Goal: Task Accomplishment & Management: Manage account settings

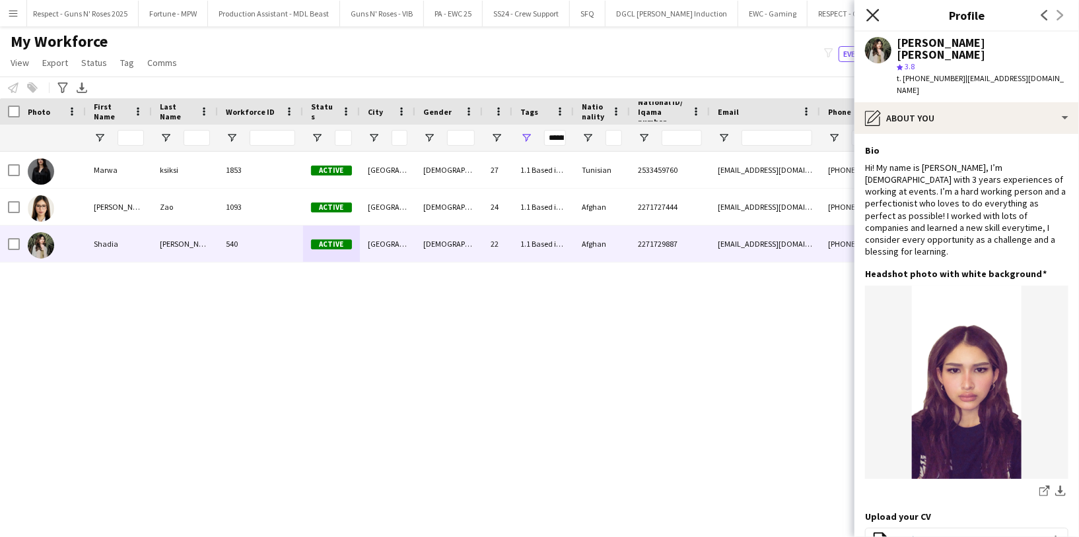
click at [871, 13] on icon at bounding box center [872, 15] width 13 height 13
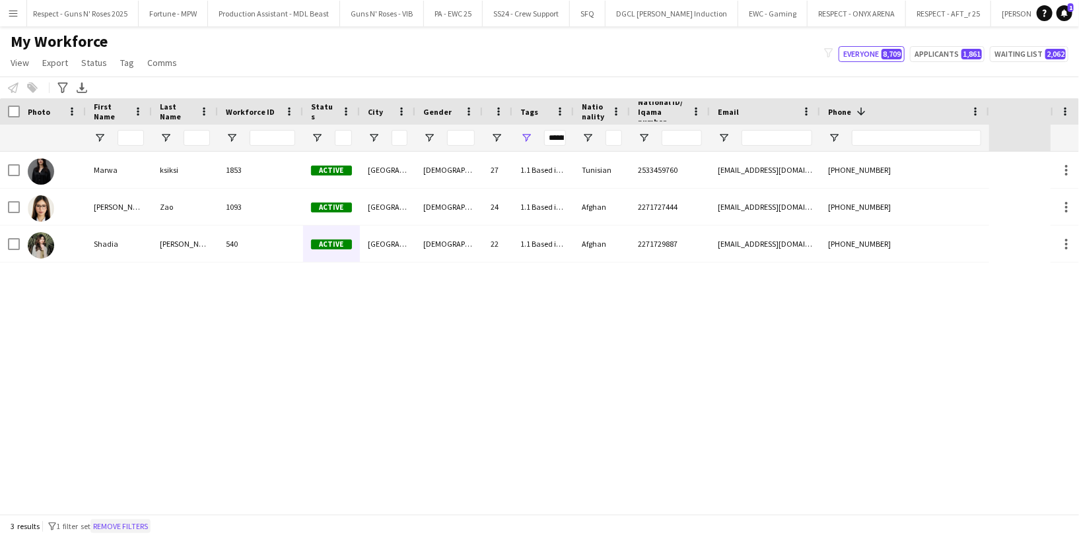
click at [119, 526] on button "Remove filters" at bounding box center [120, 527] width 60 height 15
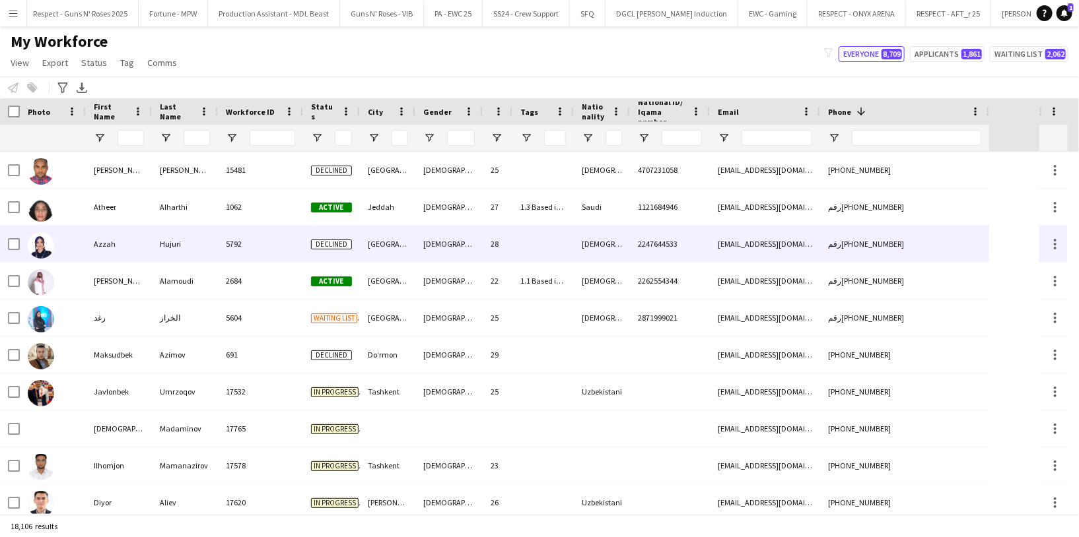
click at [280, 249] on div "5792" at bounding box center [260, 244] width 85 height 36
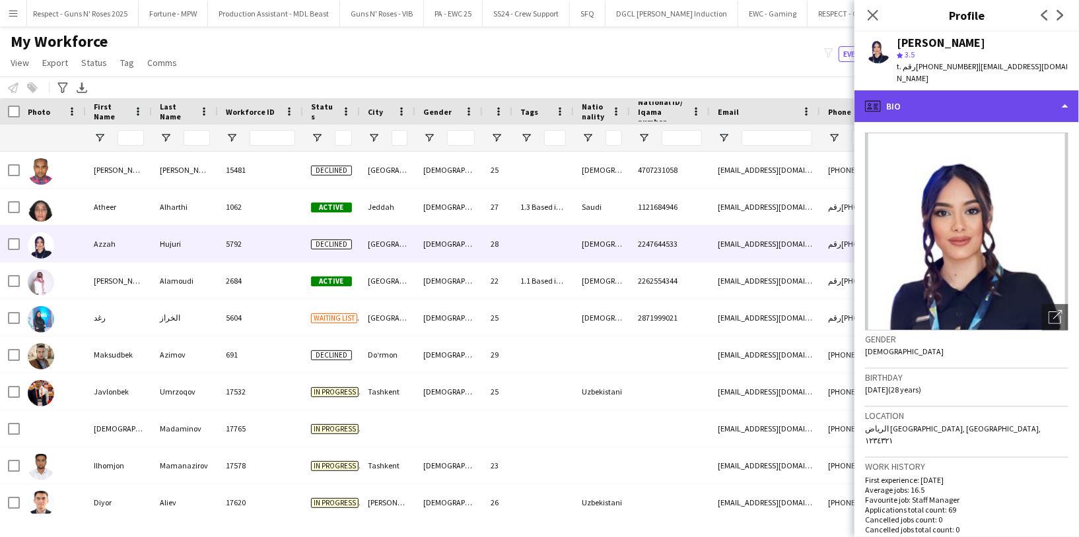
click at [944, 96] on div "profile Bio" at bounding box center [966, 106] width 224 height 32
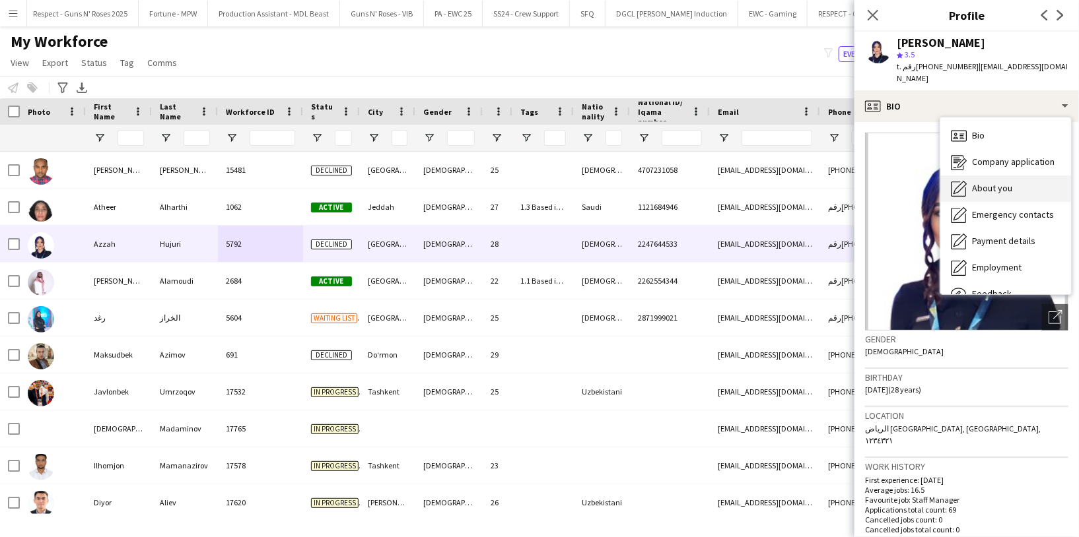
click at [990, 184] on div "About you About you" at bounding box center [1005, 189] width 131 height 26
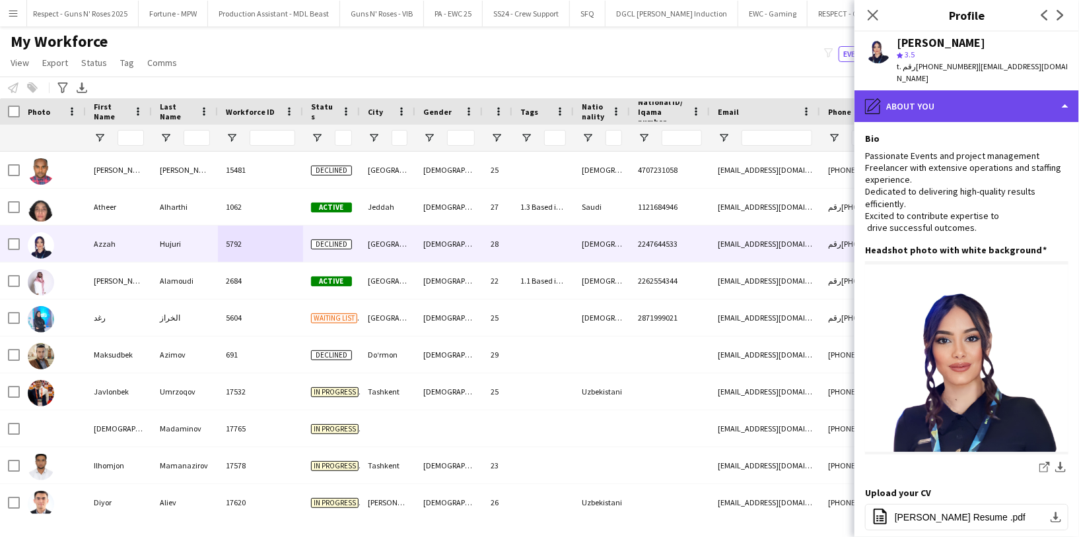
click at [935, 96] on div "pencil4 About you" at bounding box center [966, 106] width 224 height 32
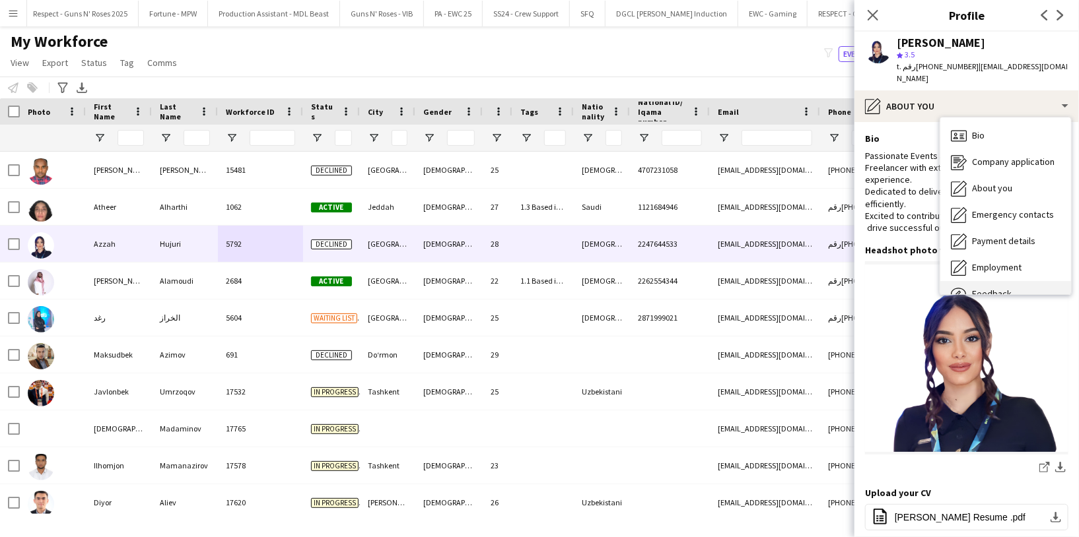
click at [998, 281] on div "Feedback Feedback" at bounding box center [1005, 294] width 131 height 26
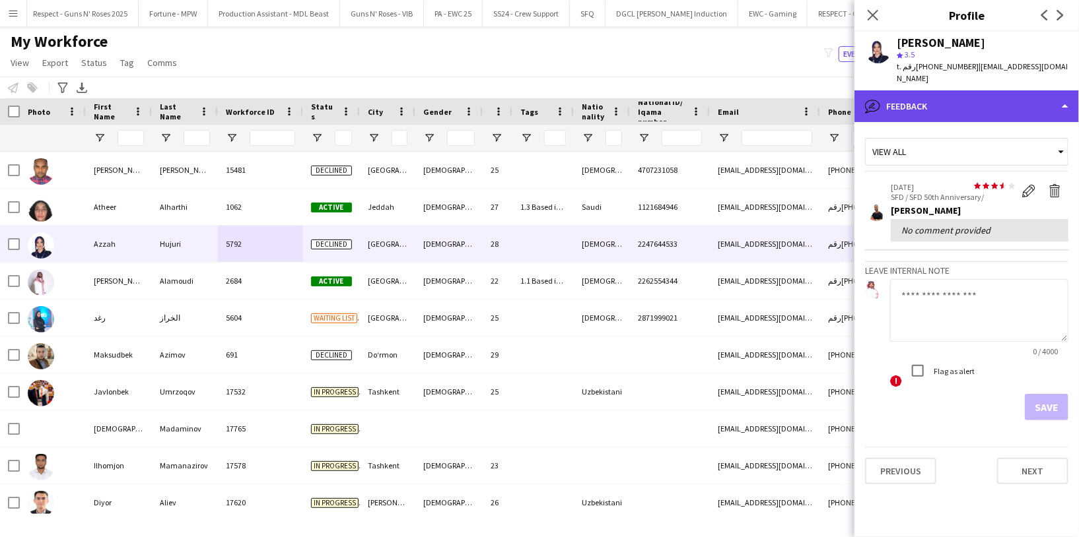
click at [934, 94] on div "bubble-pencil Feedback" at bounding box center [966, 106] width 224 height 32
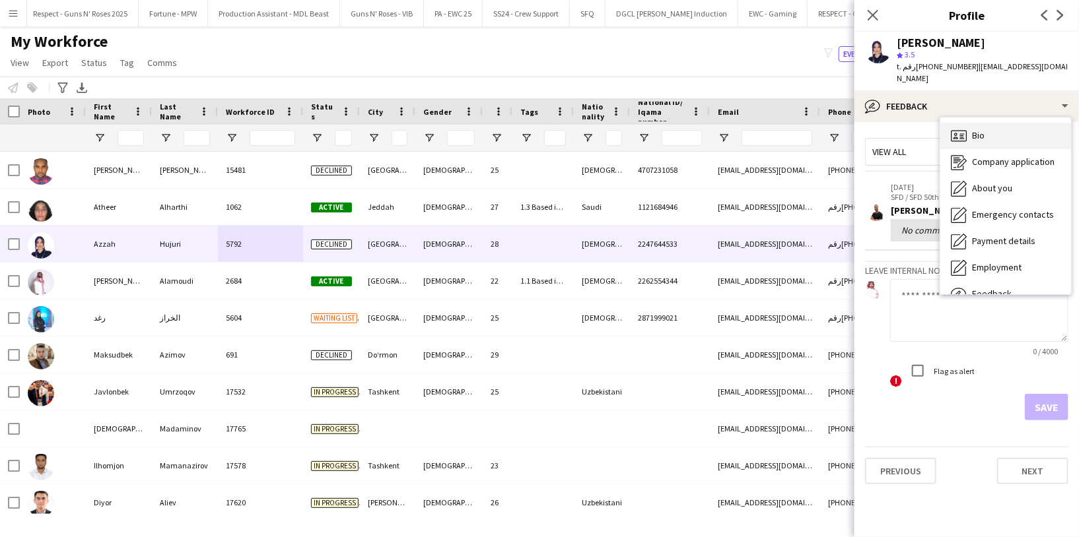
click at [984, 129] on div "Bio Bio" at bounding box center [1005, 136] width 131 height 26
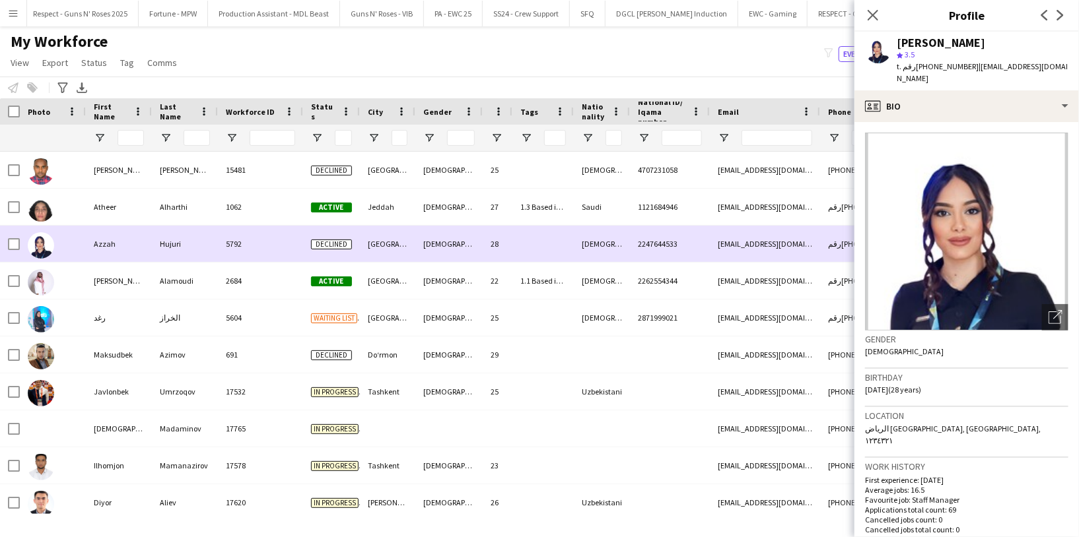
click at [135, 241] on div "Azzah" at bounding box center [119, 244] width 66 height 36
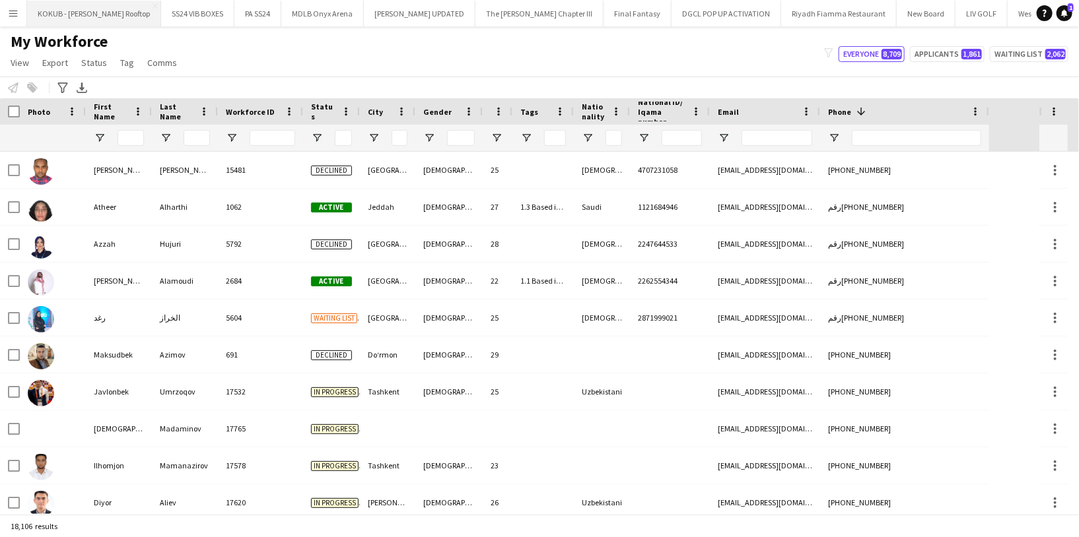
click at [80, 10] on button "KOKUB - AlUla Maraya Rooftop Close" at bounding box center [94, 14] width 134 height 26
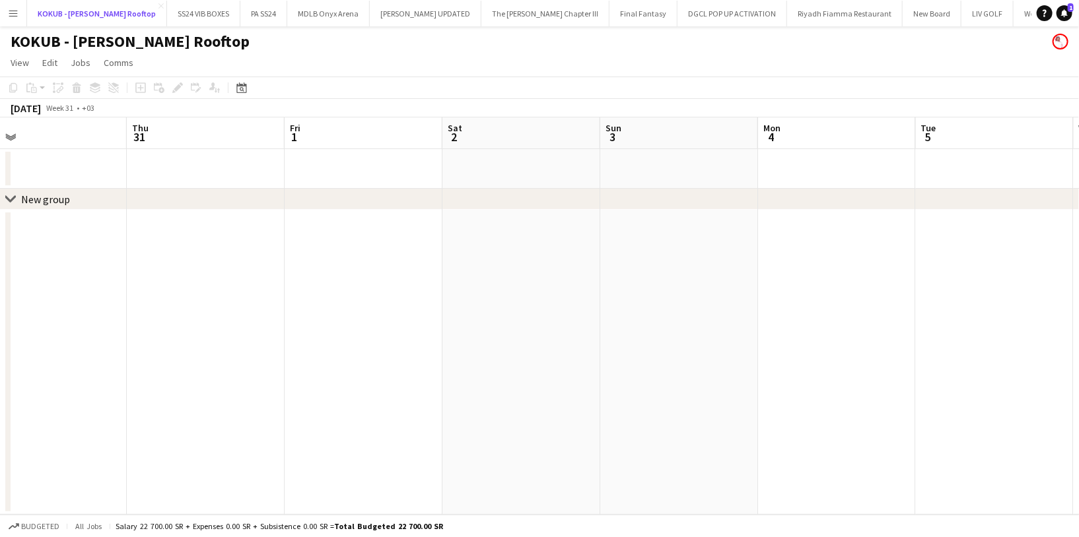
scroll to position [0, 341]
click at [24, 63] on span "View" at bounding box center [20, 63] width 18 height 12
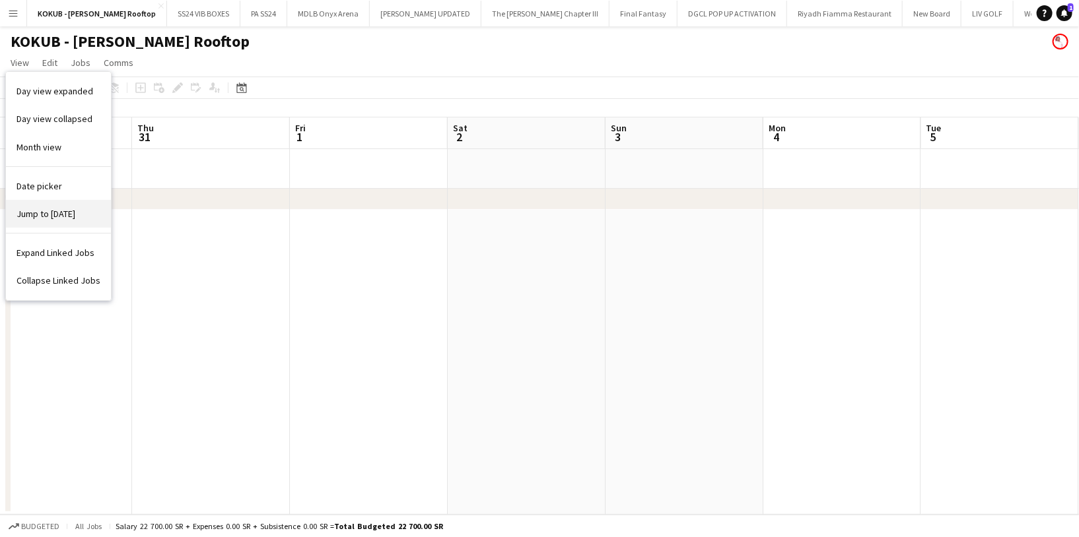
click at [76, 217] on link "Jump to today" at bounding box center [58, 214] width 105 height 28
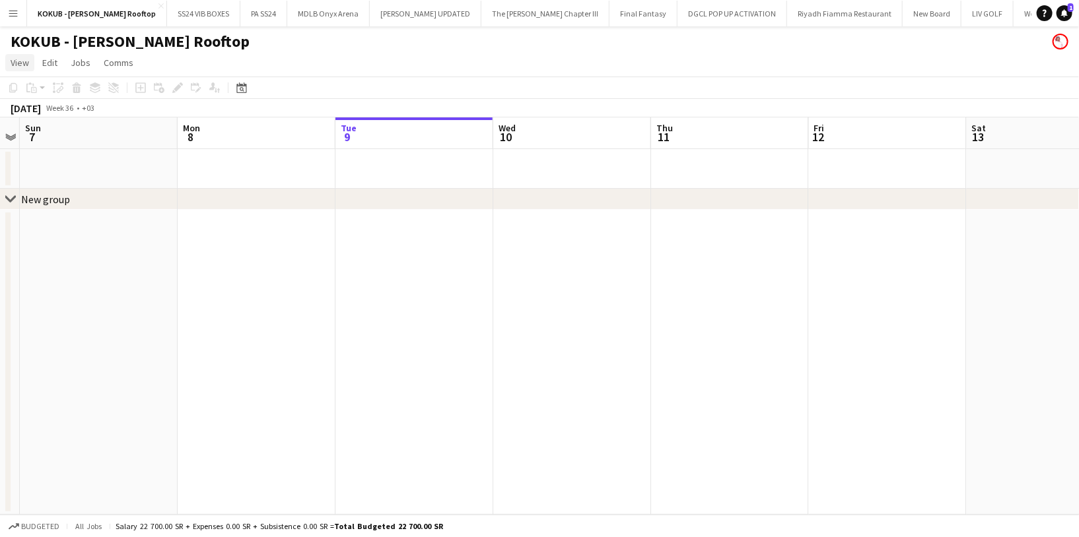
click at [18, 64] on span "View" at bounding box center [20, 63] width 18 height 12
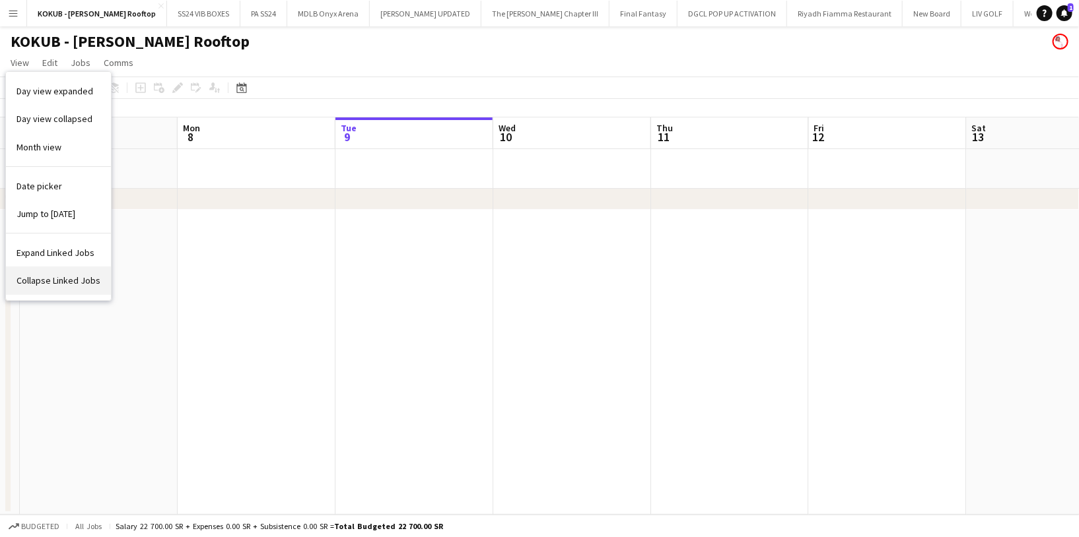
click at [80, 282] on span "Collapse Linked Jobs" at bounding box center [59, 281] width 84 height 12
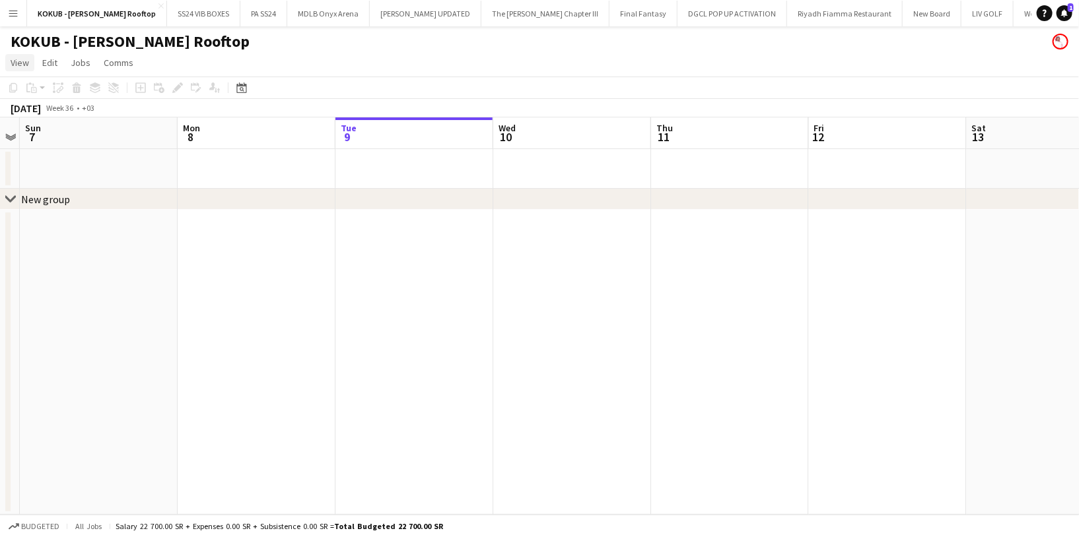
click at [22, 57] on span "View" at bounding box center [20, 63] width 18 height 12
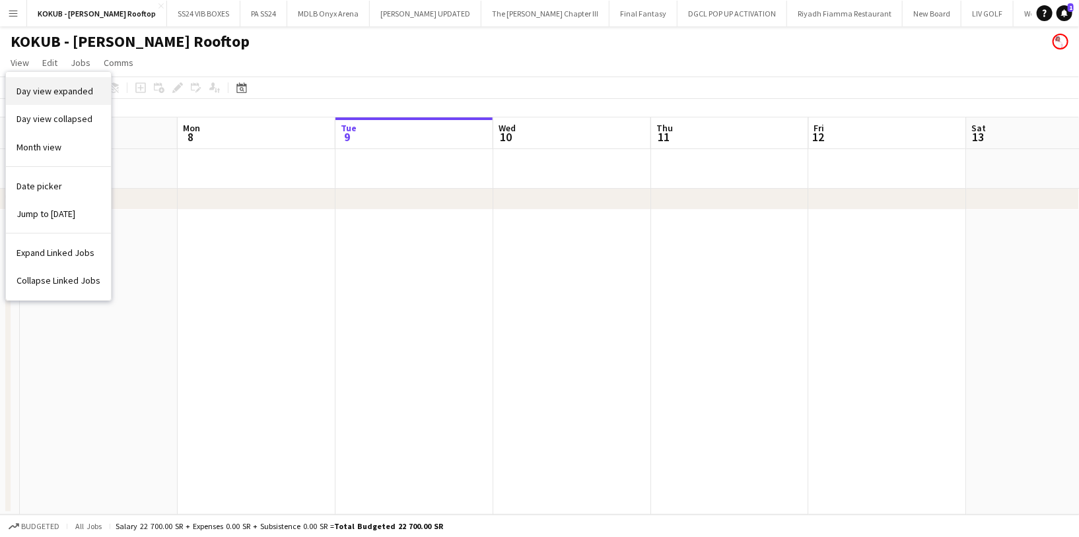
click at [78, 94] on span "Day view expanded" at bounding box center [55, 91] width 77 height 12
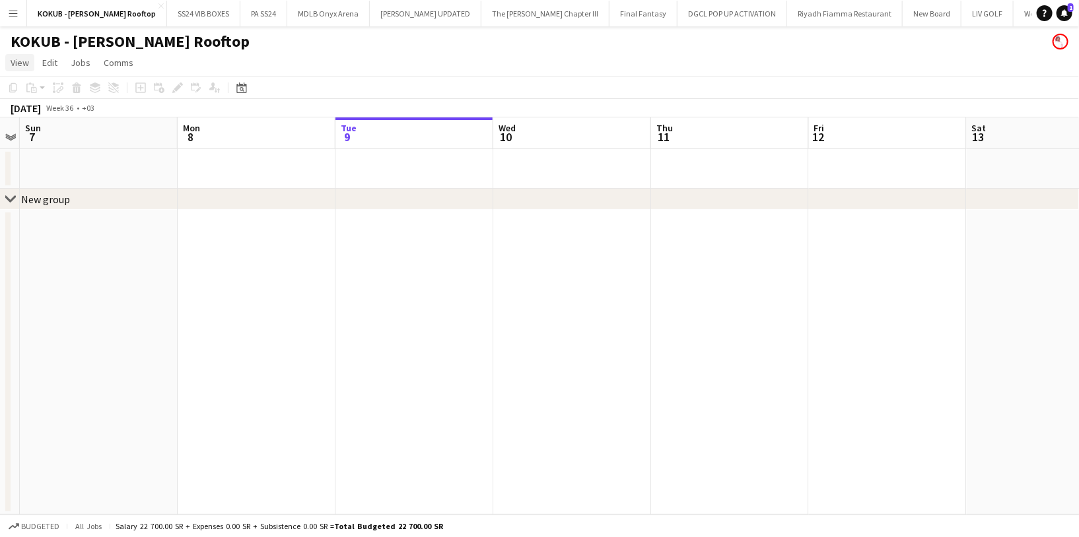
click at [17, 59] on span "View" at bounding box center [20, 63] width 18 height 12
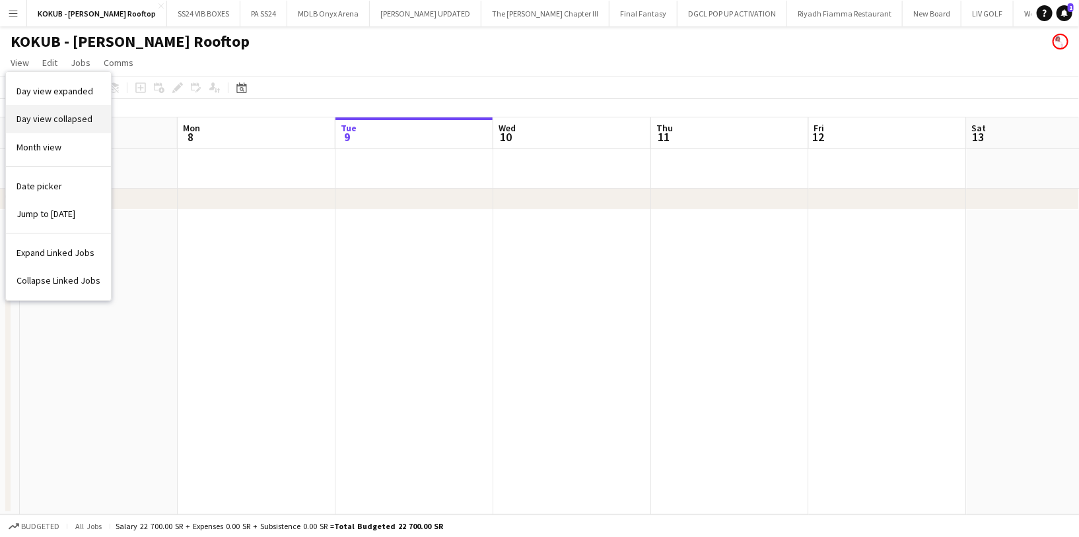
click at [71, 124] on span "Day view collapsed" at bounding box center [55, 119] width 76 height 12
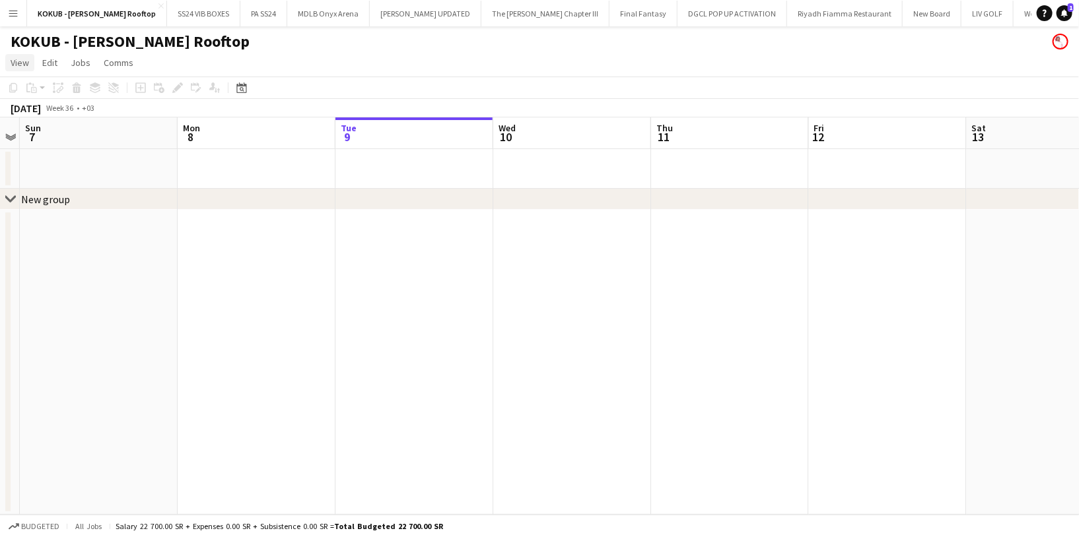
click at [18, 61] on span "View" at bounding box center [20, 63] width 18 height 12
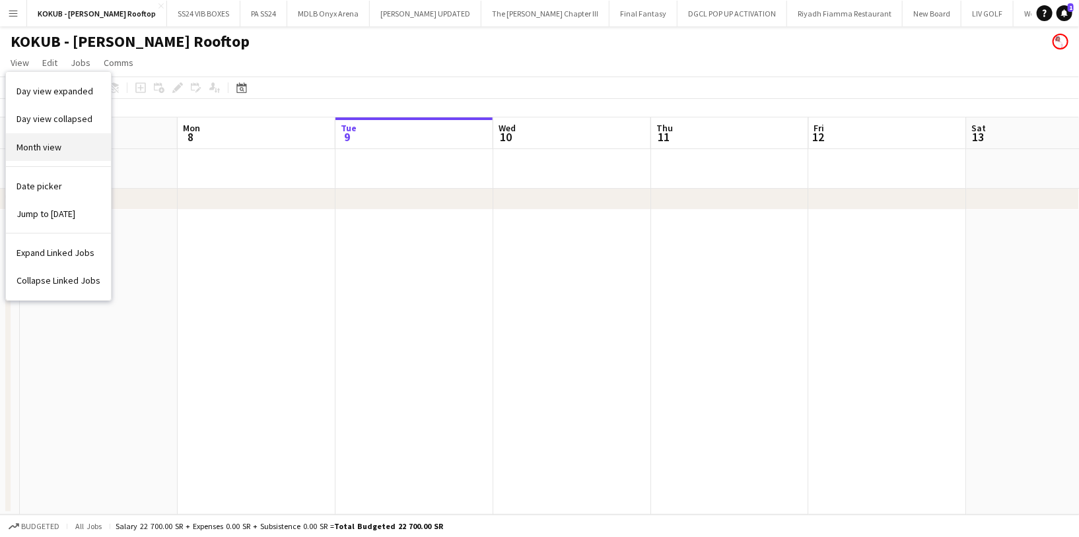
click at [50, 148] on span "Month view" at bounding box center [39, 147] width 45 height 12
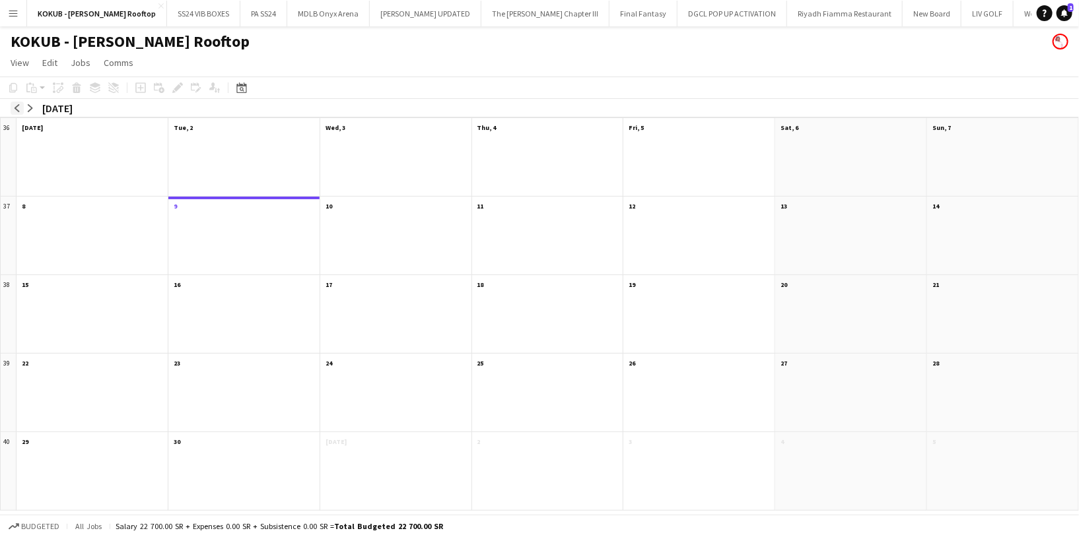
click at [16, 108] on app-icon "arrow-left" at bounding box center [17, 108] width 8 height 8
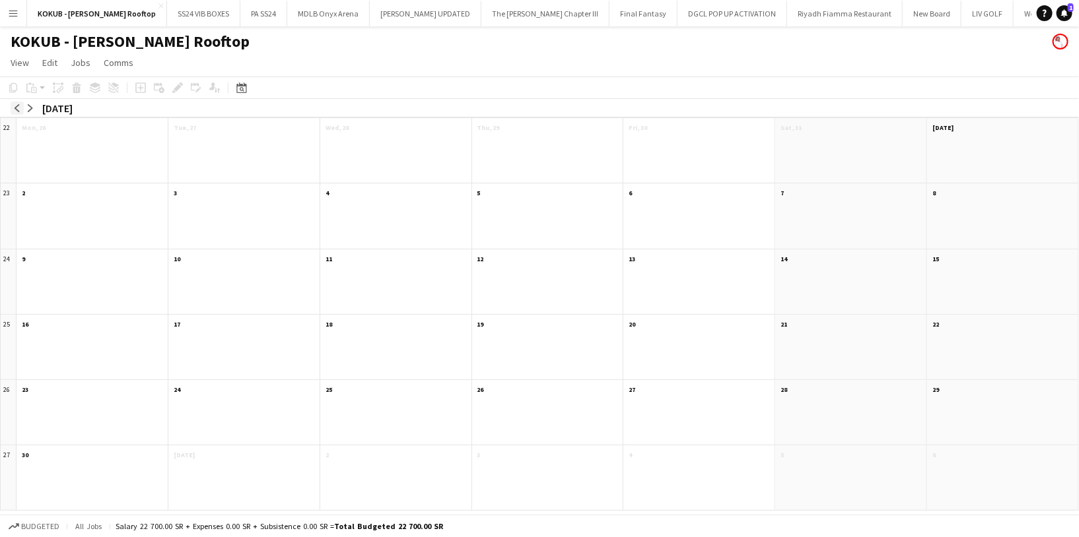
click at [16, 108] on app-icon "arrow-left" at bounding box center [17, 108] width 8 height 8
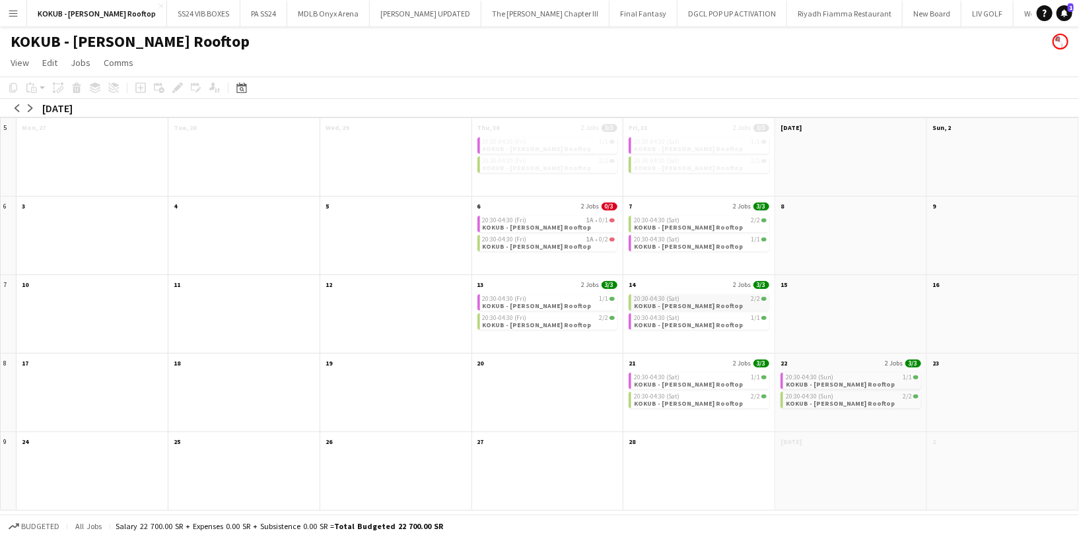
click at [705, 302] on span "KOKUB - AlUla Maraya Rooftop" at bounding box center [688, 306] width 109 height 9
click at [705, 324] on span "KOKUB - AlUla Maraya Rooftop" at bounding box center [688, 328] width 109 height 9
click at [724, 303] on app-month-view-job-card "20:30-04:30 (Sat) 2/2 KOKUB - AlUla Maraya Rooftop" at bounding box center [699, 302] width 141 height 17
click at [724, 303] on app-month-view-job-card "20:30-04:30 (Sat) 2/2 KOKUB - AlUla Maraya Rooftop" at bounding box center [699, 303] width 141 height 19
click at [735, 286] on span "2 Jobs" at bounding box center [742, 285] width 18 height 9
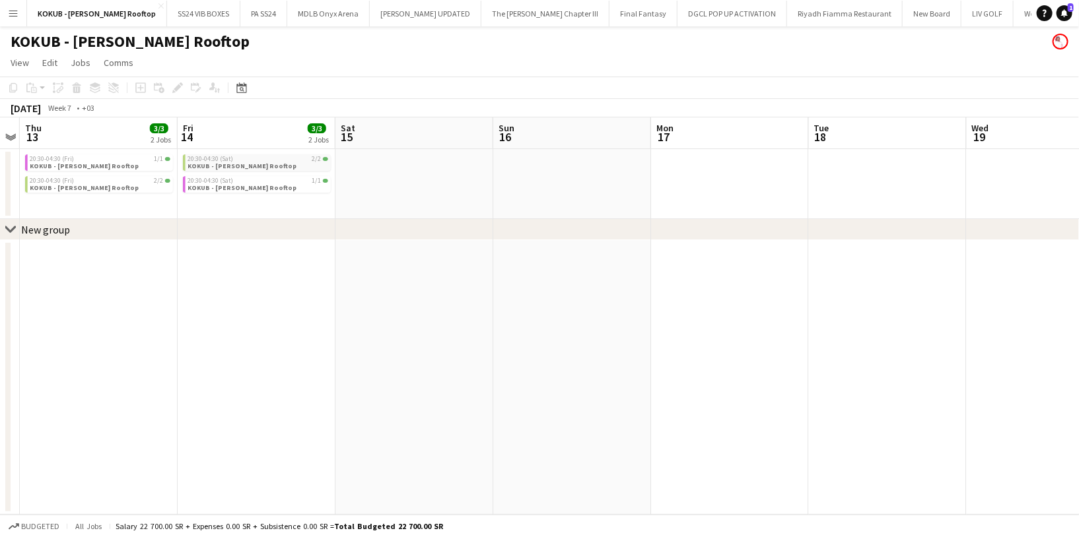
click at [251, 167] on span "KOKUB - AlUla Maraya Rooftop" at bounding box center [242, 166] width 109 height 9
click at [174, 91] on icon "Edit" at bounding box center [177, 88] width 11 height 11
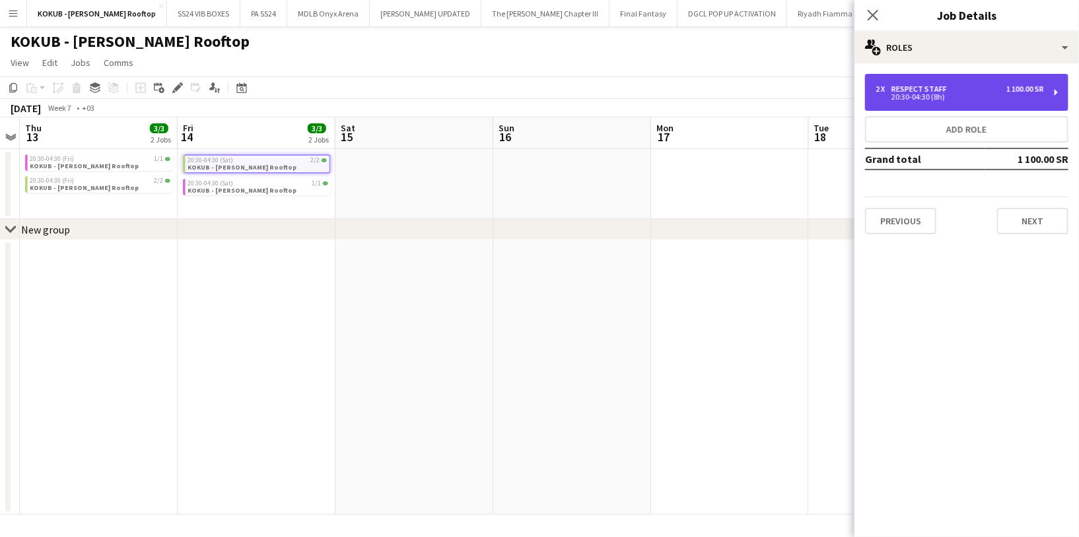
click at [919, 95] on div "20:30-04:30 (8h)" at bounding box center [959, 97] width 168 height 7
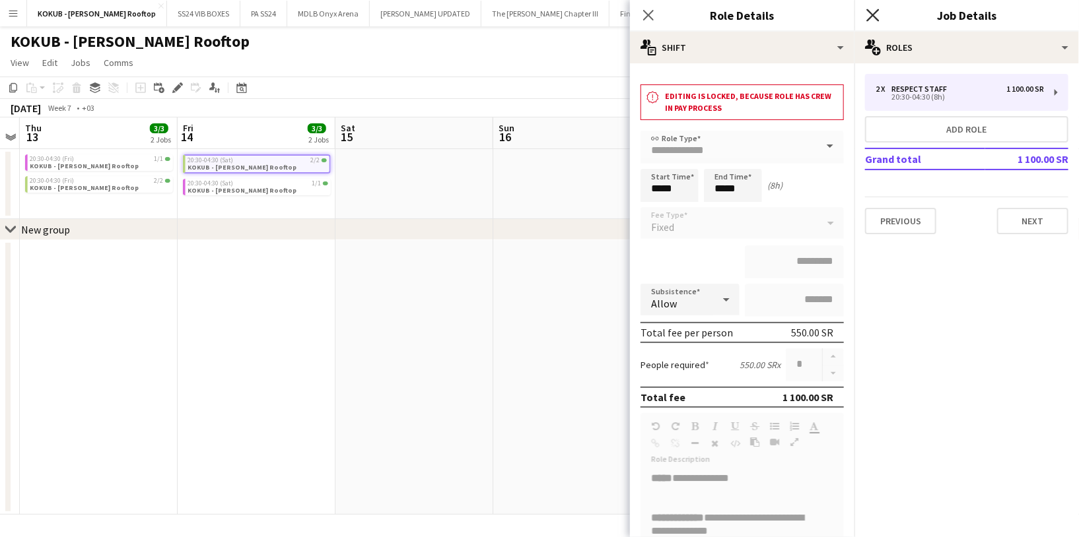
click at [874, 19] on icon "Close pop-in" at bounding box center [872, 15] width 13 height 13
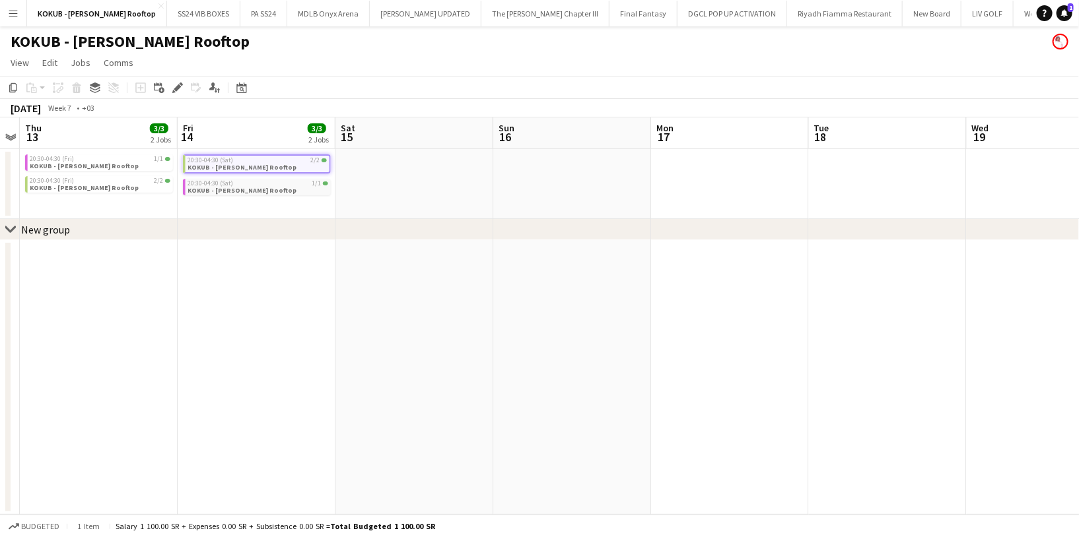
click at [261, 190] on span "KOKUB - AlUla Maraya Rooftop" at bounding box center [242, 190] width 109 height 9
click at [18, 65] on span "View" at bounding box center [20, 63] width 18 height 12
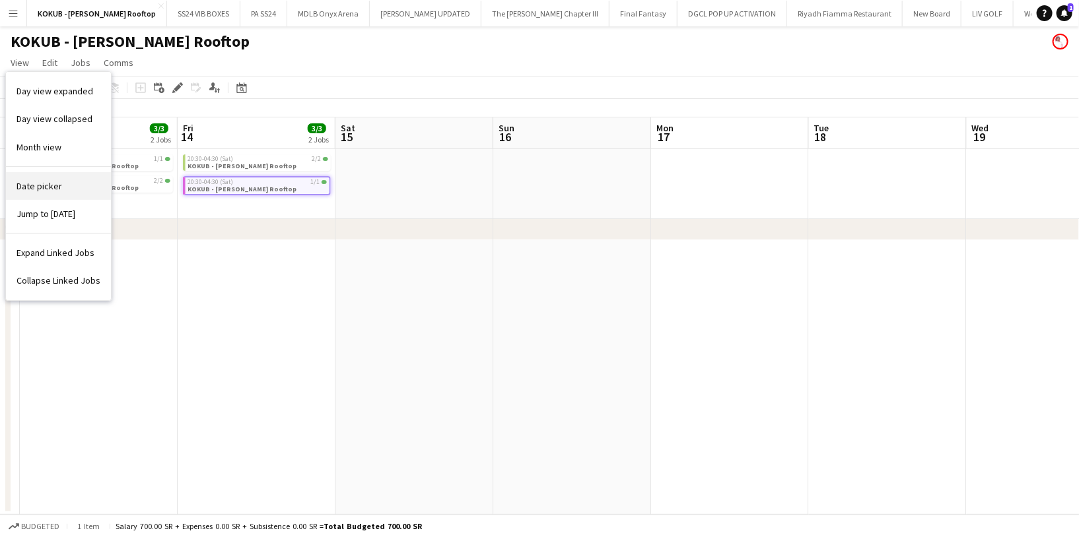
click at [83, 180] on link "Date picker" at bounding box center [58, 186] width 105 height 28
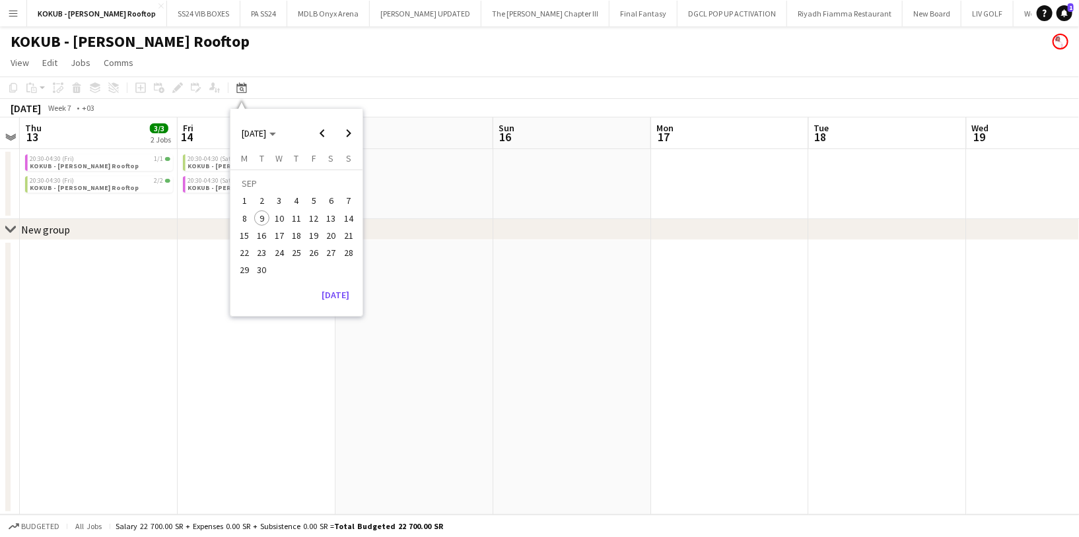
click at [308, 63] on app-page-menu "View Day view expanded Day view collapsed Month view Date picker Jump to today …" at bounding box center [539, 63] width 1079 height 25
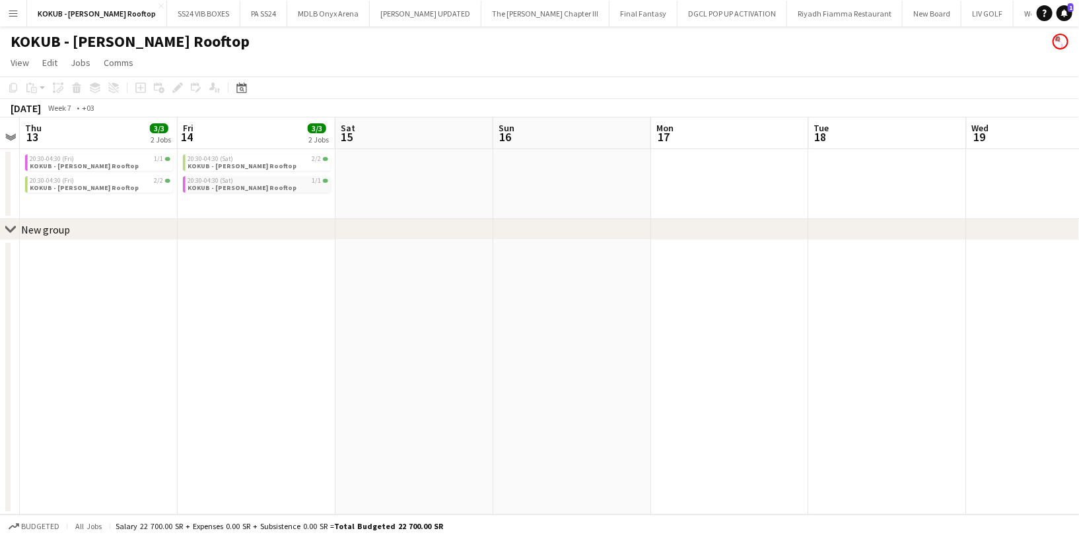
click at [267, 182] on div "20:30-04:30 (Sat) 1/1" at bounding box center [258, 181] width 140 height 7
click at [252, 158] on div "20:30-04:30 (Sat) 2/2" at bounding box center [258, 159] width 140 height 7
click at [119, 176] on app-date-cell "20:30-04:30 (Fri) 1/1 KOKUB - AlUla Maraya Rooftop 20:30-04:30 (Fri) 2/2 KOKUB …" at bounding box center [99, 184] width 158 height 70
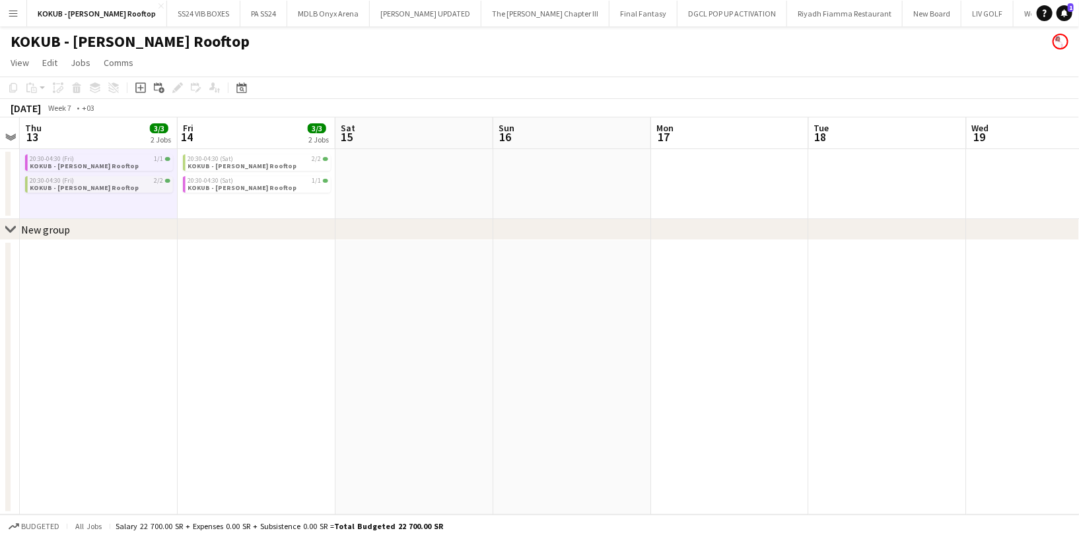
click at [120, 183] on div "20:30-04:30 (Fri) 2/2" at bounding box center [100, 181] width 140 height 7
click at [109, 136] on app-board-header-date "Thu 13 3/3 2 Jobs" at bounding box center [99, 134] width 158 height 32
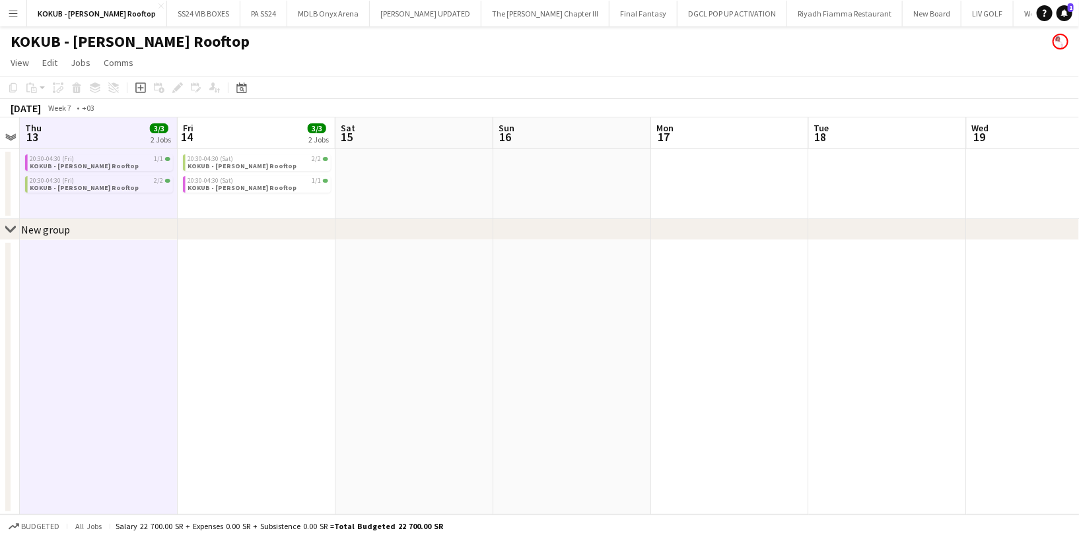
click at [113, 133] on app-board-header-date "Thu 13 3/3 2 Jobs" at bounding box center [99, 134] width 158 height 32
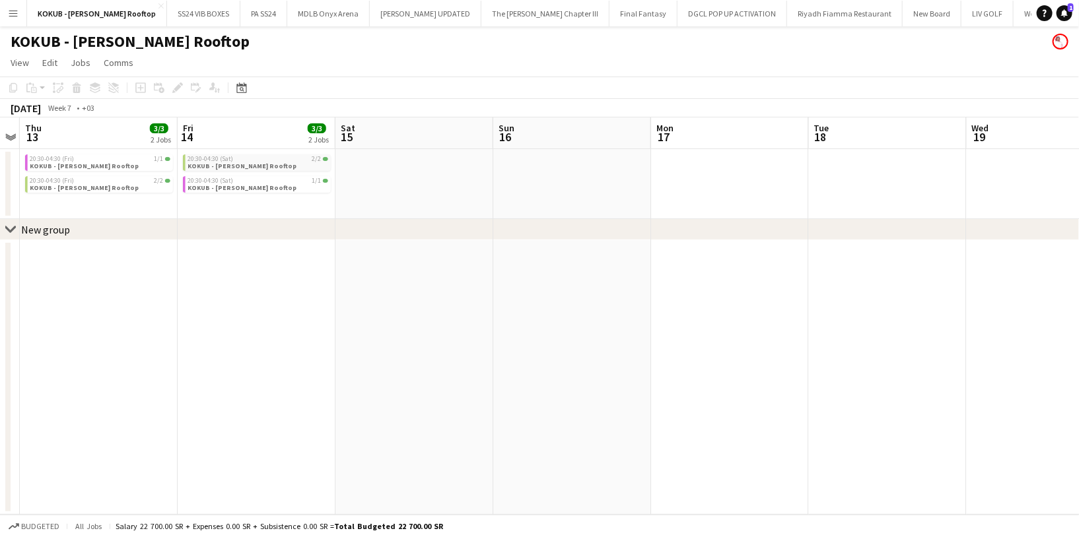
click at [213, 159] on span "20:30-04:30 (Sat)" at bounding box center [211, 159] width 46 height 7
click at [15, 65] on span "View" at bounding box center [20, 63] width 18 height 12
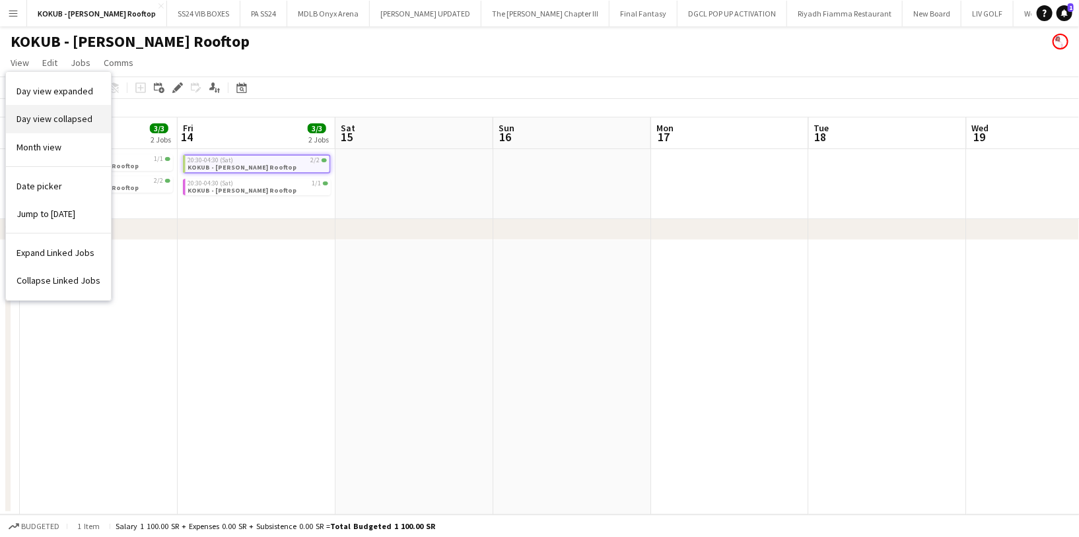
click at [75, 120] on span "Day view collapsed" at bounding box center [55, 119] width 76 height 12
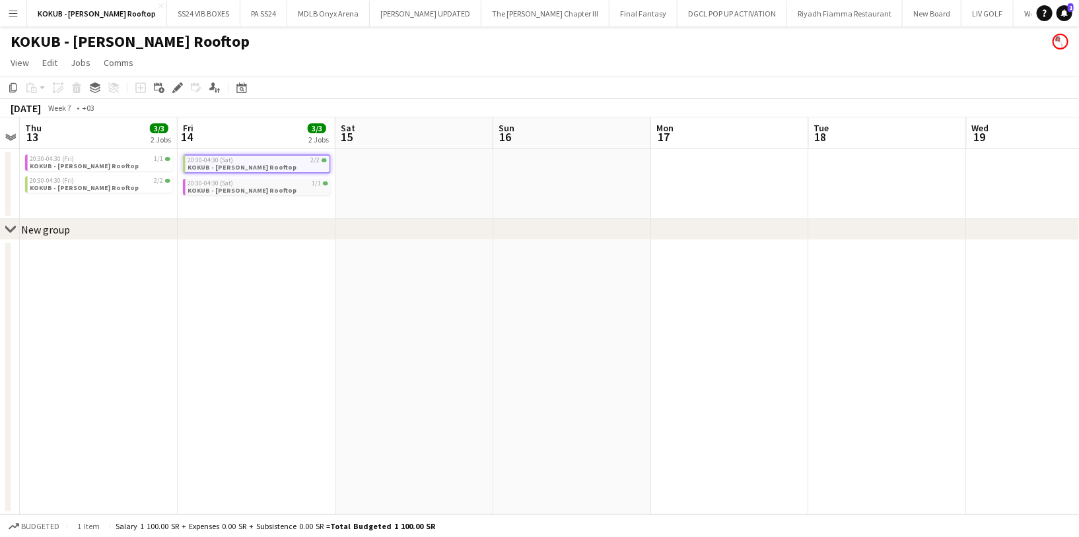
click at [283, 180] on div "20:30-04:30 (Sat) 1/1" at bounding box center [258, 183] width 140 height 7
click at [293, 193] on app-job-card "20:30-04:30 (Sat) 1/1 KOKUB - AlUla Maraya Rooftop" at bounding box center [257, 185] width 148 height 19
click at [283, 163] on app-job-card "20:30-04:30 (Sat) 2/2 KOKUB - AlUla Maraya Rooftop" at bounding box center [257, 162] width 148 height 17
click at [283, 162] on div "20:30-04:30 (Sat) 2/2" at bounding box center [258, 159] width 140 height 7
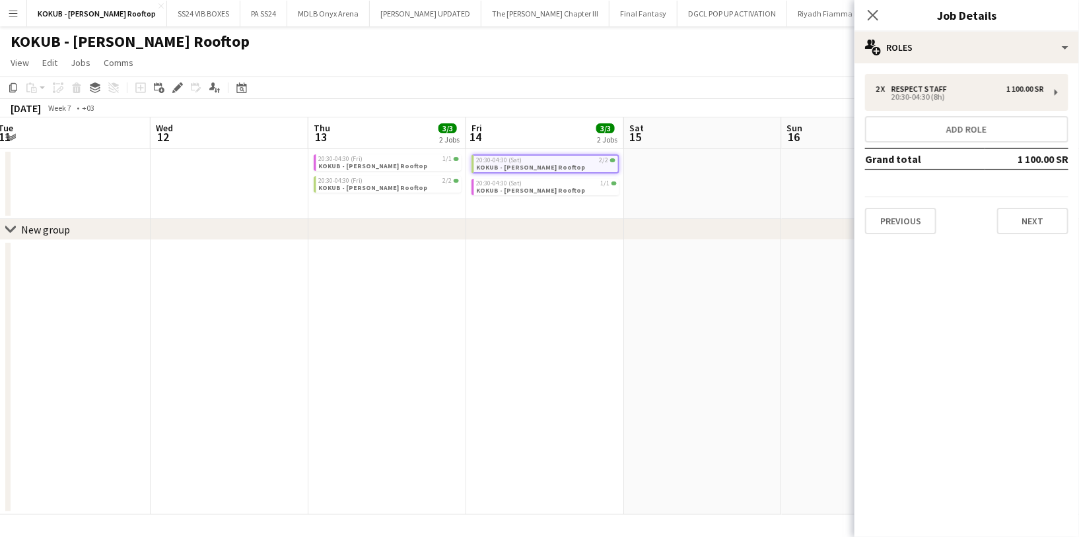
scroll to position [0, 486]
click at [10, 138] on app-icon "Expand/collapse" at bounding box center [10, 136] width 11 height 13
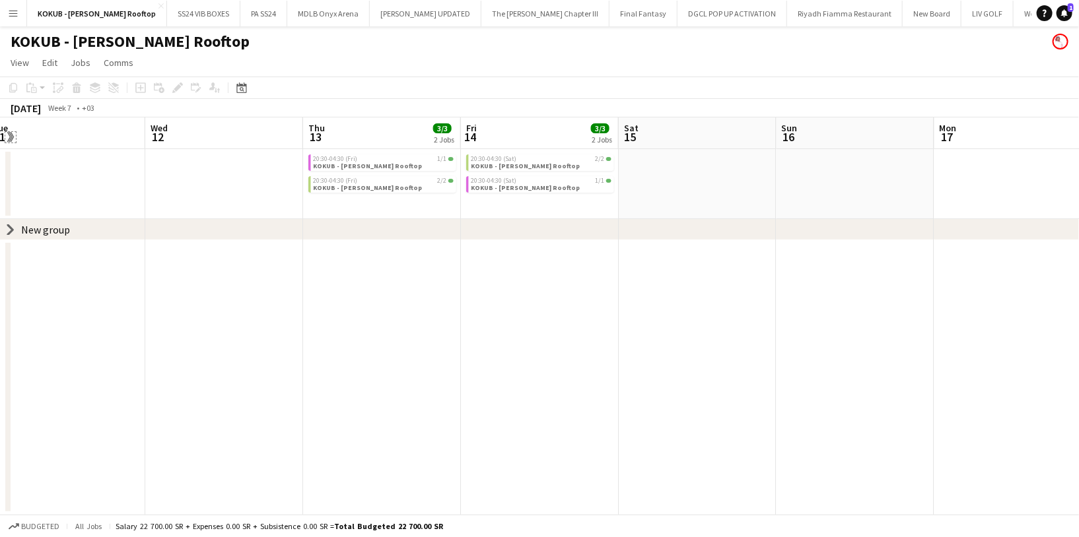
click at [10, 138] on app-icon "Expand/collapse" at bounding box center [9, 137] width 13 height 11
click at [380, 164] on span "KOKUB - AlUla Maraya Rooftop" at bounding box center [368, 166] width 109 height 9
click at [11, 60] on span "View" at bounding box center [20, 63] width 18 height 12
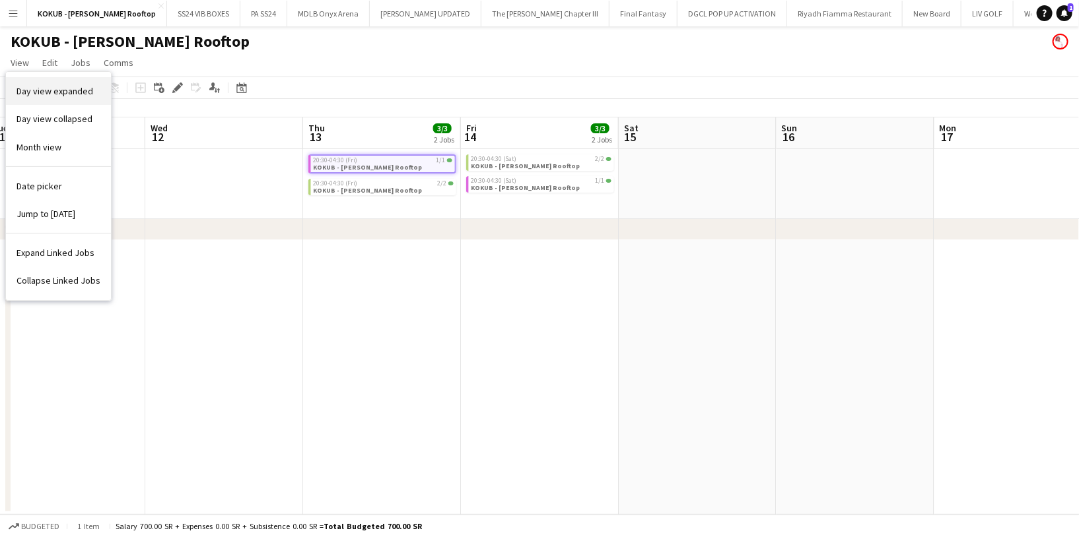
click at [48, 84] on link "Day view expanded" at bounding box center [58, 91] width 105 height 28
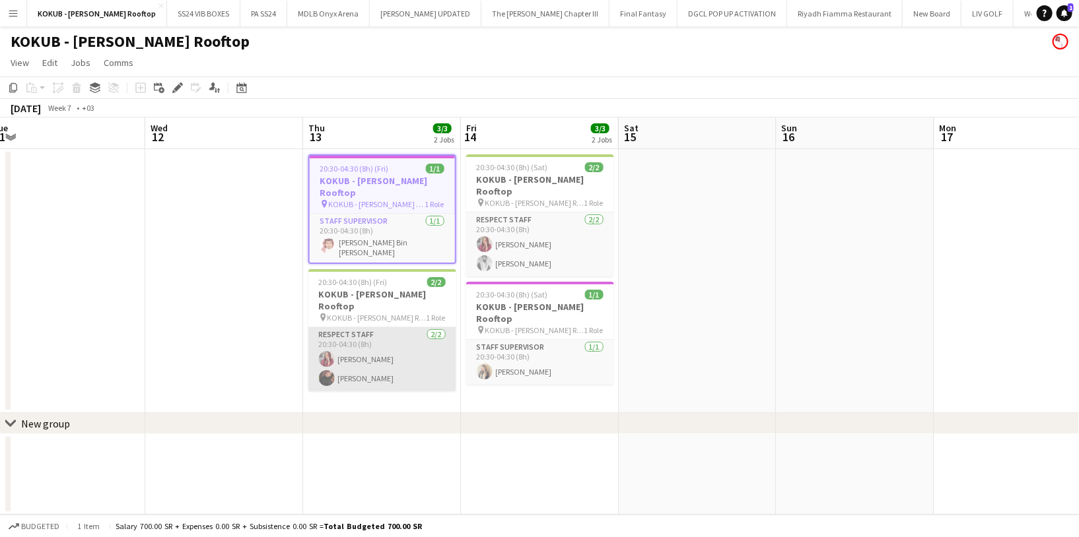
click at [362, 327] on app-card-role "Respect Staff 2/2 20:30-04:30 (8h) Omnia Abdullh Aisha Alzahrani" at bounding box center [382, 359] width 148 height 64
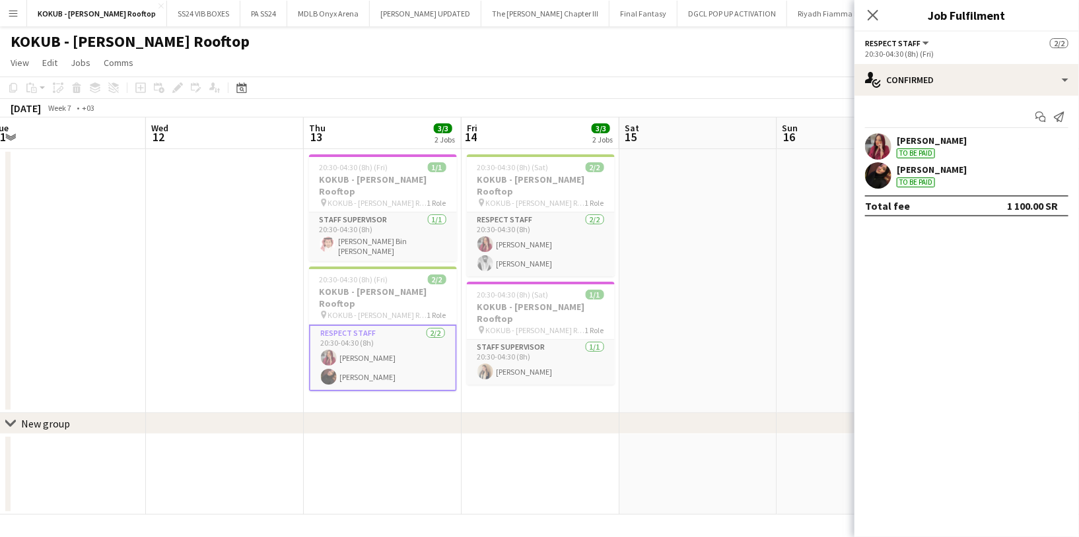
click at [944, 137] on div "Omnia Abdullh" at bounding box center [932, 141] width 70 height 12
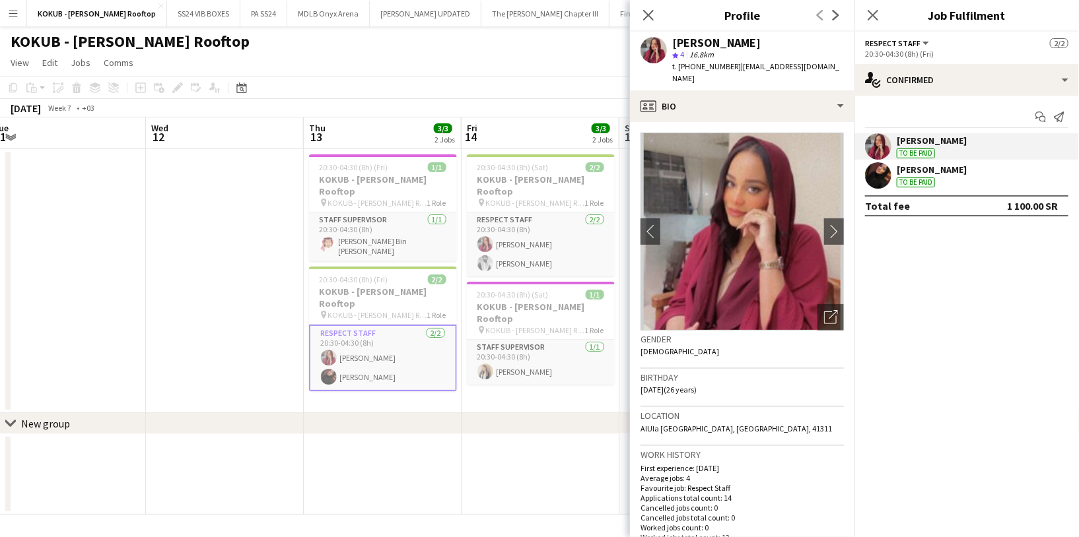
click at [931, 168] on div "Aisha Alzahrani" at bounding box center [932, 170] width 70 height 12
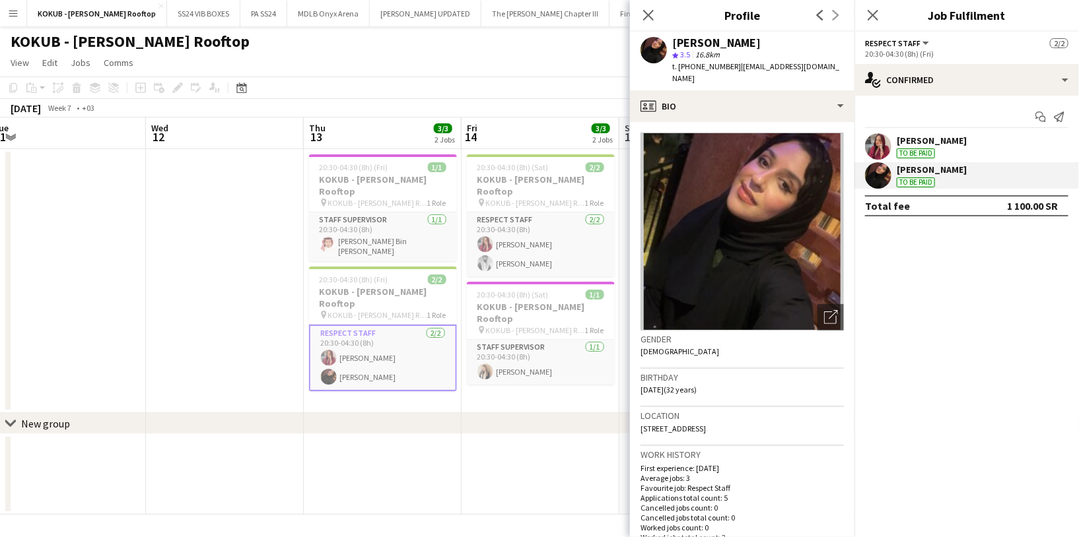
click at [716, 67] on span "t. +966592997399" at bounding box center [706, 66] width 69 height 10
copy span "966592997399"
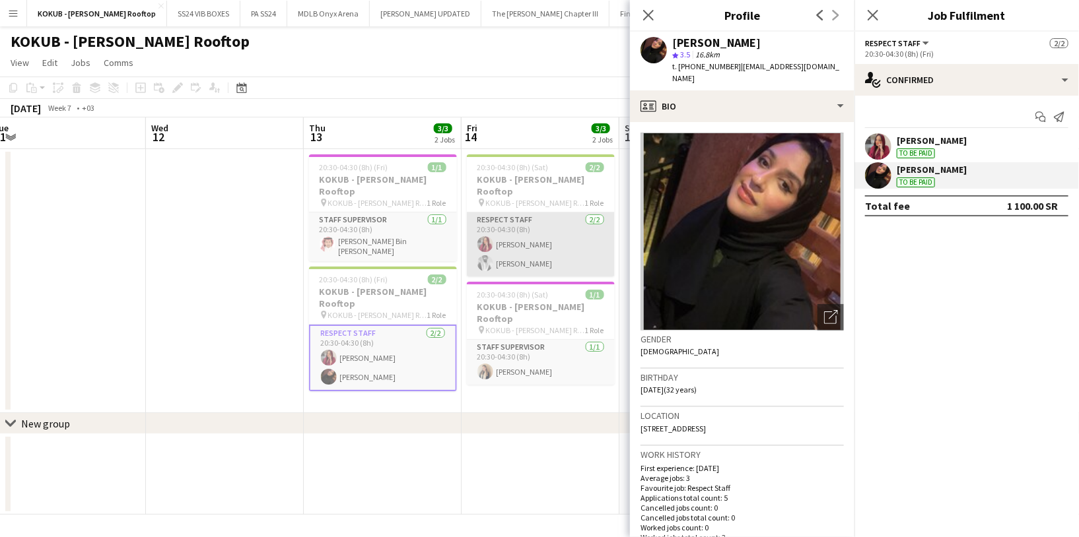
click at [520, 252] on app-card-role "Respect Staff 2/2 20:30-04:30 (8h) Omnia Abdullh Turky Abdulaziz" at bounding box center [541, 245] width 148 height 64
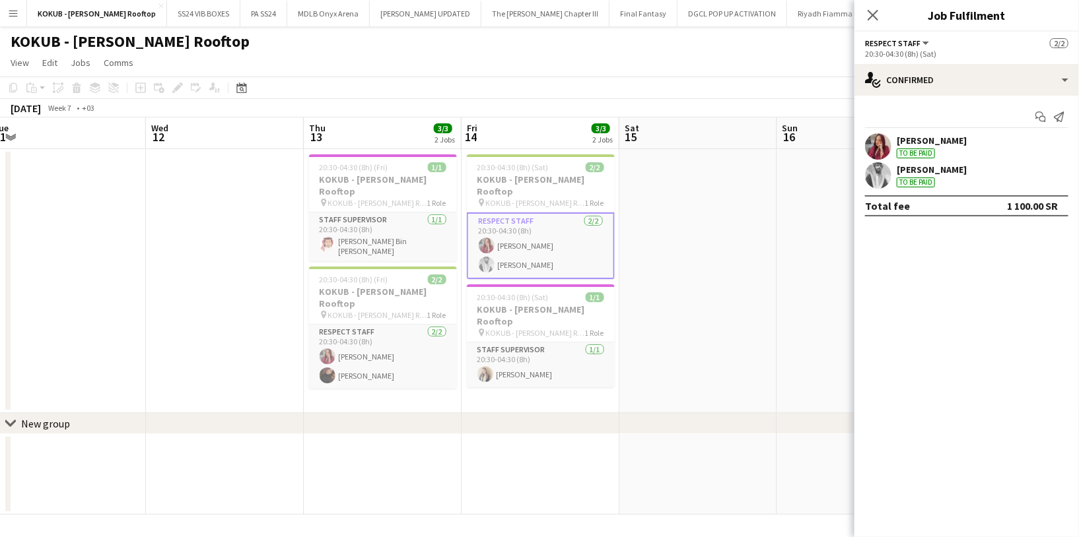
click at [881, 175] on app-user-avatar at bounding box center [878, 175] width 26 height 26
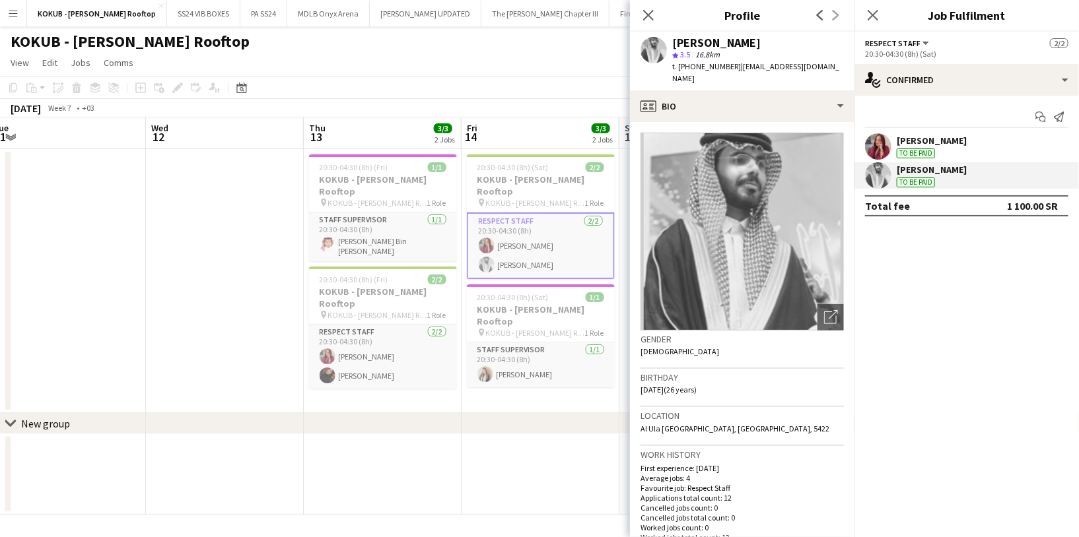
click at [708, 65] on span "t. +966565415203" at bounding box center [706, 66] width 69 height 10
copy span "966565415203"
click at [491, 343] on app-card-role "Staff Supervisor 1/1 20:30-04:30 (8h) Zain Hefni" at bounding box center [541, 365] width 148 height 45
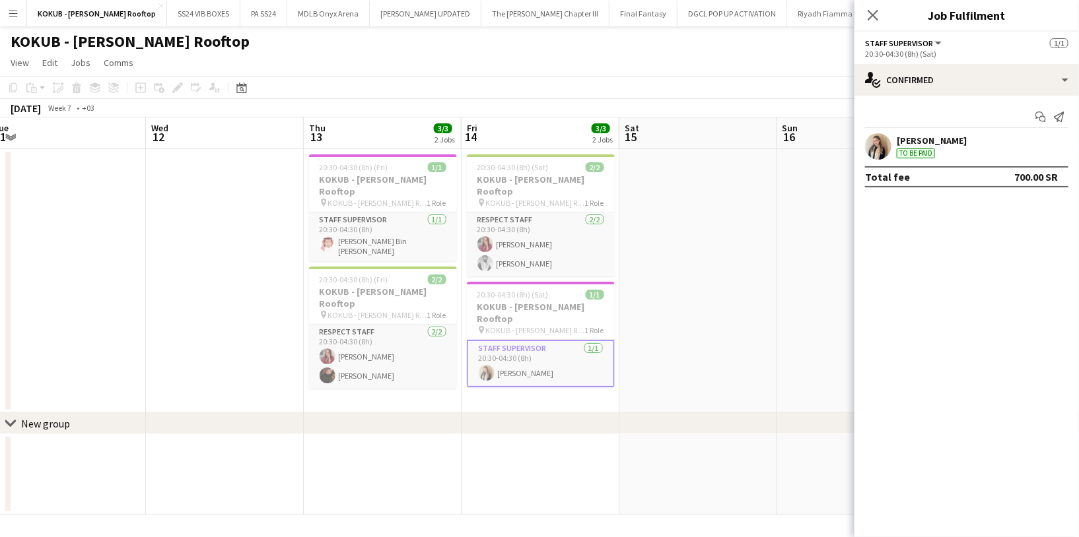
click at [894, 143] on div "Zain Hefni To be paid" at bounding box center [966, 146] width 224 height 26
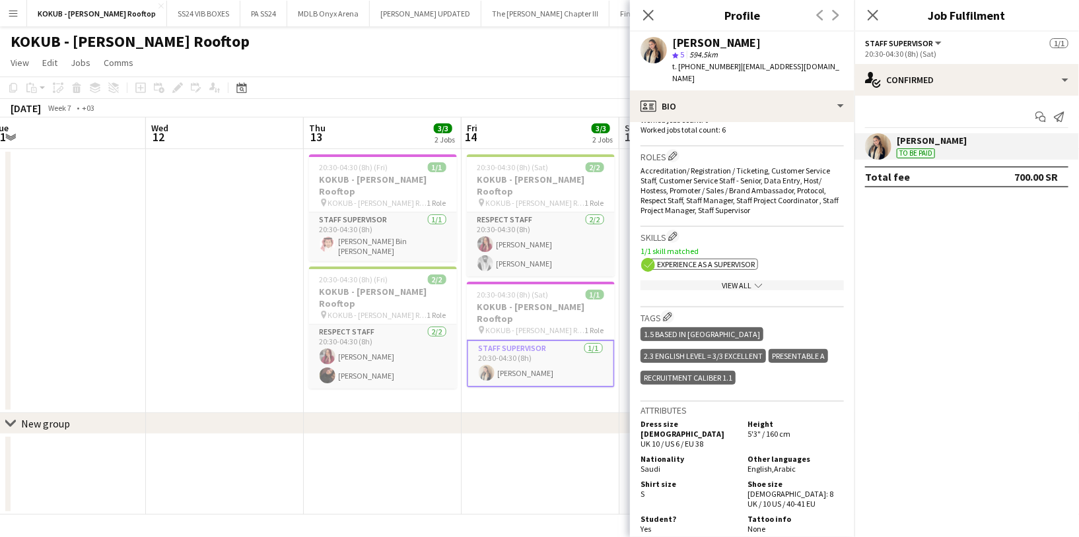
scroll to position [514, 0]
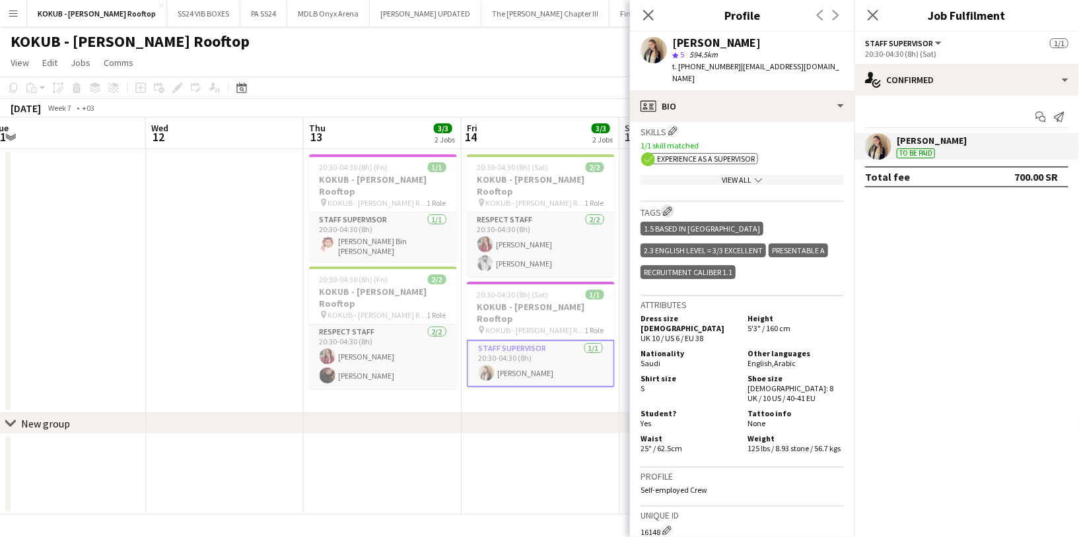
click at [672, 207] on app-icon "Edit crew company tags" at bounding box center [667, 211] width 9 height 9
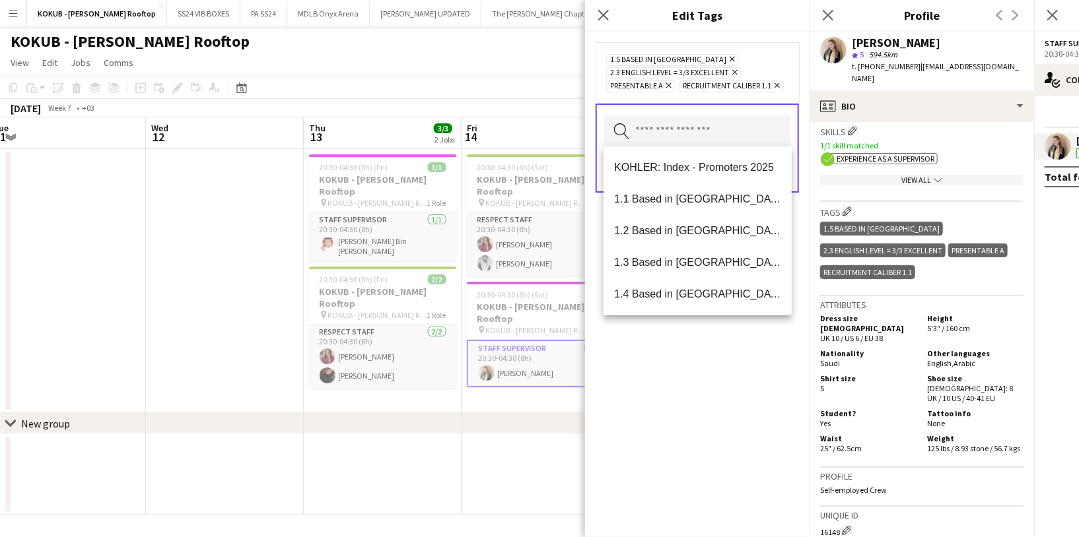
click at [675, 137] on input "text" at bounding box center [697, 132] width 188 height 33
paste input "*******"
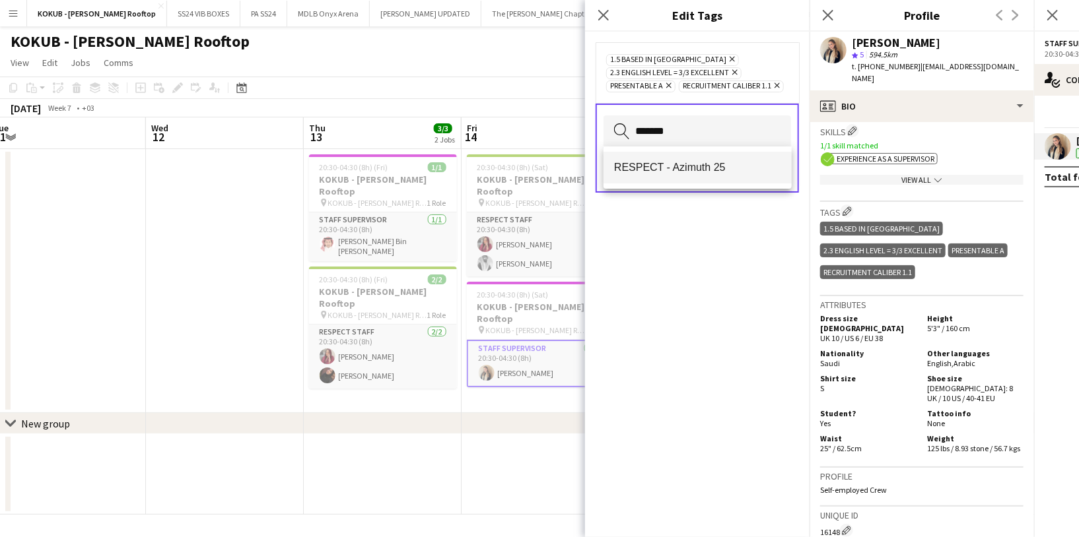
type input "*******"
click at [683, 162] on span "RESPECT - Azimuth 25" at bounding box center [697, 167] width 167 height 13
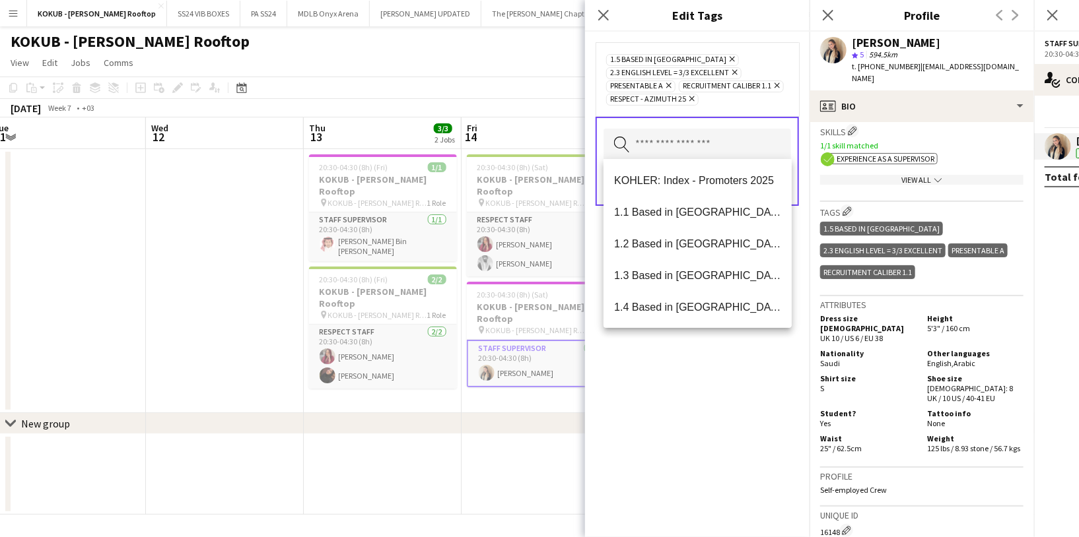
click at [687, 363] on div "1.5 Based in Al Ula Remove 2.3 English Level = 3/3 Excellent Remove Presentable…" at bounding box center [697, 285] width 224 height 506
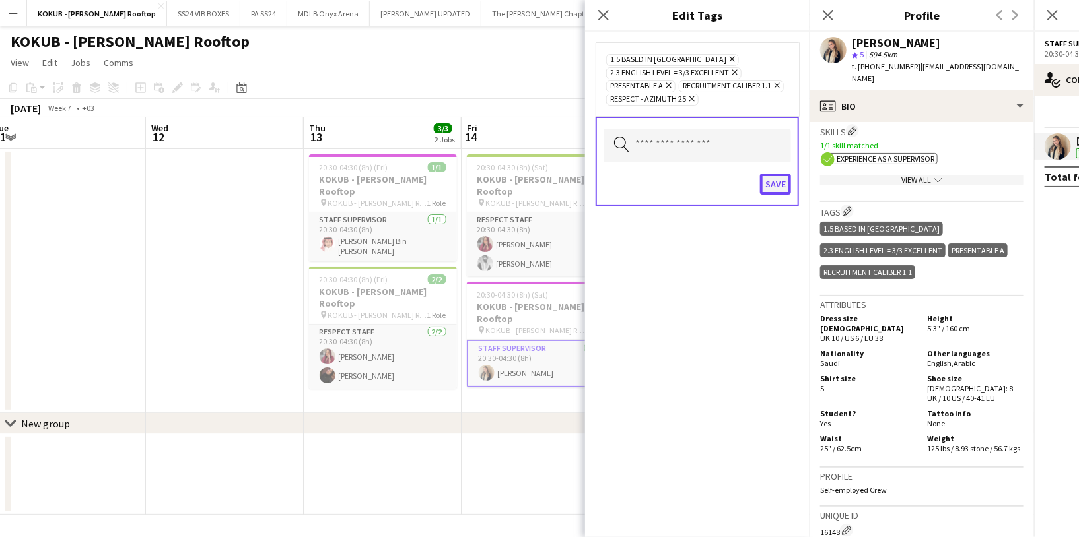
click at [772, 182] on button "Save" at bounding box center [775, 184] width 31 height 21
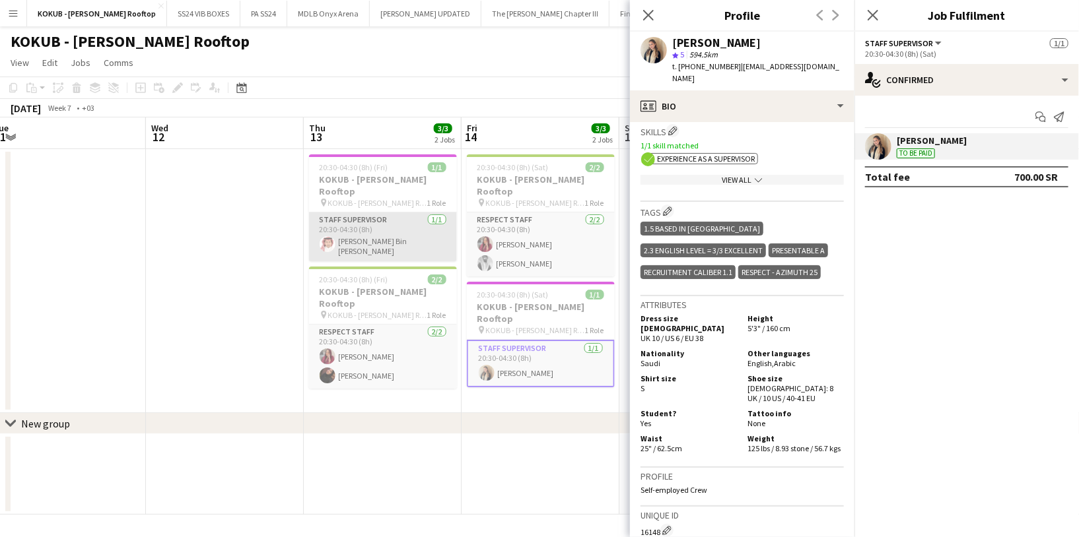
click at [388, 228] on app-card-role "Staff Supervisor 1/1 20:30-04:30 (8h) Abdurahman Bin mousa" at bounding box center [383, 237] width 148 height 49
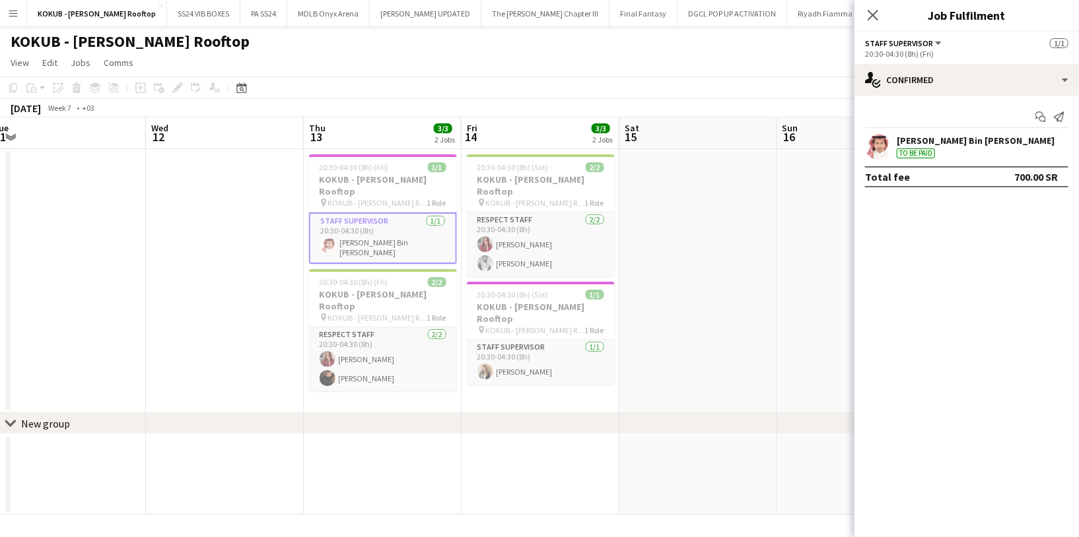
click at [895, 140] on div "Abdurahman Bin mousa To be paid" at bounding box center [966, 146] width 224 height 26
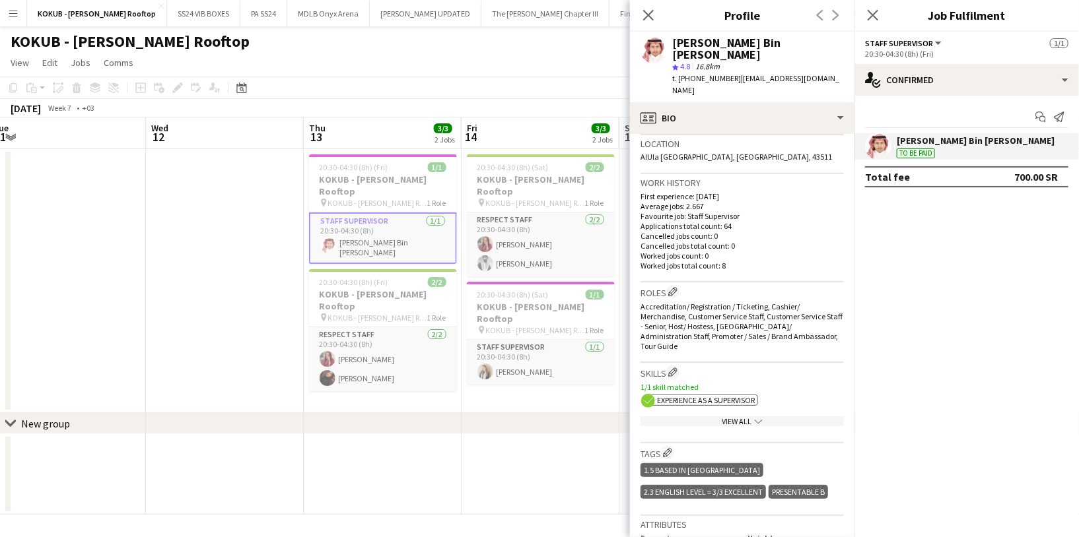
scroll to position [285, 0]
click at [667, 447] on app-icon "Edit crew company tags" at bounding box center [667, 451] width 9 height 9
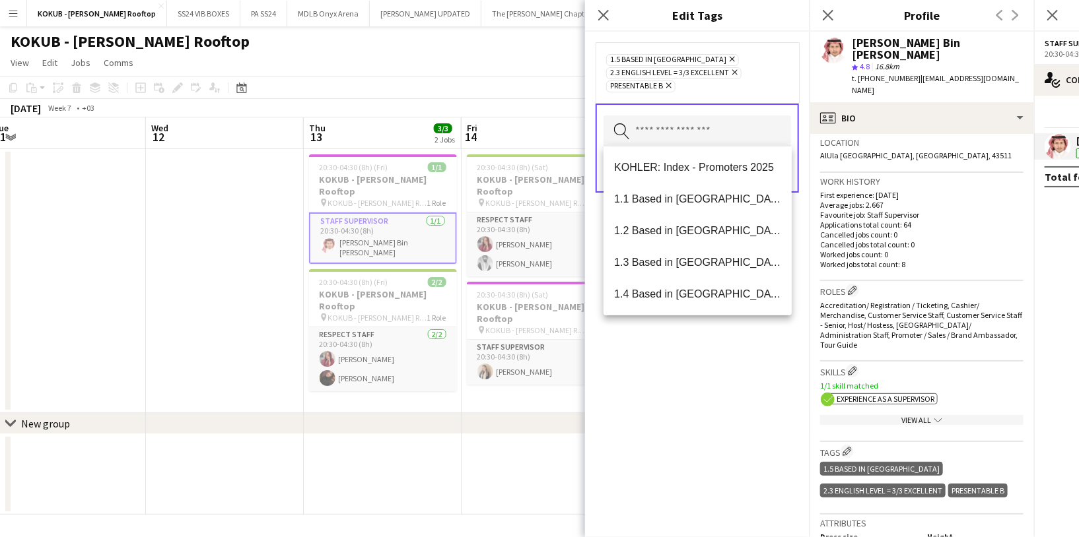
click at [656, 137] on input "text" at bounding box center [697, 132] width 188 height 33
paste input "*******"
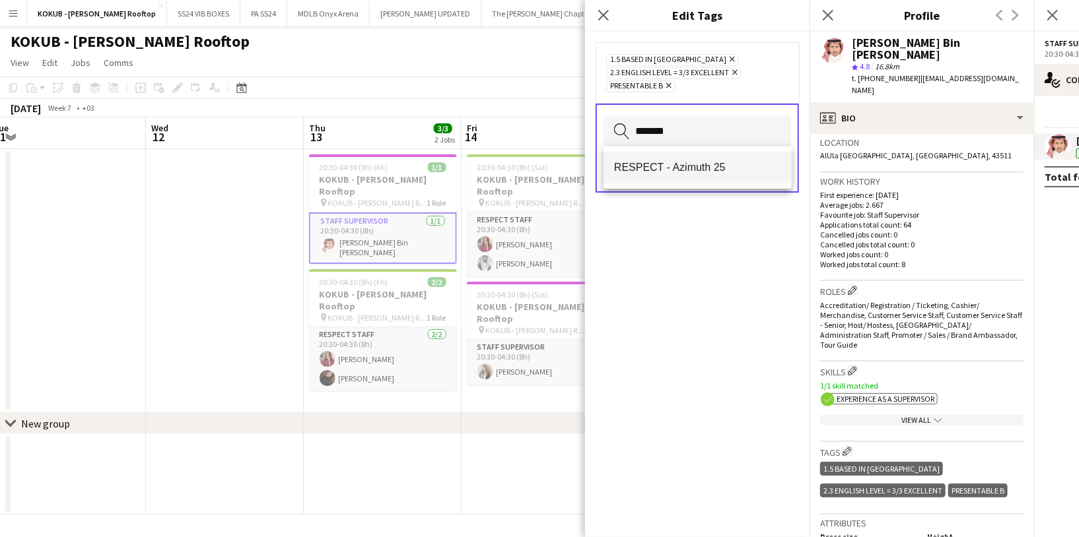
type input "*******"
click at [668, 162] on span "RESPECT - Azimuth 25" at bounding box center [697, 167] width 167 height 13
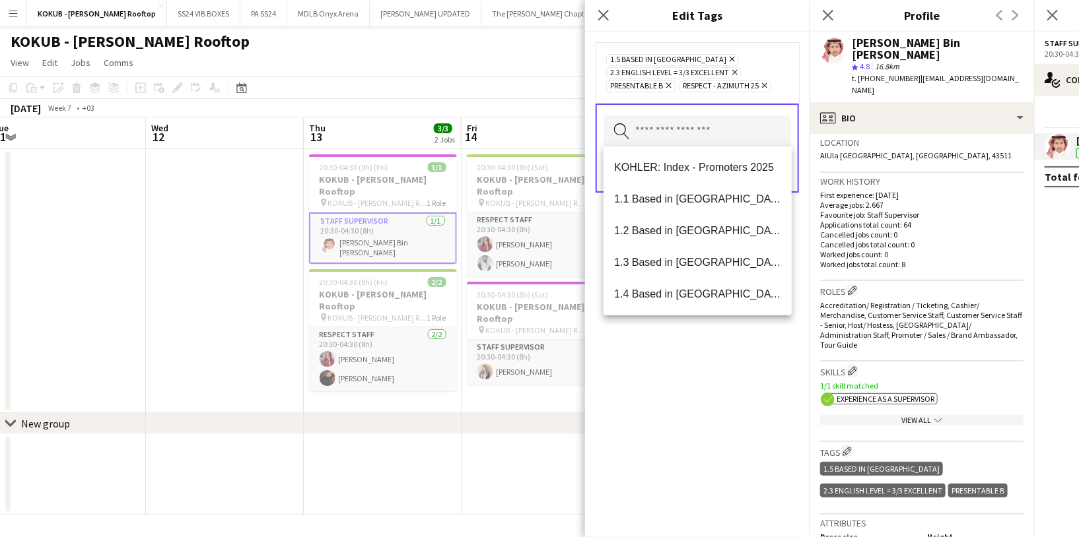
click at [732, 349] on div "1.5 Based in Al Ula Remove 2.3 English Level = 3/3 Excellent Remove Presentable…" at bounding box center [697, 285] width 224 height 506
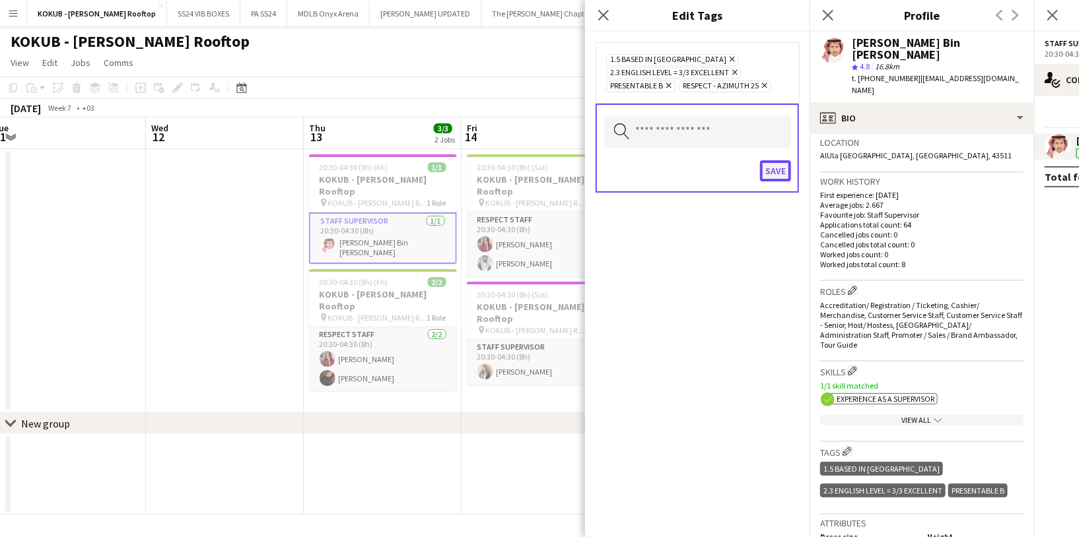
click at [774, 168] on button "Save" at bounding box center [775, 170] width 31 height 21
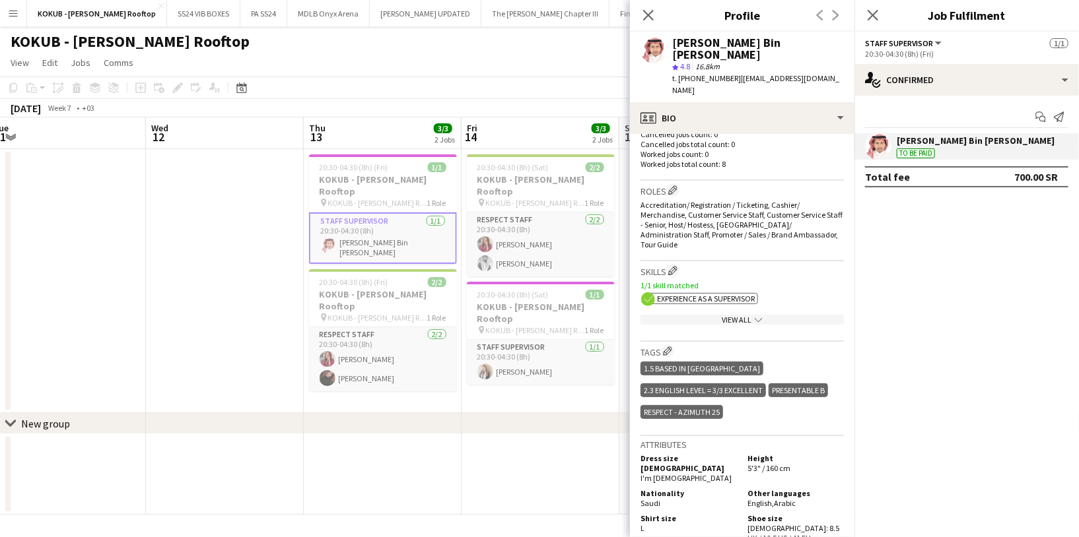
scroll to position [386, 0]
click at [666, 346] on app-icon "Edit crew company tags" at bounding box center [667, 350] width 9 height 9
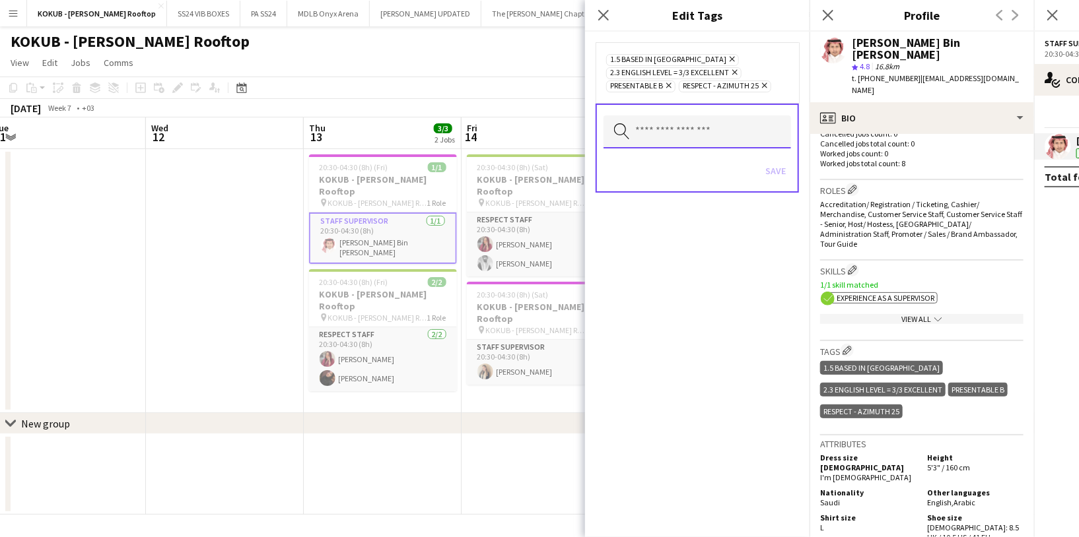
click at [692, 120] on input "text" at bounding box center [697, 132] width 188 height 33
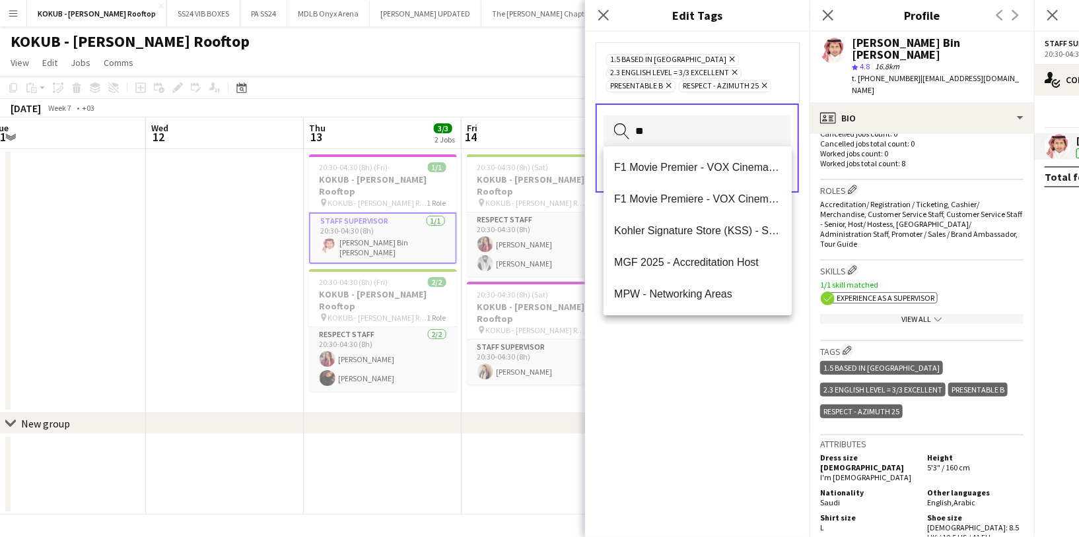
type input "*"
click at [605, 14] on icon at bounding box center [603, 15] width 13 height 13
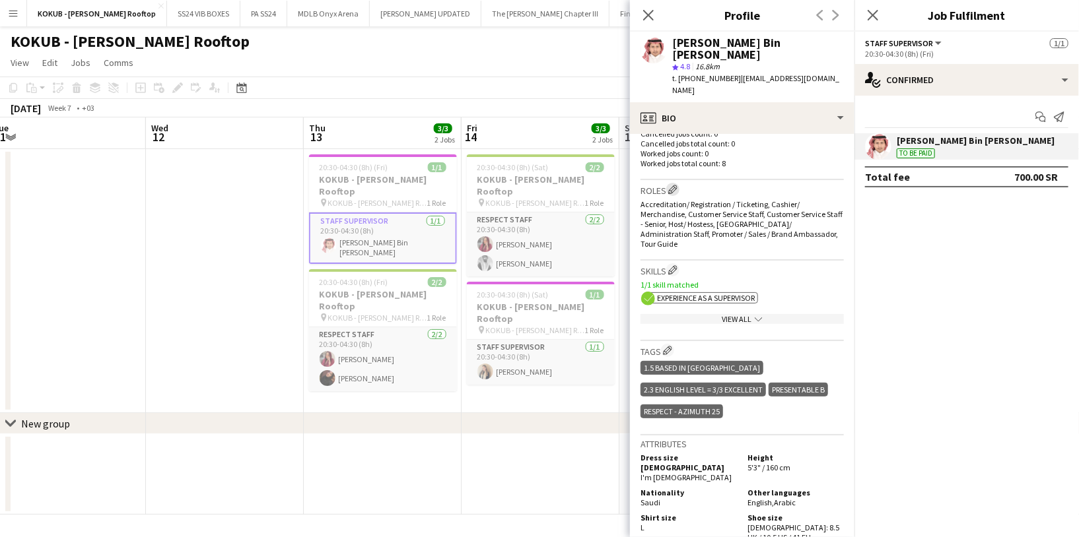
click at [675, 185] on app-icon "Edit crew company roles" at bounding box center [672, 189] width 9 height 9
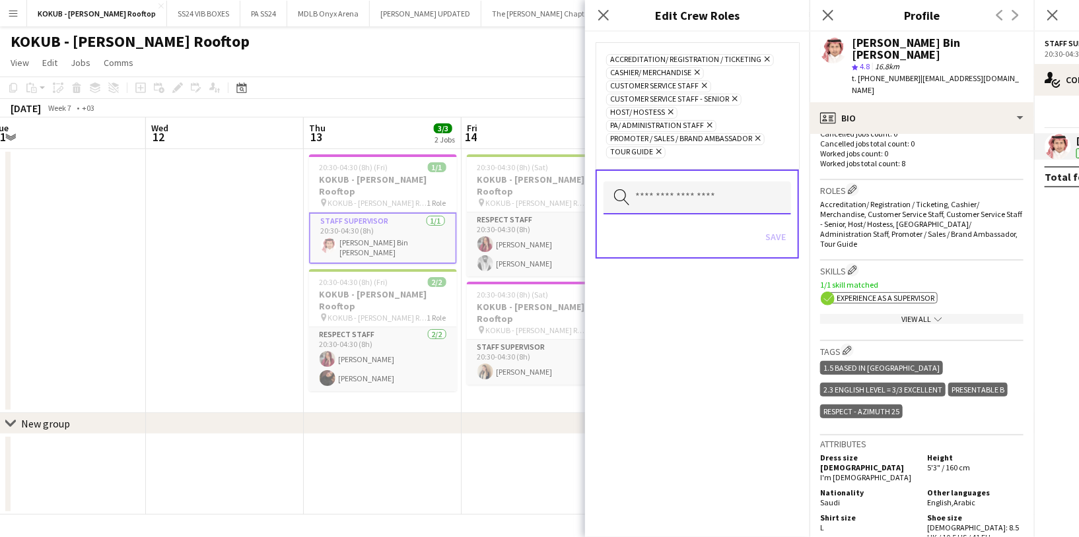
click at [679, 195] on input "text" at bounding box center [697, 198] width 188 height 33
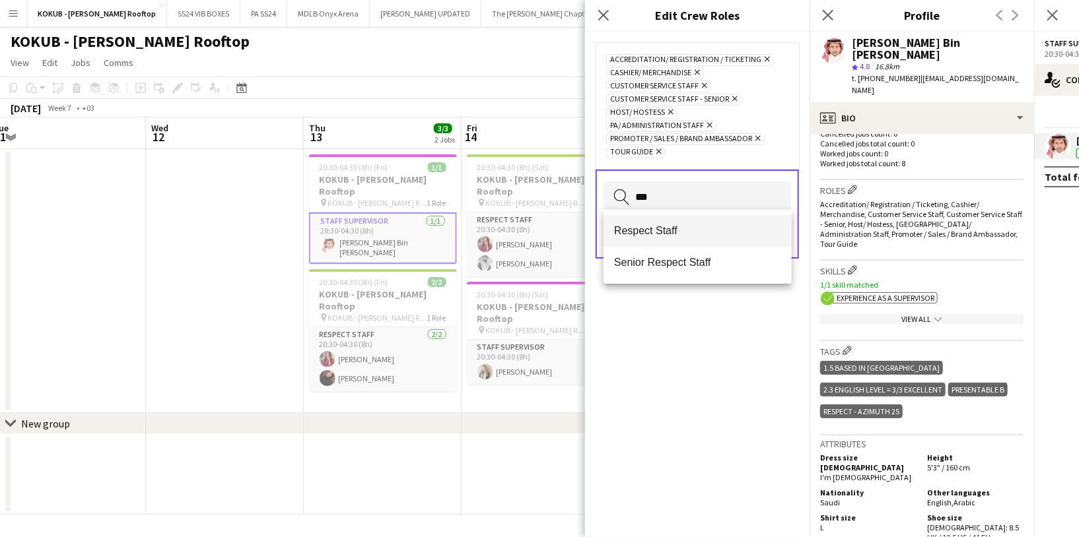
type input "***"
click at [681, 231] on span "Respect Staff" at bounding box center [697, 230] width 167 height 13
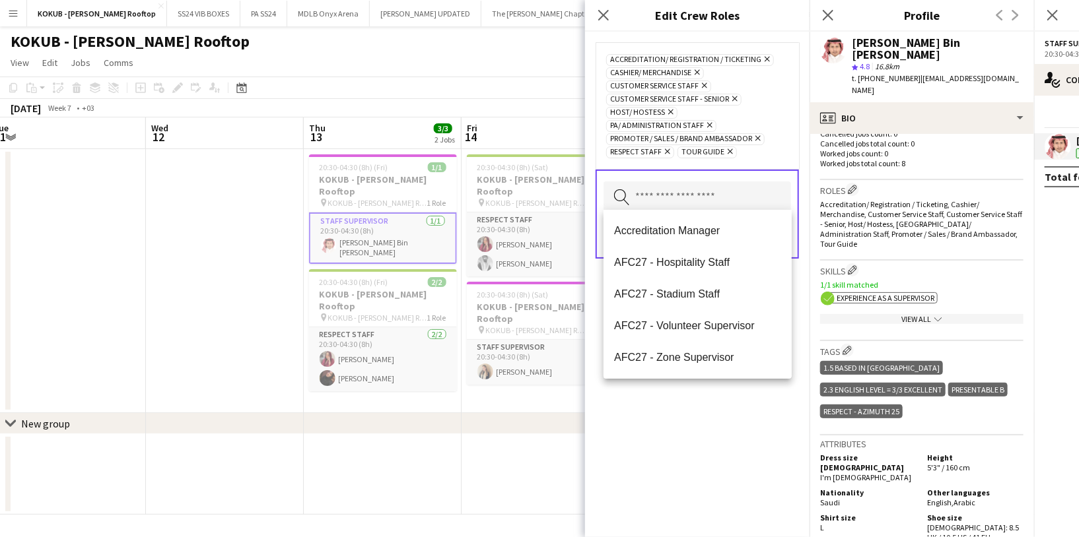
click at [672, 415] on div "Accreditation/ Registration / Ticketing Remove Cashier/ Merchandise Remove Cust…" at bounding box center [697, 285] width 224 height 506
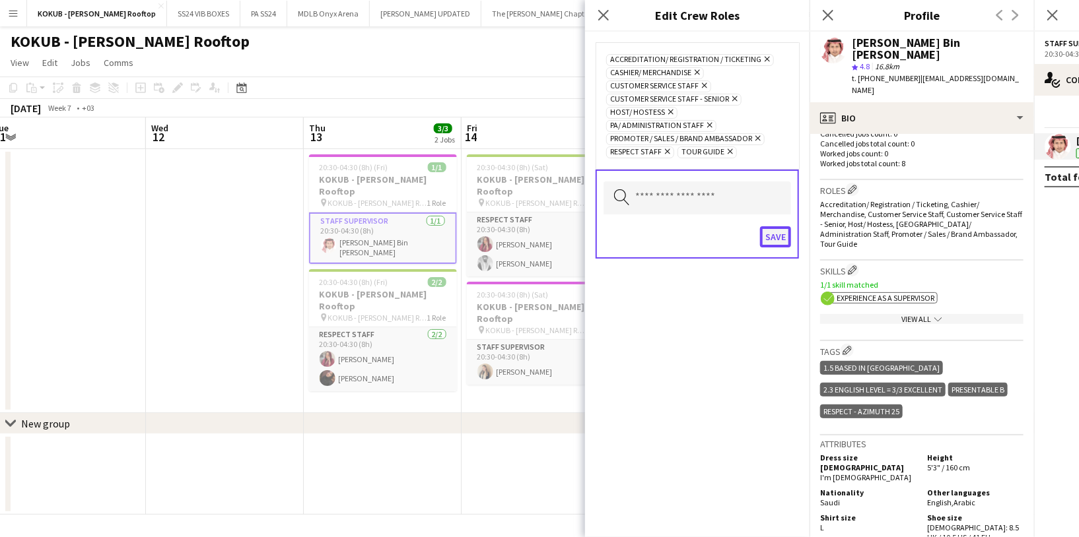
click at [779, 234] on button "Save" at bounding box center [775, 236] width 31 height 21
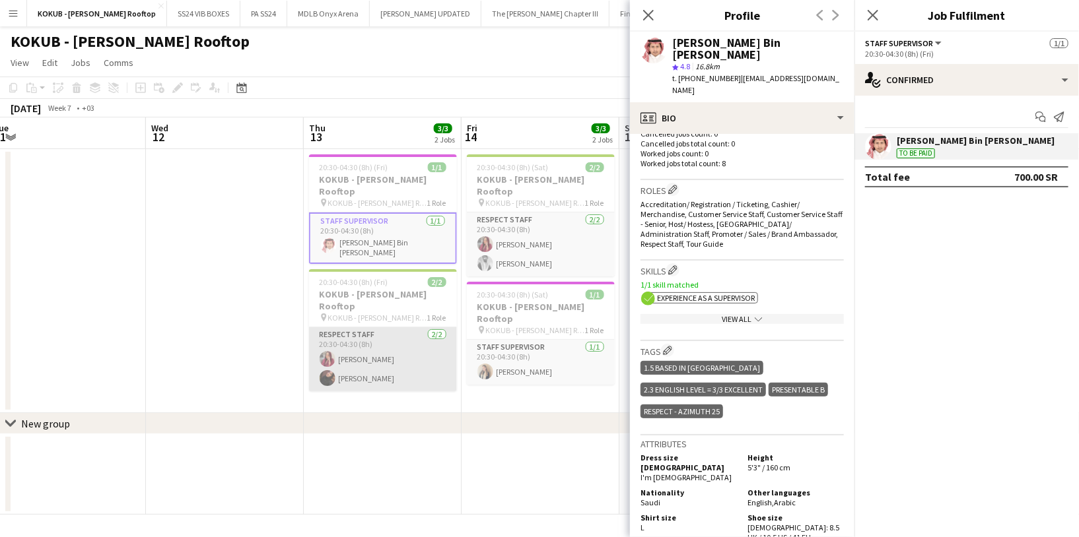
click at [387, 341] on app-card-role "Respect Staff 2/2 20:30-04:30 (8h) Omnia Abdullh Aisha Alzahrani" at bounding box center [383, 359] width 148 height 64
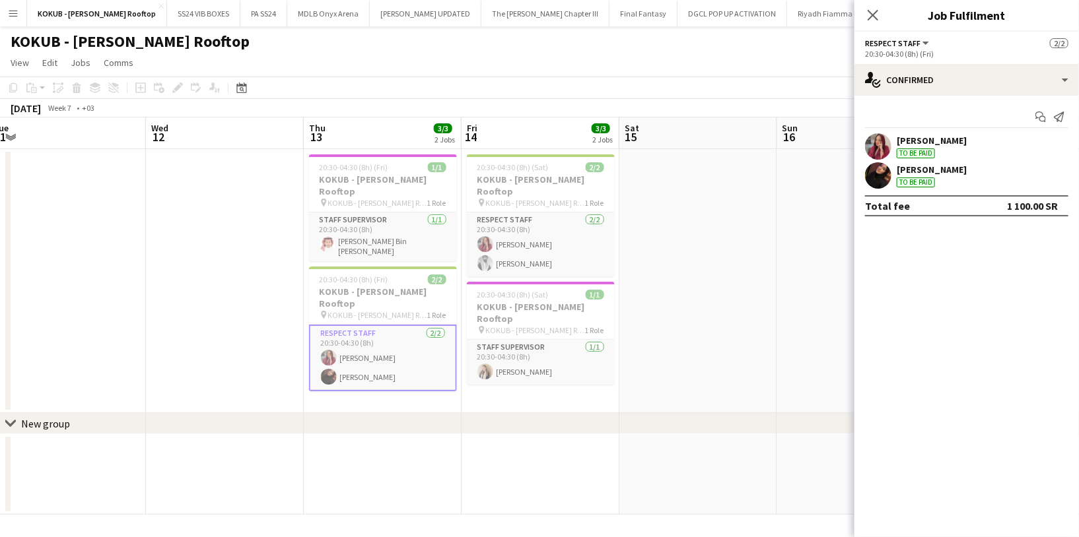
click at [881, 151] on app-user-avatar at bounding box center [878, 146] width 26 height 26
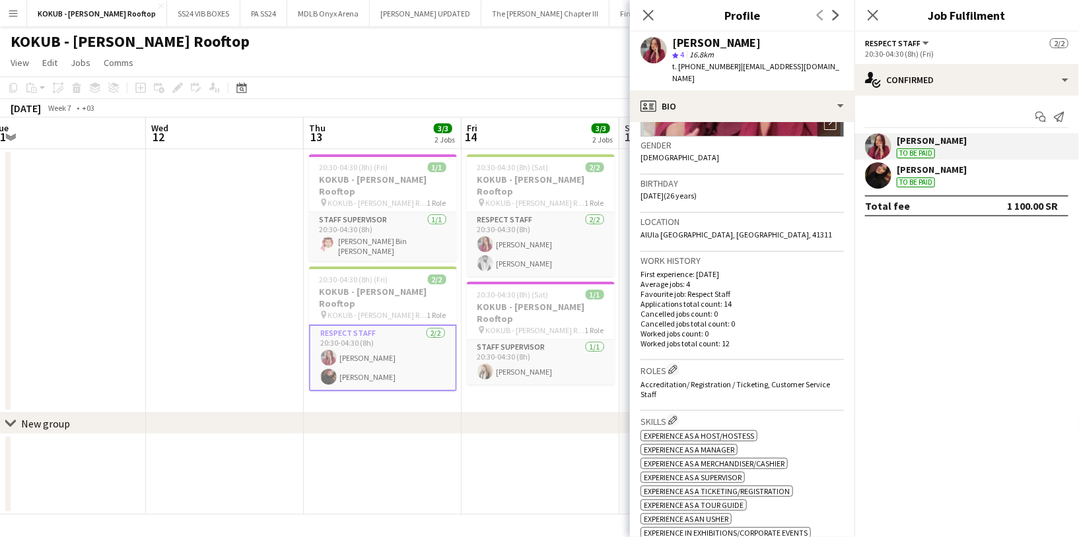
scroll to position [197, 0]
click at [676, 362] on app-icon "Edit crew company roles" at bounding box center [672, 366] width 9 height 9
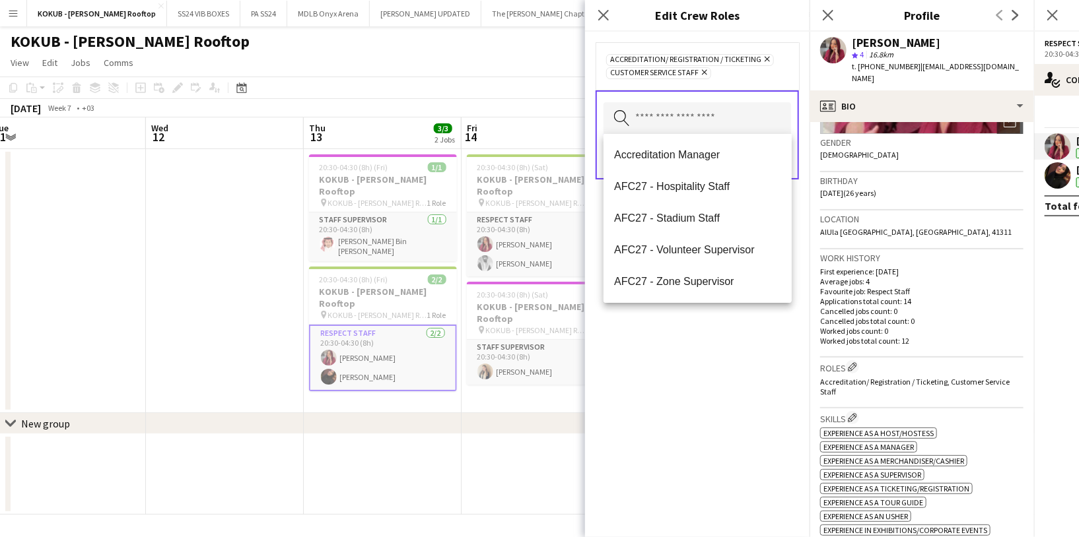
click at [667, 124] on input "text" at bounding box center [697, 118] width 188 height 33
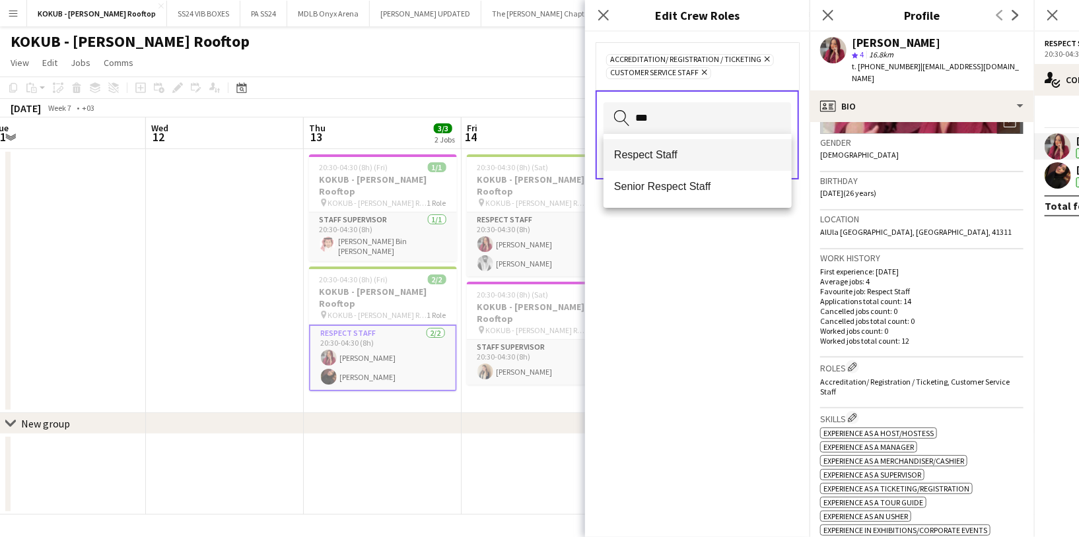
type input "***"
click at [677, 153] on span "Respect Staff" at bounding box center [697, 155] width 167 height 13
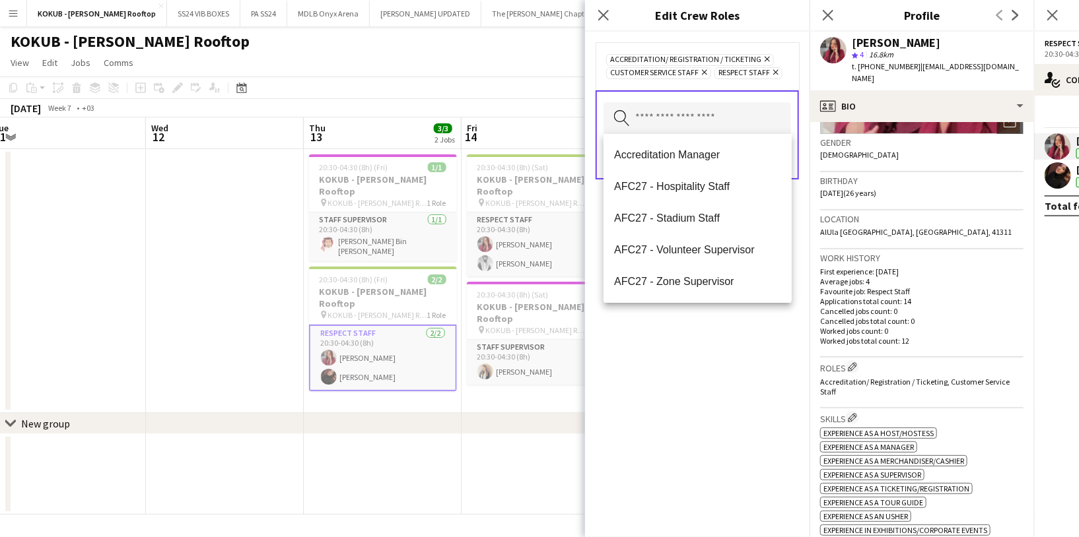
click at [693, 331] on div "Accreditation/ Registration / Ticketing Remove Customer Service Staff Remove Re…" at bounding box center [697, 285] width 224 height 506
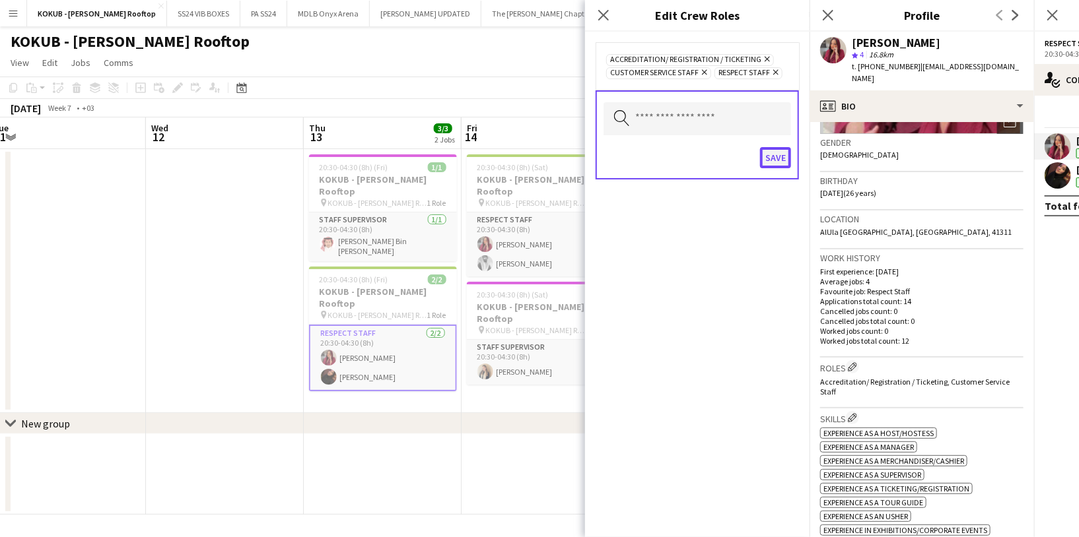
click at [774, 151] on button "Save" at bounding box center [775, 157] width 31 height 21
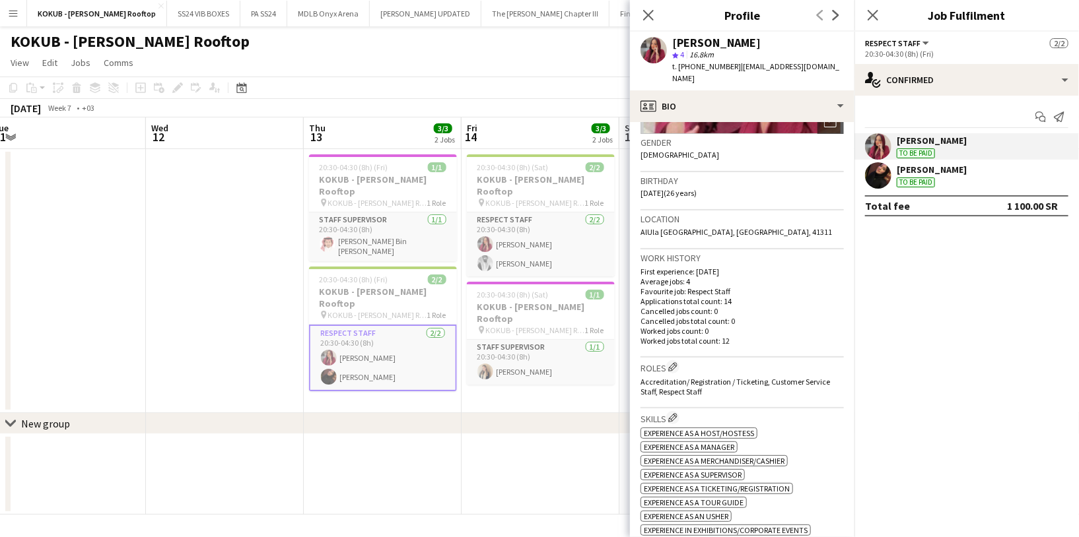
click at [926, 172] on div "Aisha Alzahrani" at bounding box center [932, 170] width 70 height 12
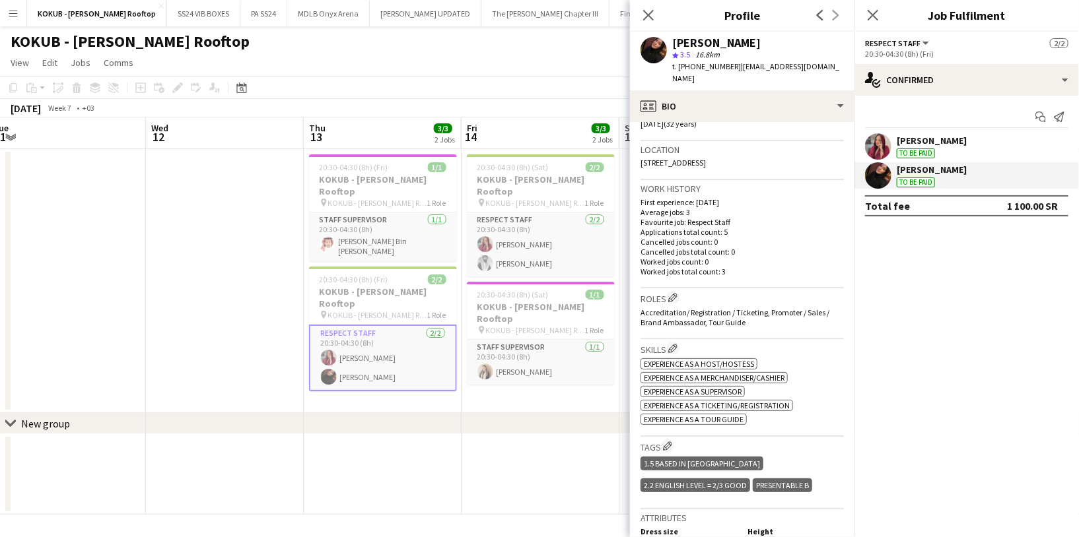
scroll to position [271, 0]
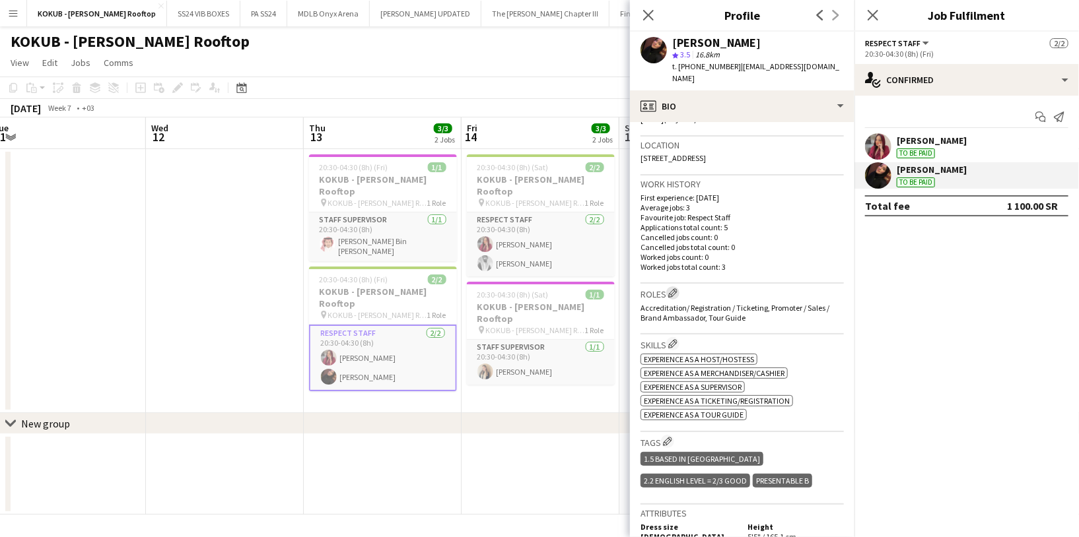
click at [674, 289] on app-icon "Edit crew company roles" at bounding box center [672, 293] width 9 height 9
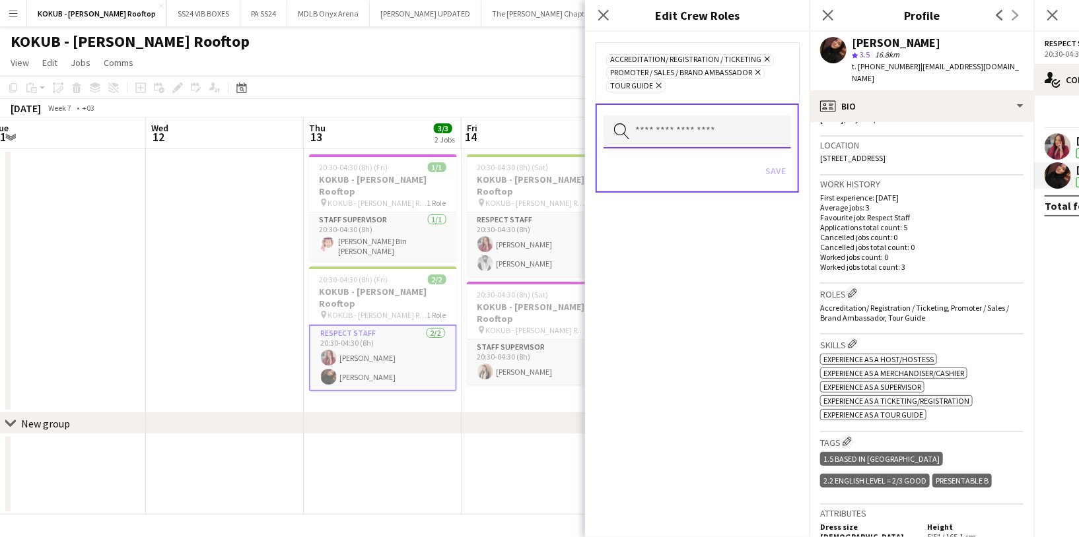
click at [649, 135] on input "text" at bounding box center [697, 132] width 188 height 33
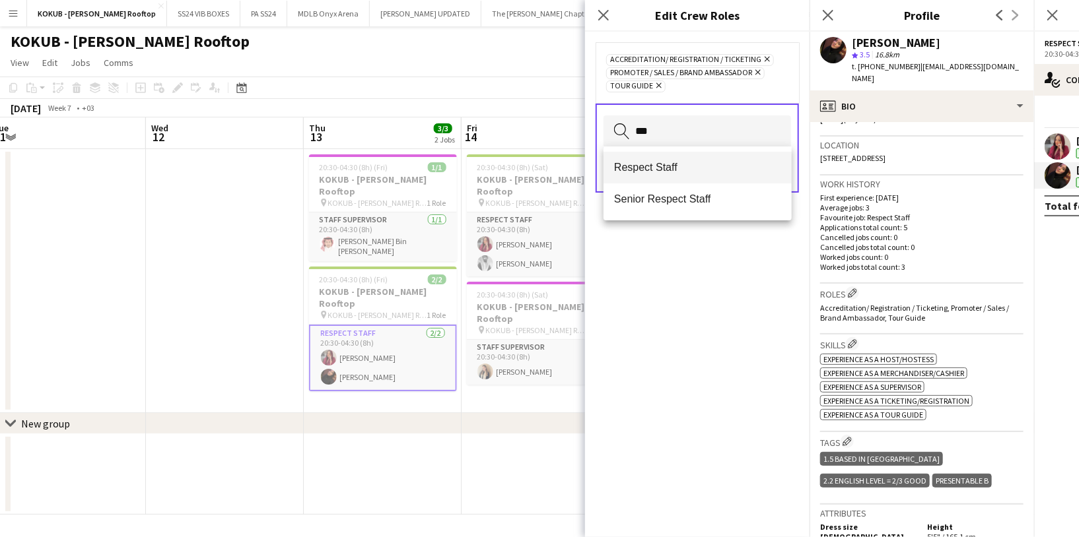
type input "***"
click at [650, 163] on span "Respect Staff" at bounding box center [697, 167] width 167 height 13
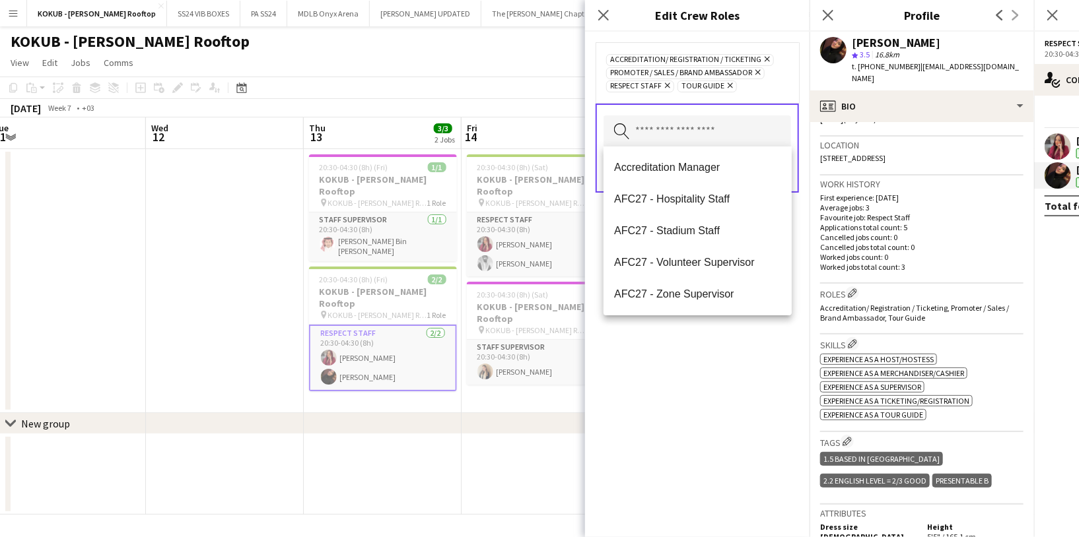
click at [642, 360] on div "Accreditation/ Registration / Ticketing Remove Promoter / Sales / Brand Ambassa…" at bounding box center [697, 285] width 224 height 506
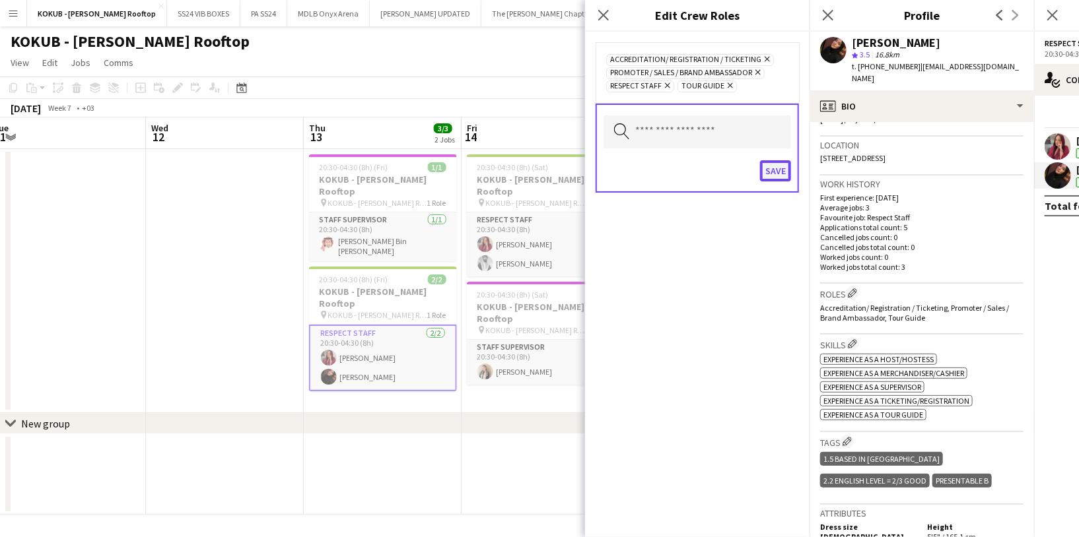
click at [780, 170] on button "Save" at bounding box center [775, 170] width 31 height 21
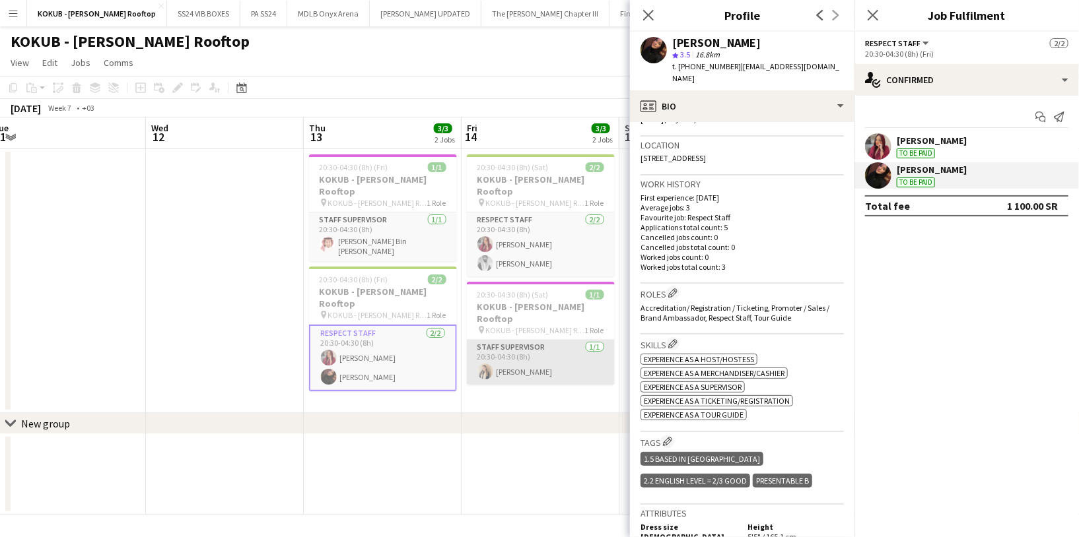
click at [515, 351] on app-card-role "Staff Supervisor 1/1 20:30-04:30 (8h) Zain Hefni" at bounding box center [541, 362] width 148 height 45
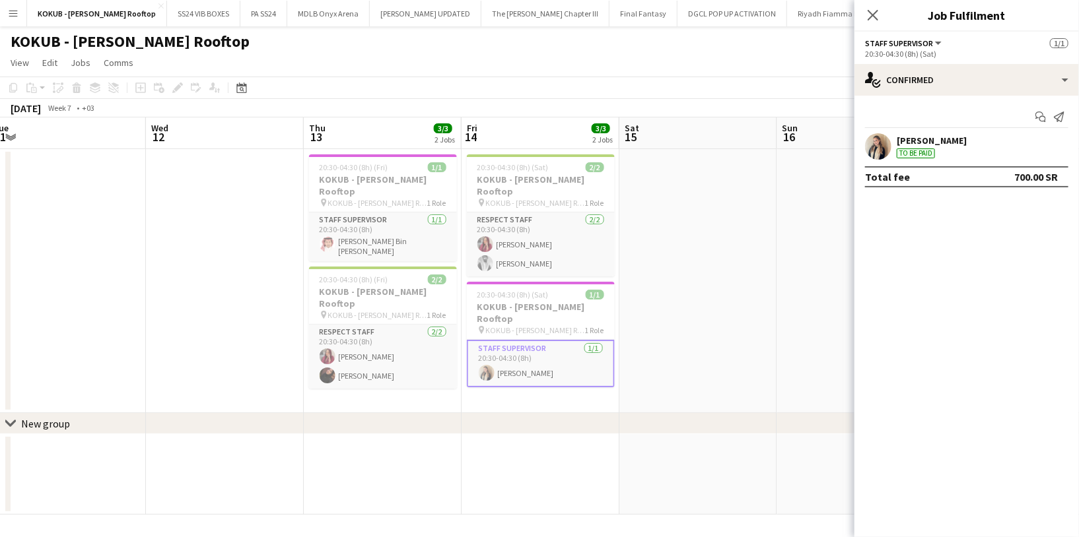
click at [918, 143] on div "Zain Hefni" at bounding box center [932, 141] width 70 height 12
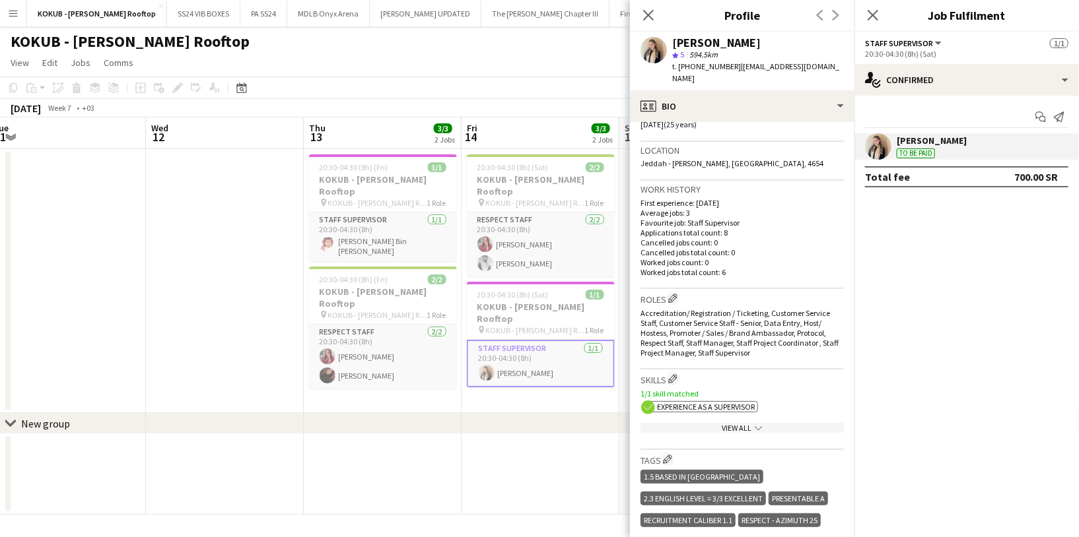
scroll to position [262, 0]
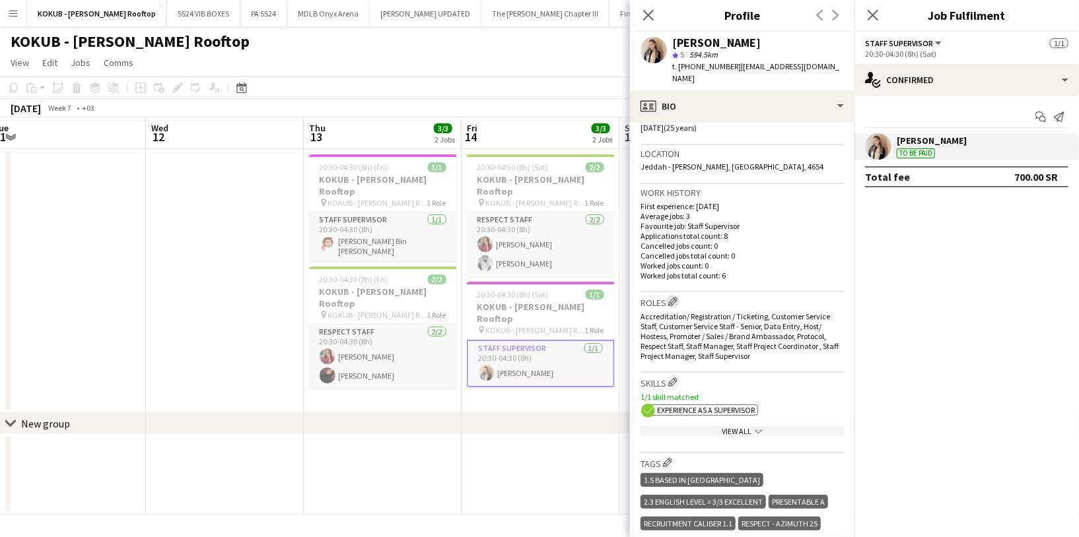
click at [679, 295] on button "Edit crew company roles" at bounding box center [672, 301] width 13 height 13
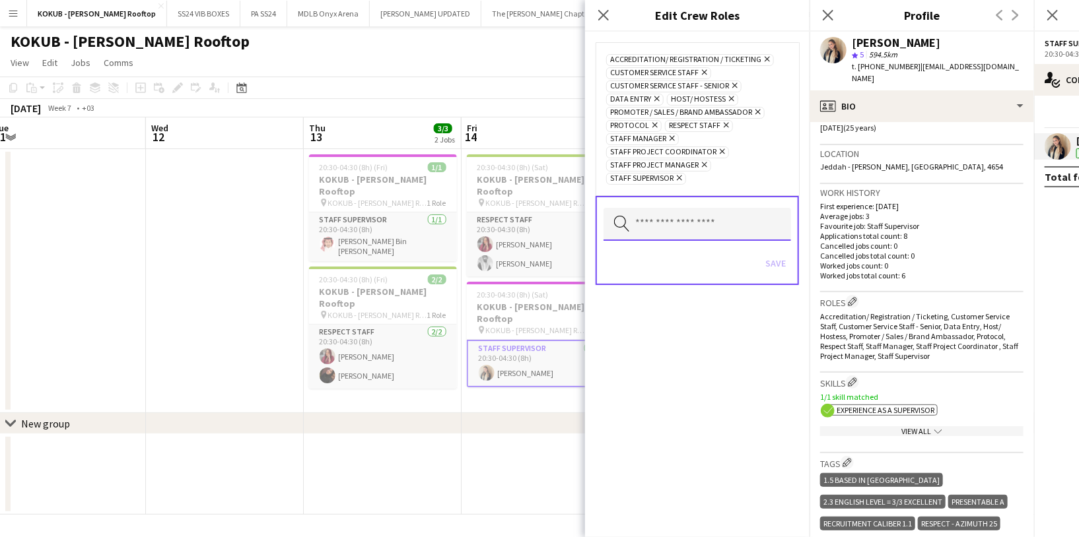
click at [659, 222] on input "text" at bounding box center [697, 224] width 188 height 33
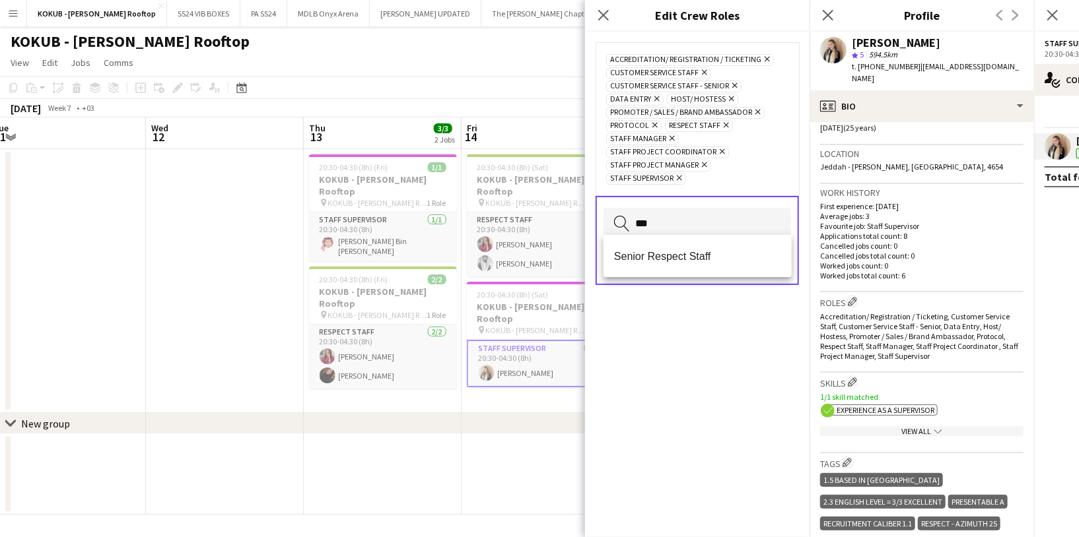
type input "***"
click at [654, 369] on div "Accreditation/ Registration / Ticketing Remove Customer Service Staff Remove Cu…" at bounding box center [697, 285] width 224 height 506
click at [607, 18] on icon at bounding box center [603, 15] width 13 height 13
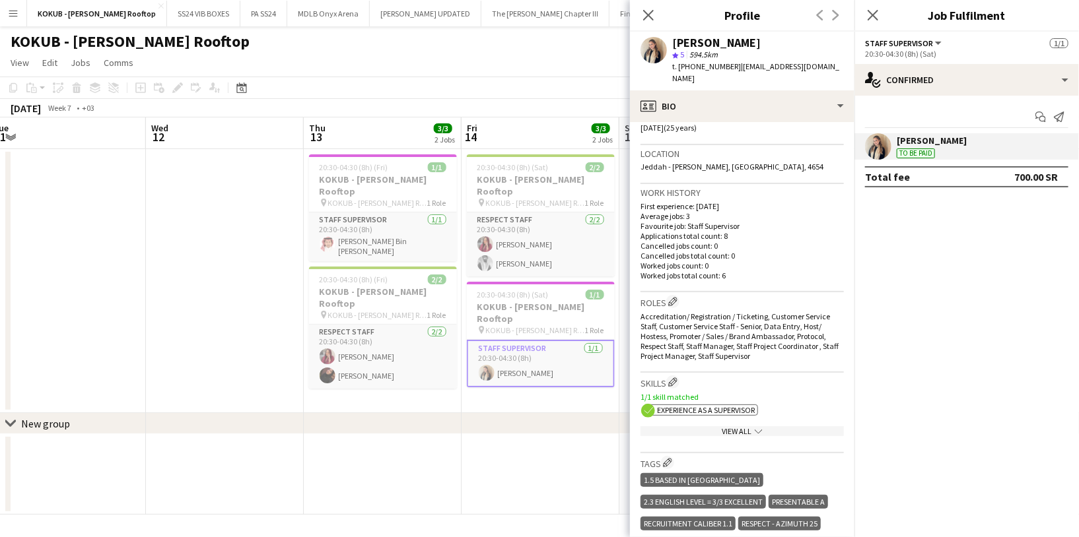
click at [651, 24] on div "Close pop-in" at bounding box center [648, 15] width 37 height 30
click at [650, 14] on icon at bounding box center [648, 15] width 13 height 13
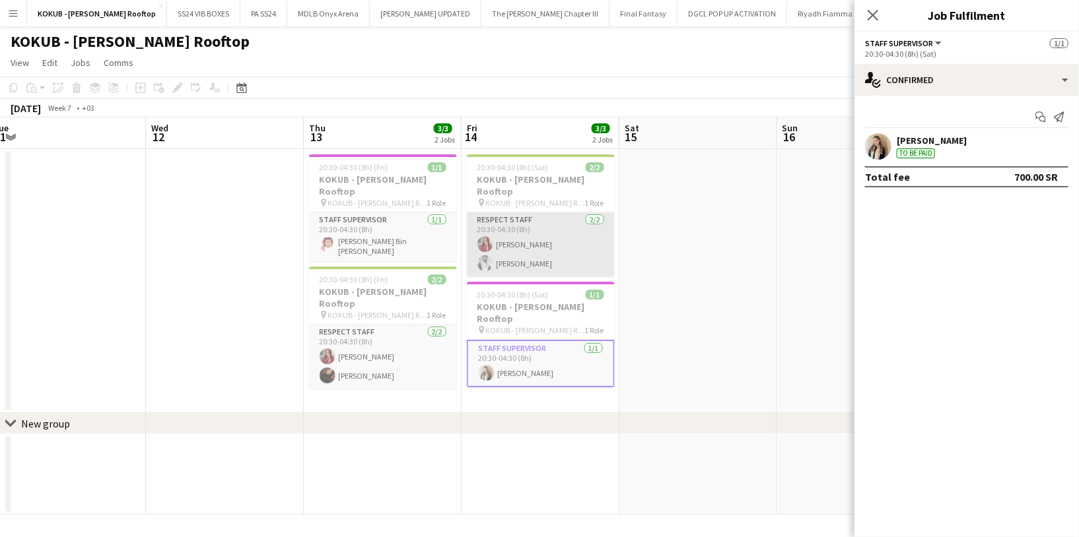
click at [544, 237] on app-card-role "Respect Staff 2/2 20:30-04:30 (8h) Omnia Abdullh Turky Abdulaziz" at bounding box center [541, 245] width 148 height 64
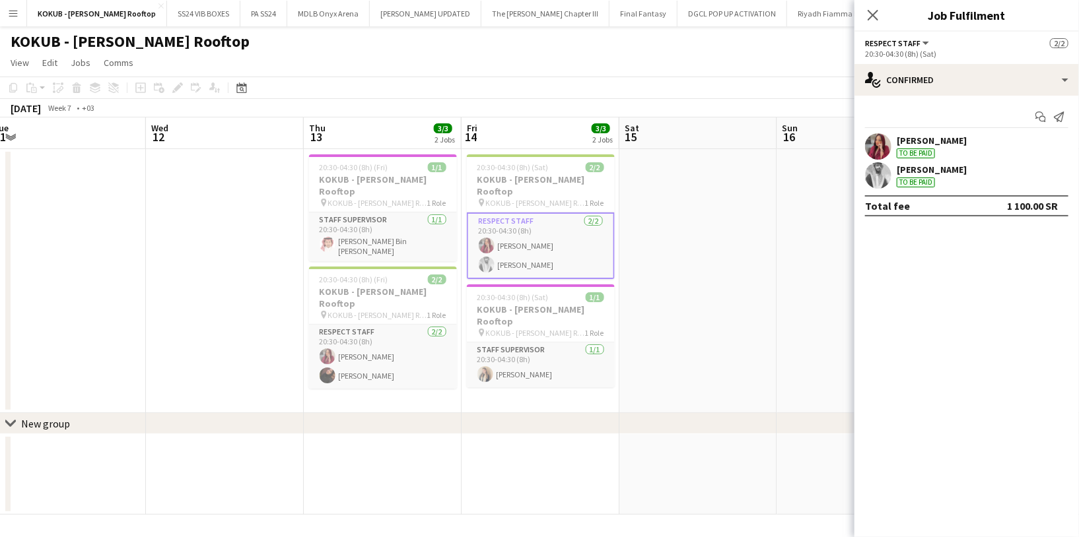
click at [879, 170] on app-user-avatar at bounding box center [878, 175] width 26 height 26
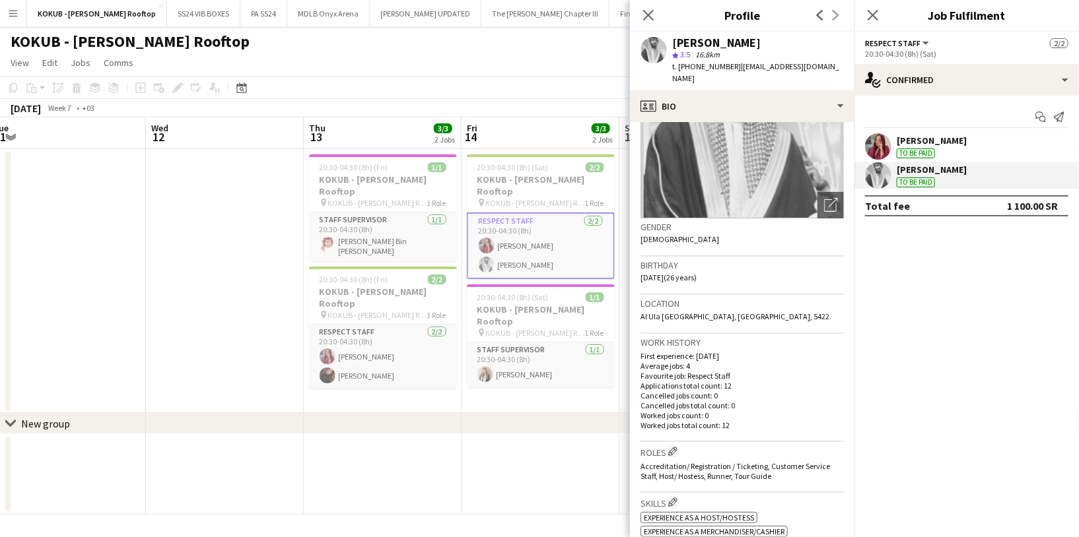
scroll to position [232, 0]
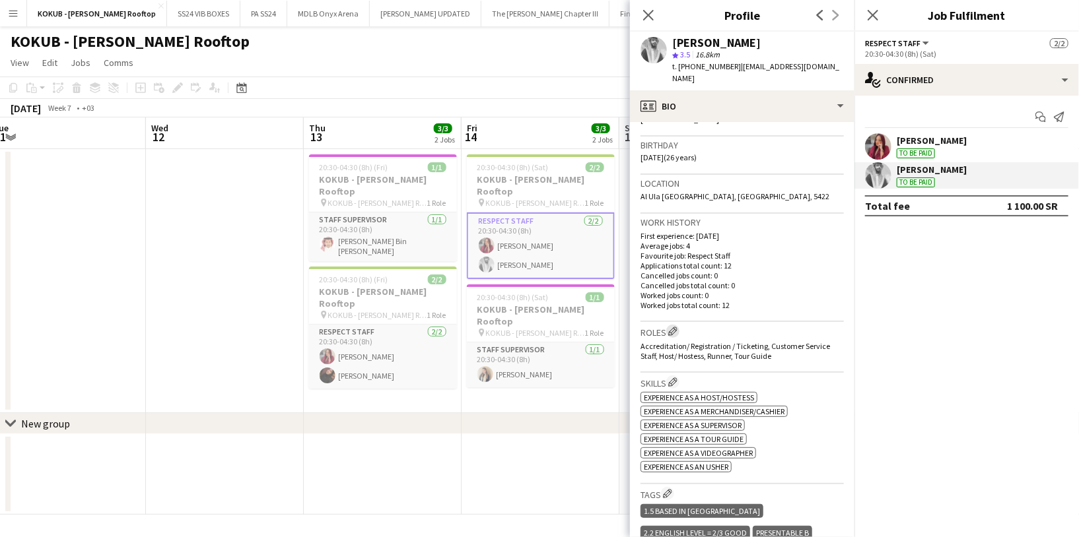
click at [677, 327] on app-icon "Edit crew company roles" at bounding box center [672, 331] width 9 height 9
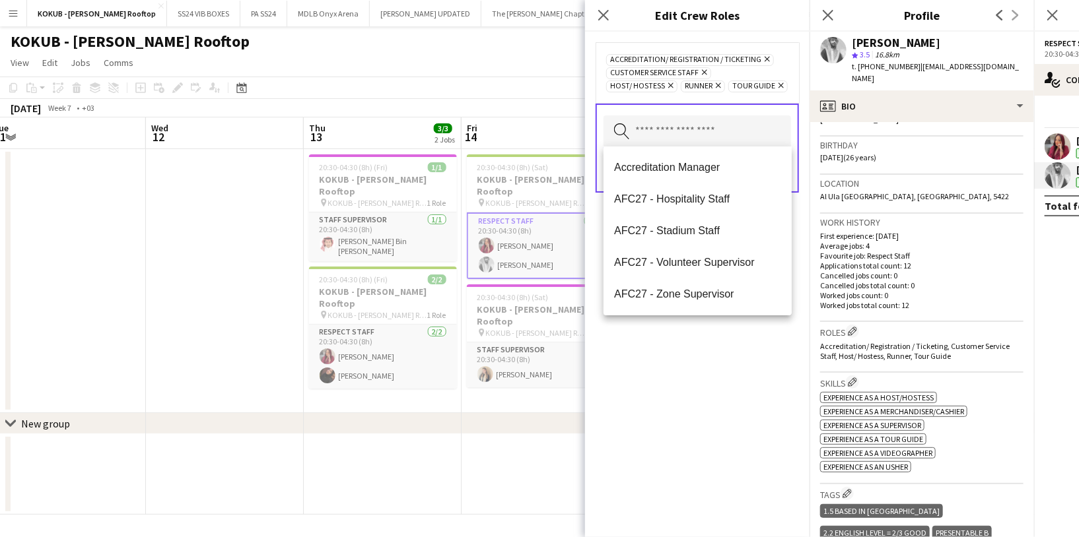
click at [681, 139] on input "text" at bounding box center [697, 132] width 188 height 33
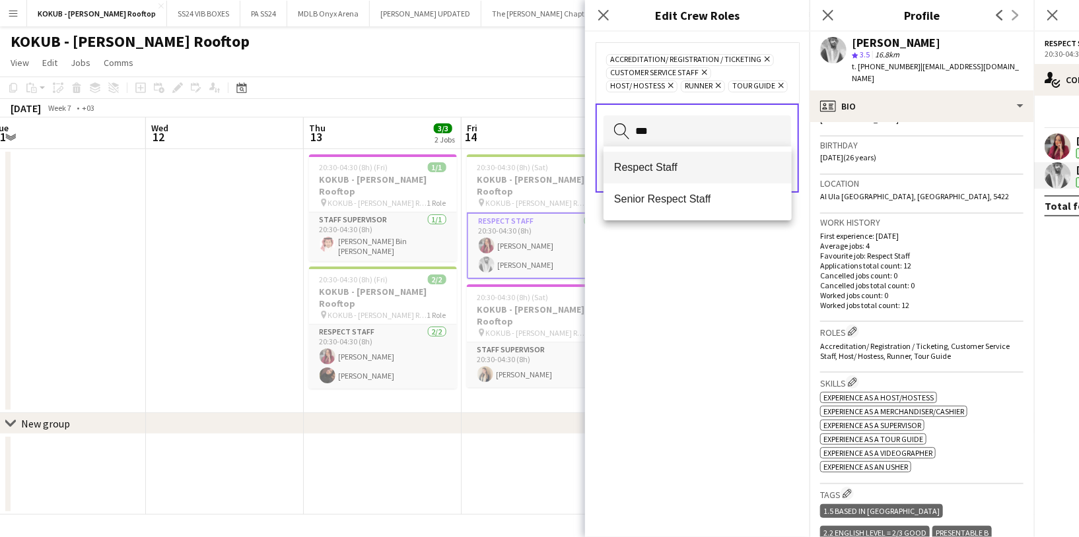
type input "***"
click at [667, 172] on span "Respect Staff" at bounding box center [697, 167] width 167 height 13
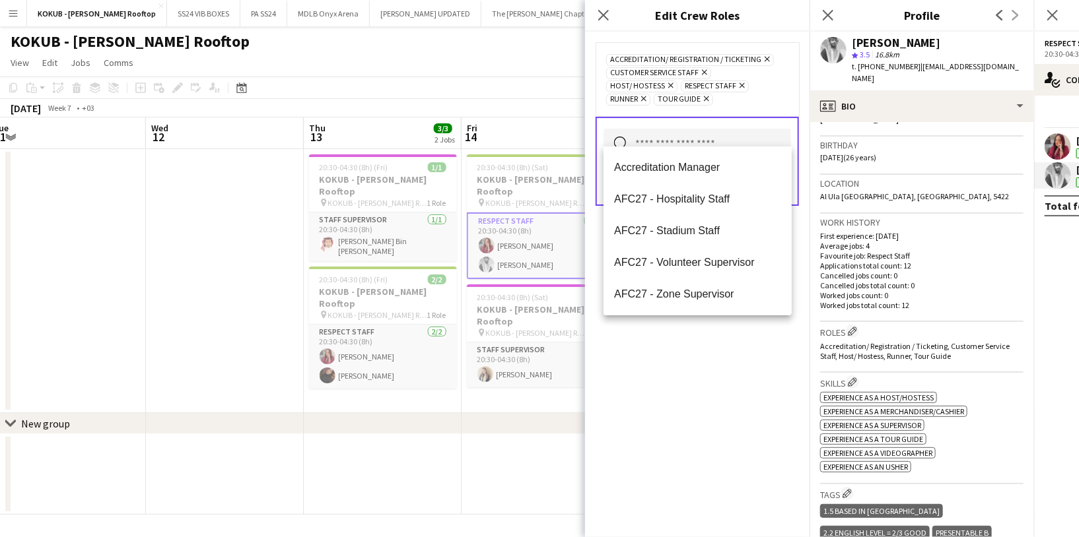
click at [650, 360] on div "Accreditation/ Registration / Ticketing Remove Customer Service Staff Remove Ho…" at bounding box center [697, 285] width 224 height 506
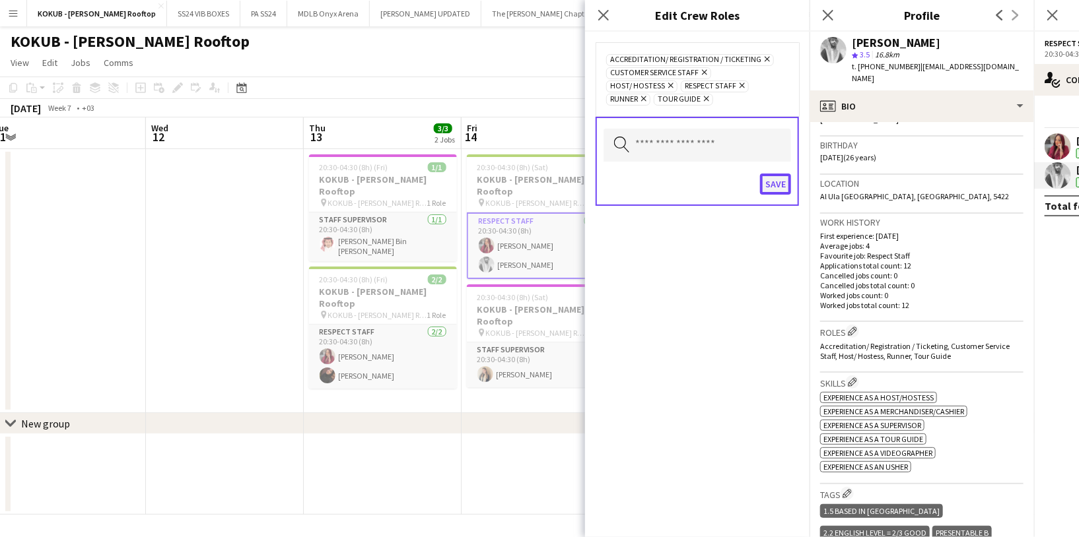
click at [784, 174] on button "Save" at bounding box center [775, 184] width 31 height 21
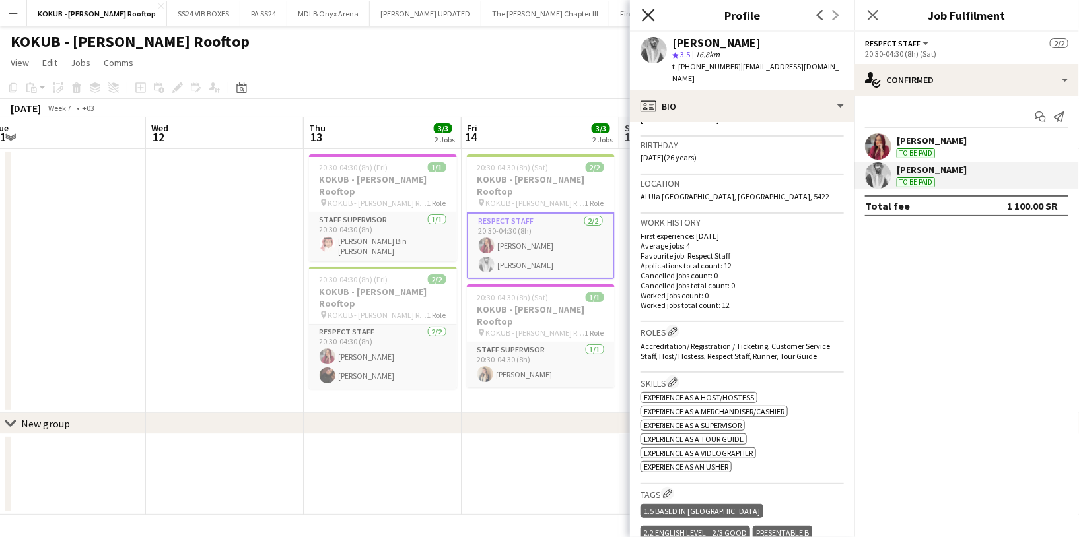
click at [653, 20] on icon at bounding box center [648, 15] width 13 height 13
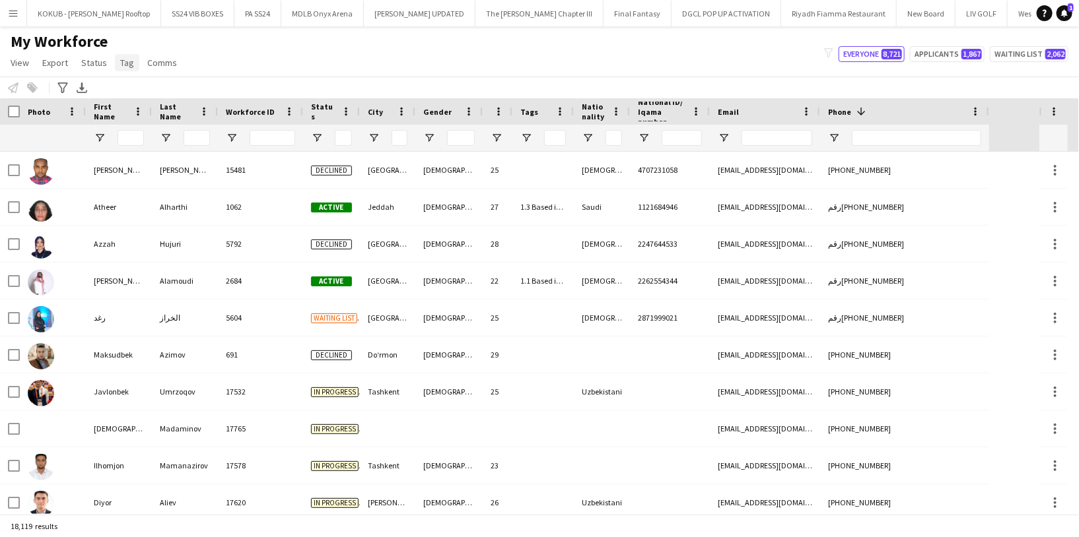
click at [125, 63] on span "Tag" at bounding box center [127, 63] width 14 height 12
click at [156, 90] on link "New tag" at bounding box center [159, 91] width 92 height 28
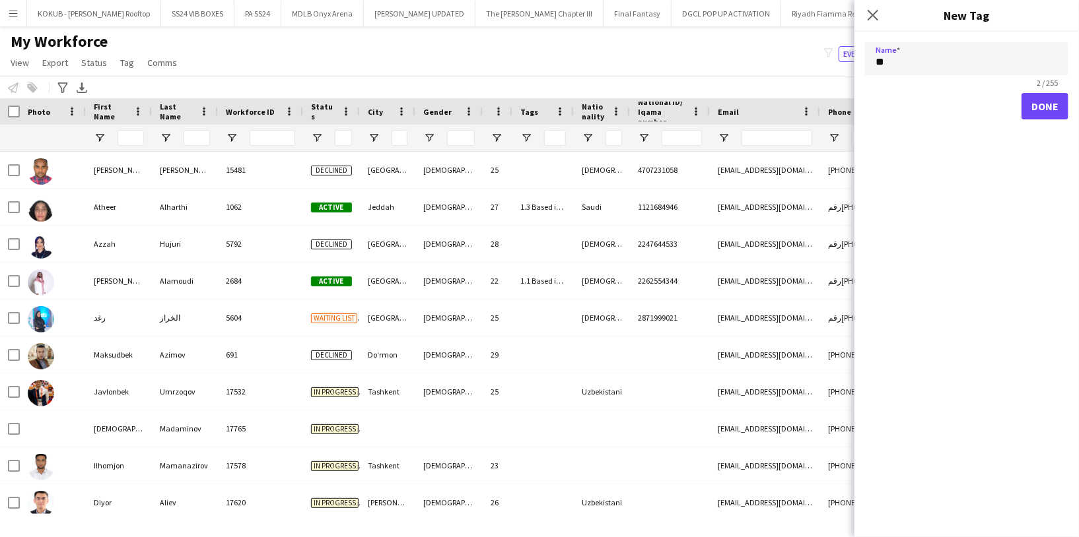
type input "*"
click at [883, 63] on input "*******" at bounding box center [966, 58] width 203 height 33
click at [876, 61] on input "*******" at bounding box center [966, 58] width 203 height 33
click at [984, 59] on input "**********" at bounding box center [966, 58] width 203 height 33
type input "**********"
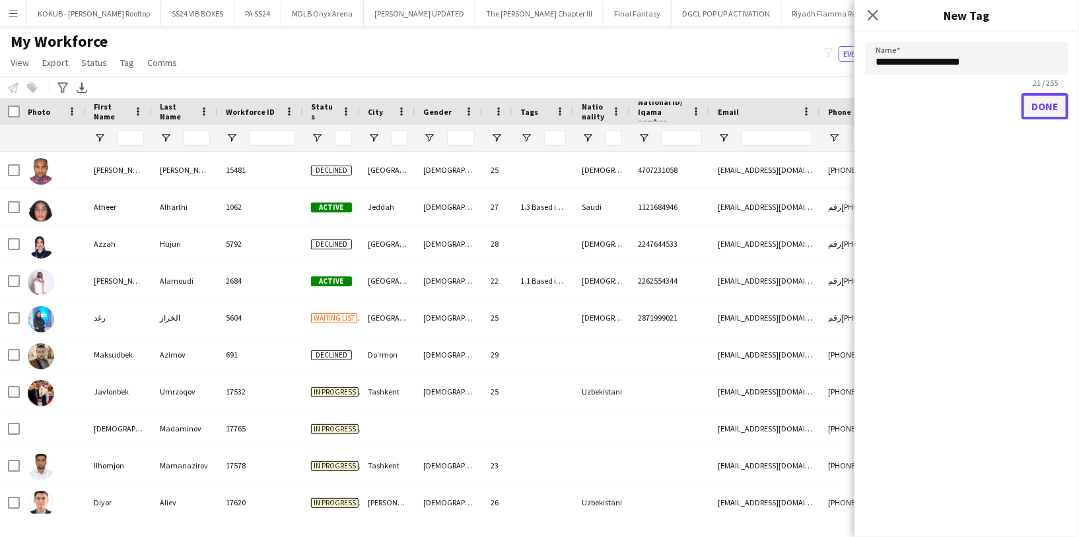
click at [1044, 103] on button "Done" at bounding box center [1044, 106] width 47 height 26
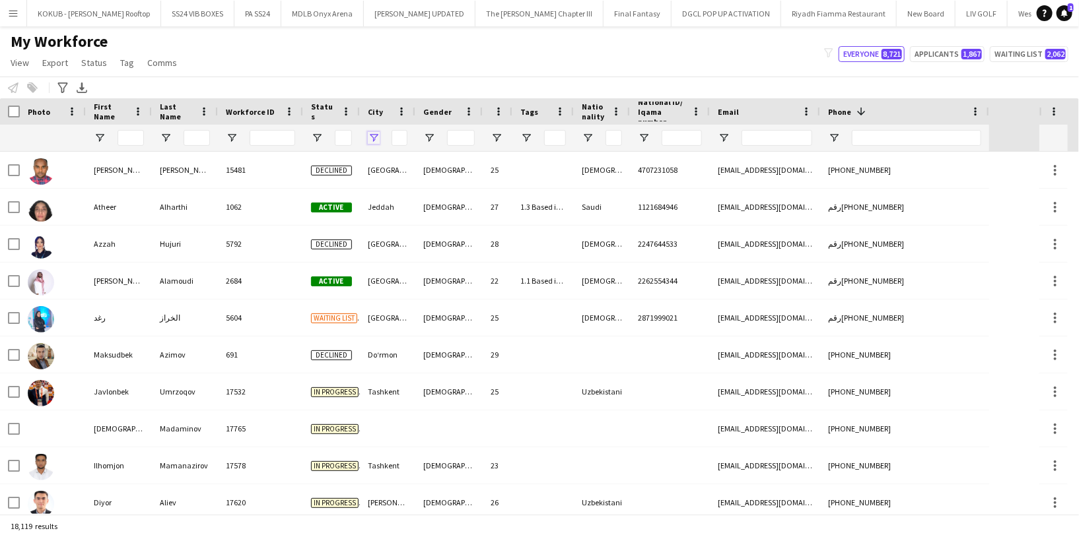
click at [375, 132] on span "Open Filter Menu" at bounding box center [374, 138] width 12 height 12
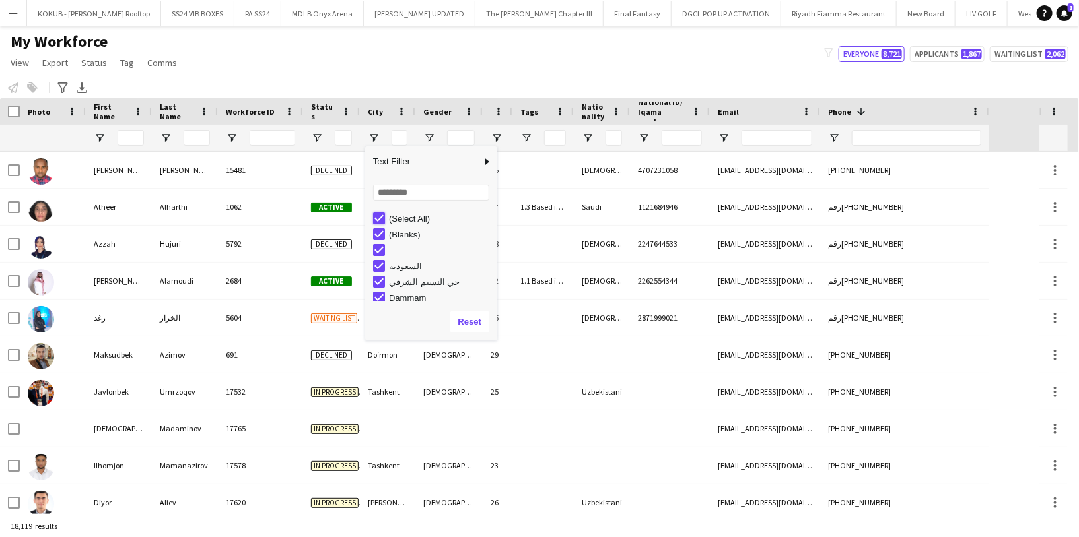
type input "***"
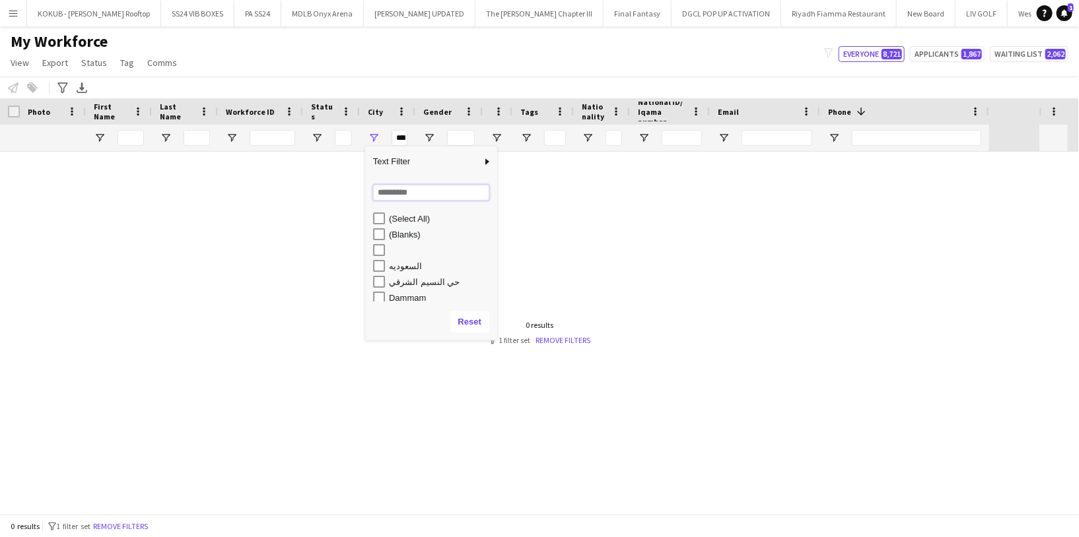
click at [392, 195] on input "Search filter values" at bounding box center [431, 193] width 116 height 16
type input "*****"
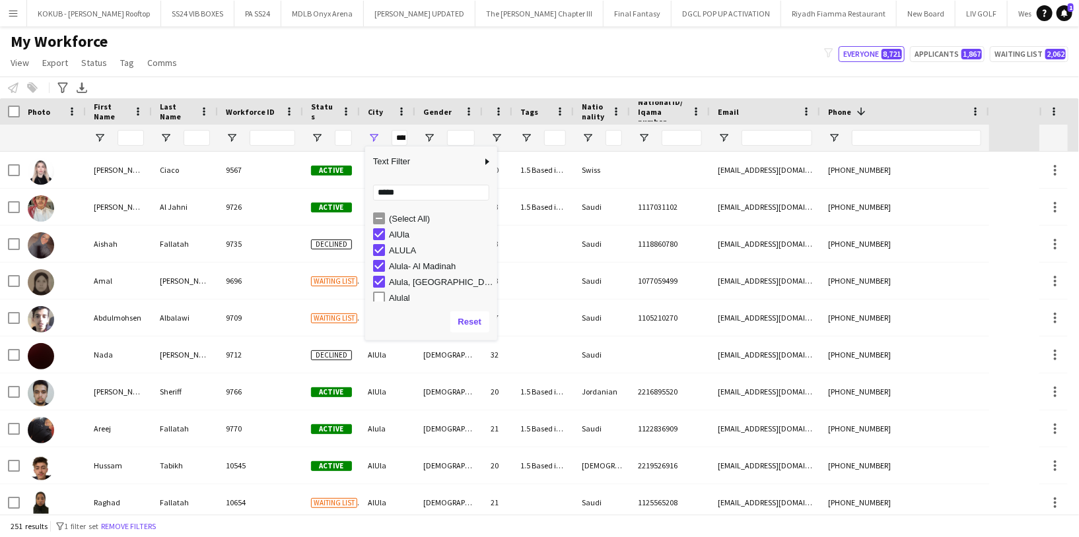
scroll to position [4, 0]
type input "**********"
click at [314, 137] on span "Open Filter Menu" at bounding box center [317, 138] width 12 height 12
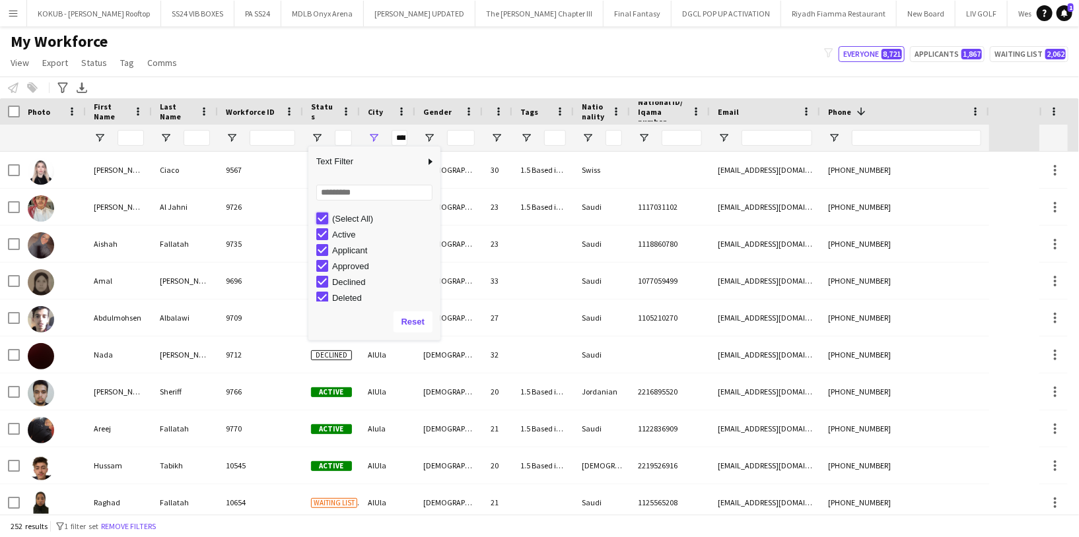
type input "***"
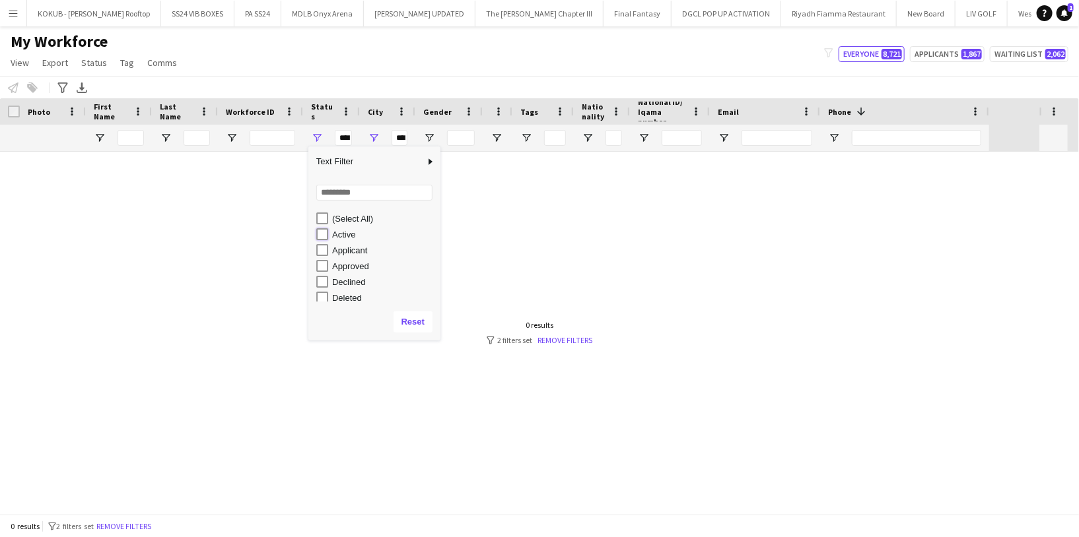
type input "**********"
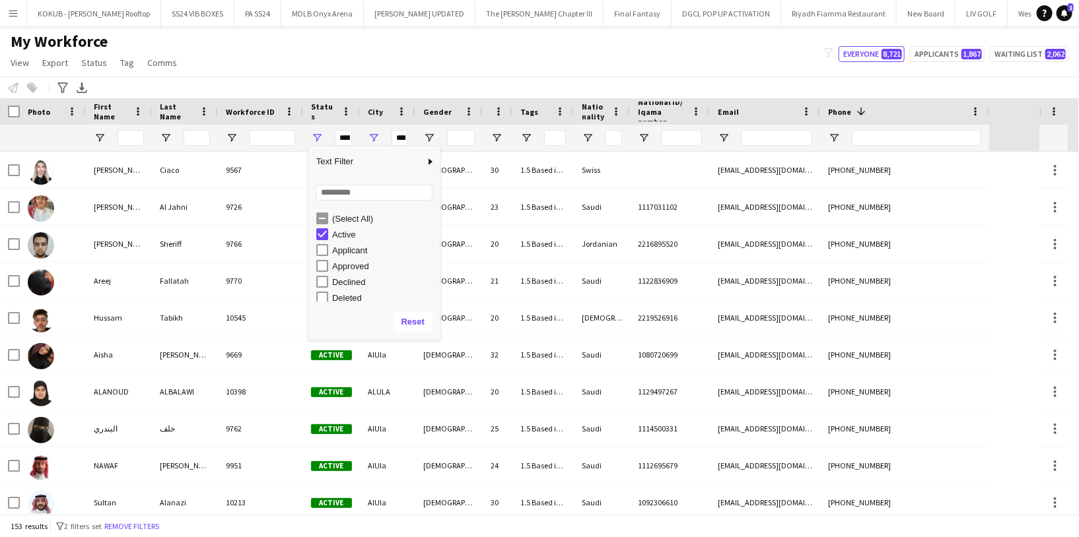
click at [320, 73] on div "My Workforce View Views Default view R4ven New view Update view Delete view Edi…" at bounding box center [539, 54] width 1079 height 45
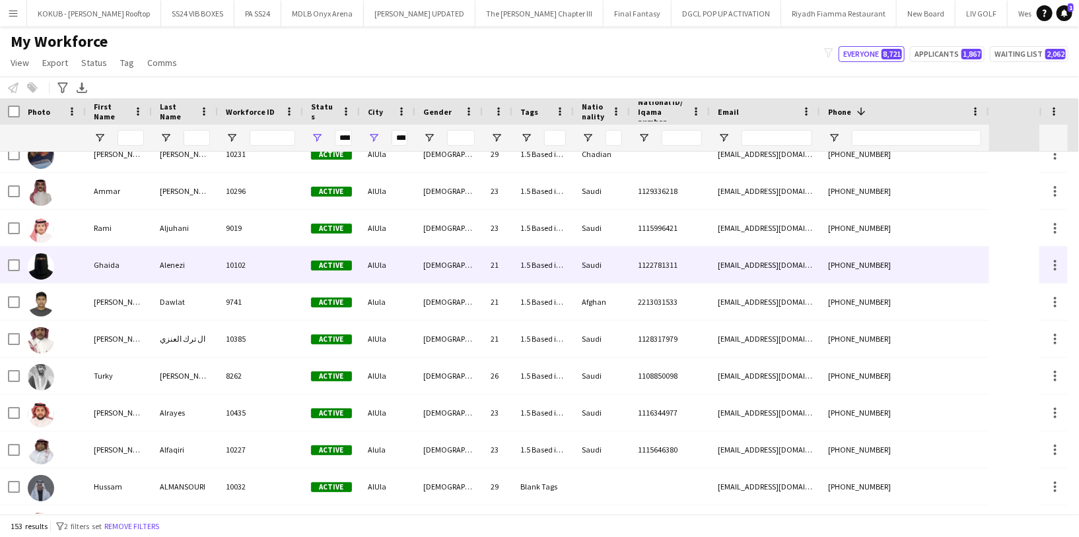
scroll to position [581, 0]
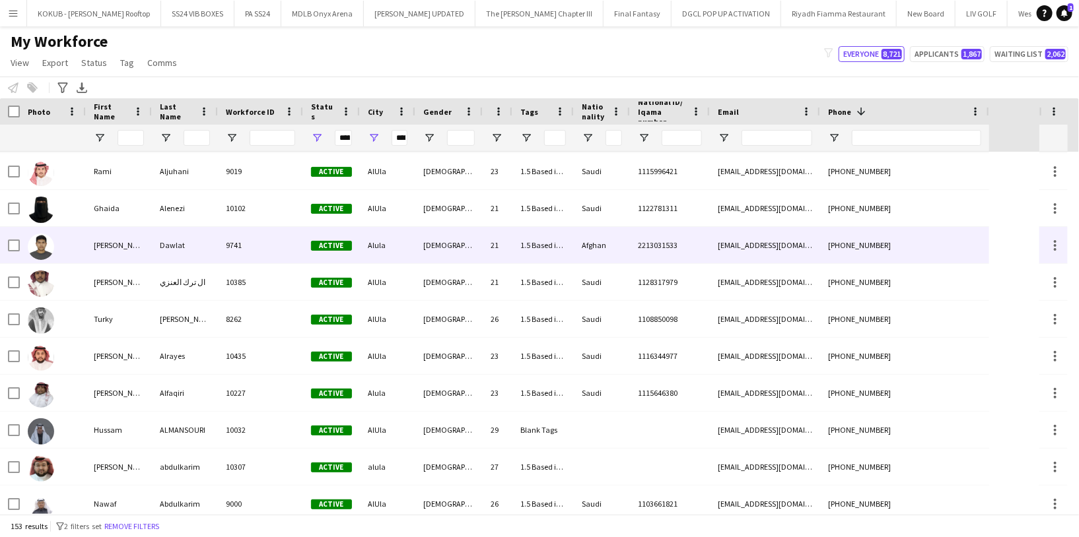
click at [283, 238] on div "9741" at bounding box center [260, 245] width 85 height 36
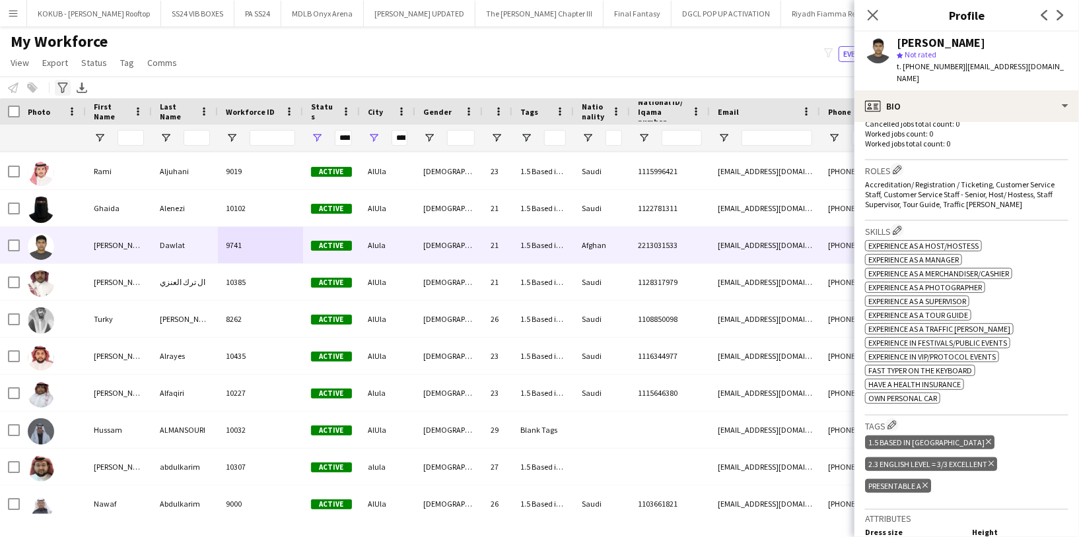
click at [59, 86] on icon "Advanced filters" at bounding box center [62, 88] width 11 height 11
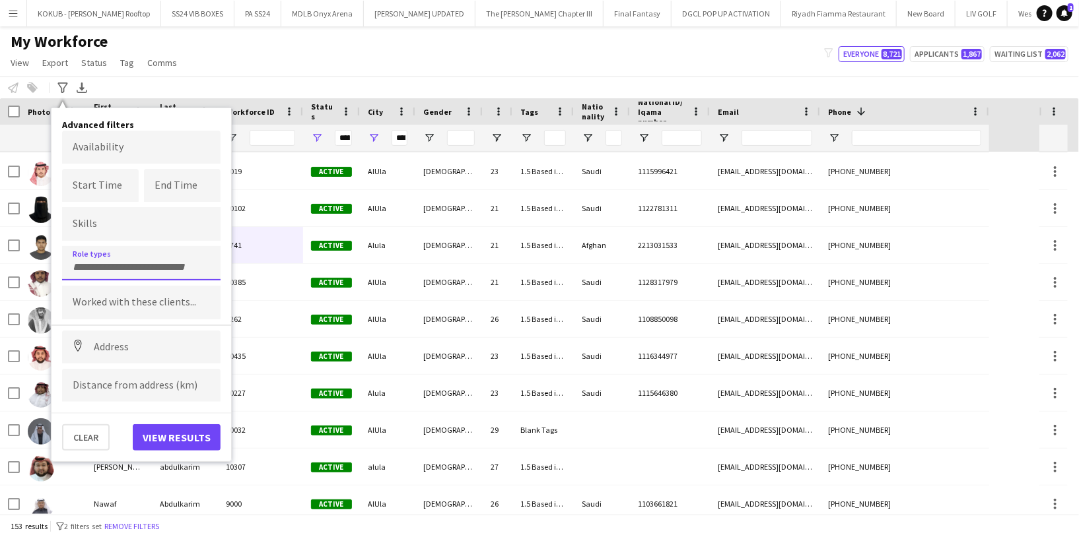
click at [129, 262] on input "Type to search role types..." at bounding box center [141, 267] width 137 height 12
type input "***"
click at [160, 310] on div "Respect Staff" at bounding box center [141, 301] width 158 height 32
click at [191, 432] on button "View results" at bounding box center [177, 438] width 88 height 26
type input "***"
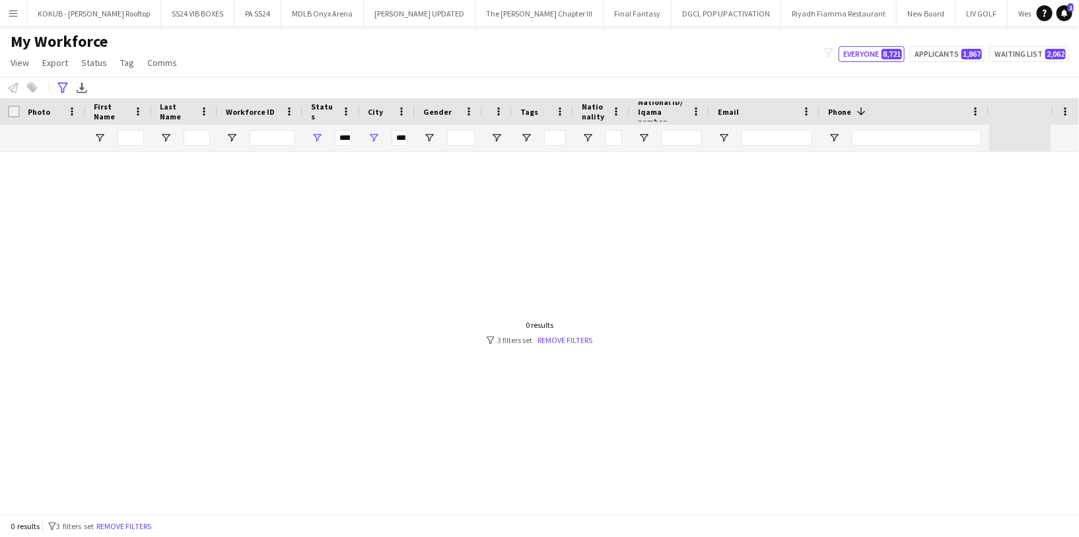
click at [556, 330] on div "0 results filter-1 3 filters set Remove filters" at bounding box center [540, 332] width 106 height 25
click at [556, 336] on link "Remove filters" at bounding box center [564, 340] width 55 height 10
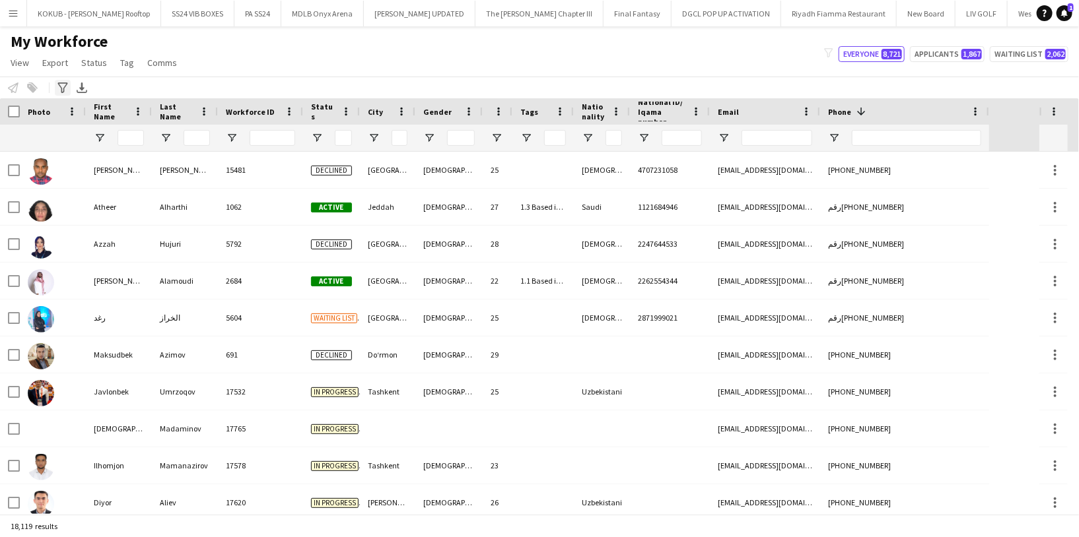
click at [63, 88] on icon at bounding box center [62, 88] width 10 height 11
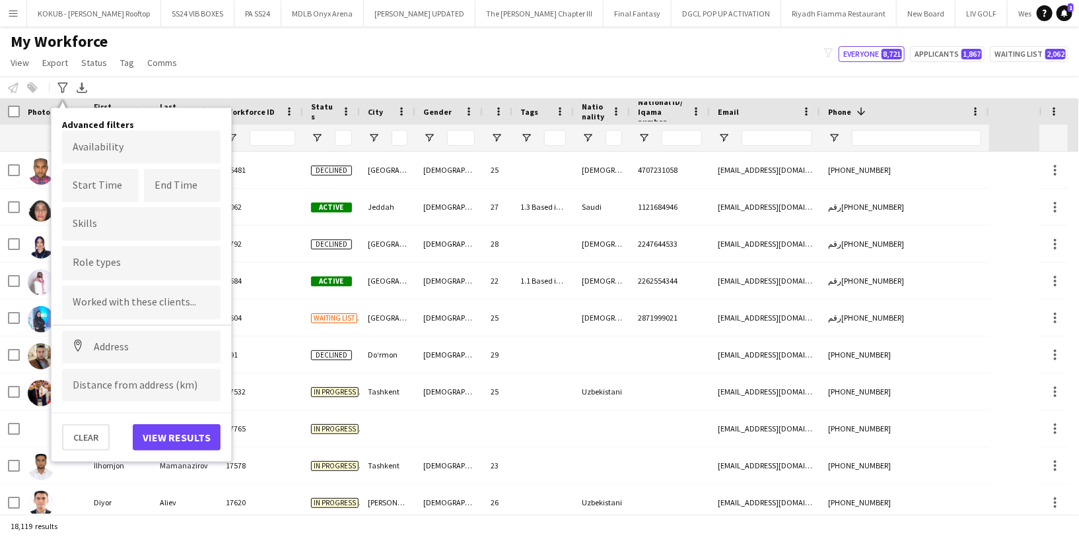
click at [128, 258] on form at bounding box center [141, 263] width 137 height 14
type input "***"
click at [163, 232] on div at bounding box center [539, 268] width 1079 height 537
click at [163, 232] on div at bounding box center [141, 224] width 158 height 34
type input "***"
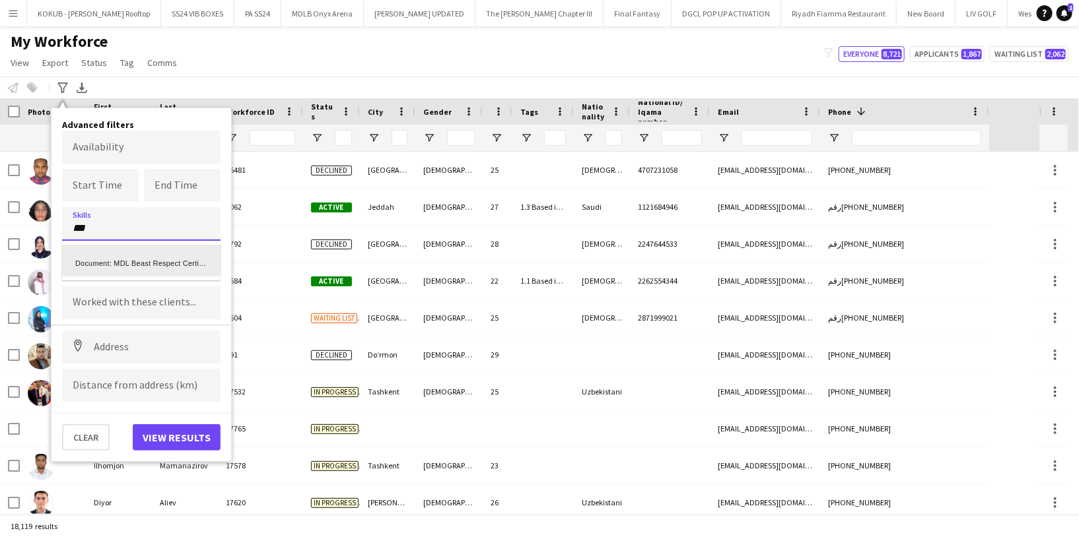
click at [169, 261] on div "Document: MDL Beast Respect Certificate" at bounding box center [141, 261] width 158 height 32
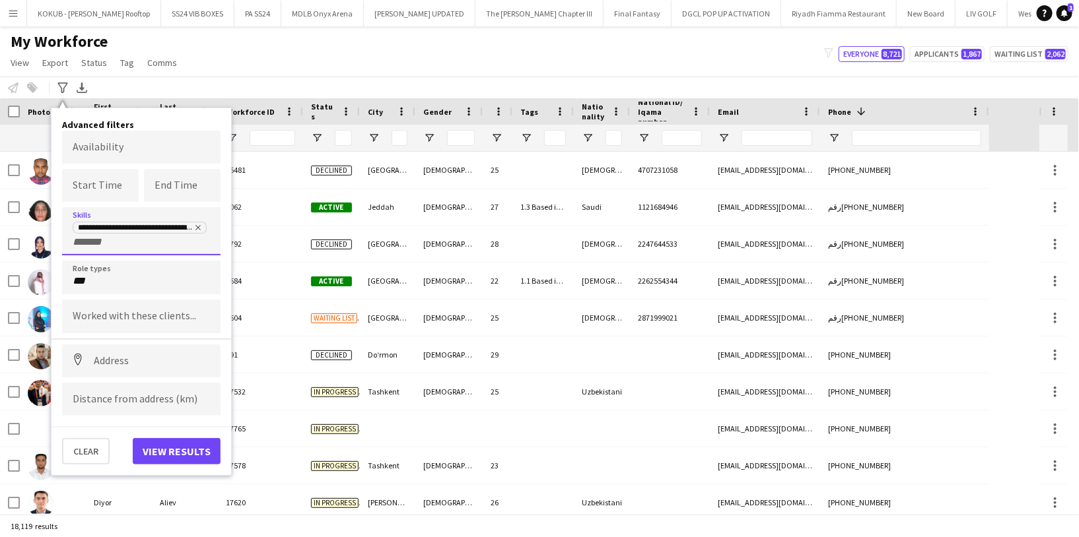
click at [99, 281] on input "***" at bounding box center [141, 281] width 137 height 12
click at [99, 281] on div at bounding box center [539, 268] width 1079 height 537
click at [99, 281] on input "***" at bounding box center [141, 281] width 137 height 12
click at [99, 281] on div at bounding box center [539, 268] width 1079 height 537
drag, startPoint x: 92, startPoint y: 281, endPoint x: 52, endPoint y: 278, distance: 39.7
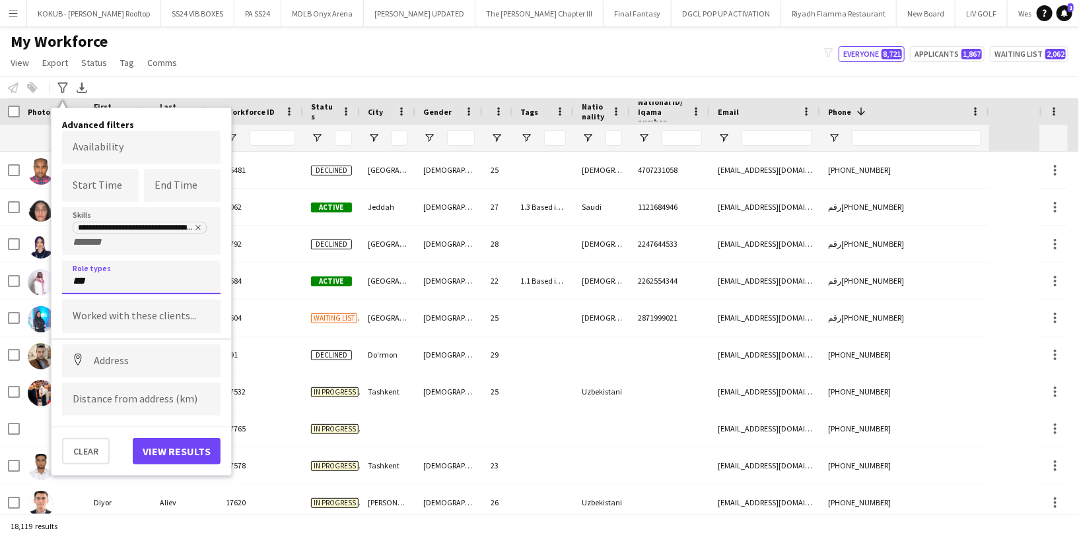
click at [52, 278] on div "**********" at bounding box center [141, 291] width 180 height 367
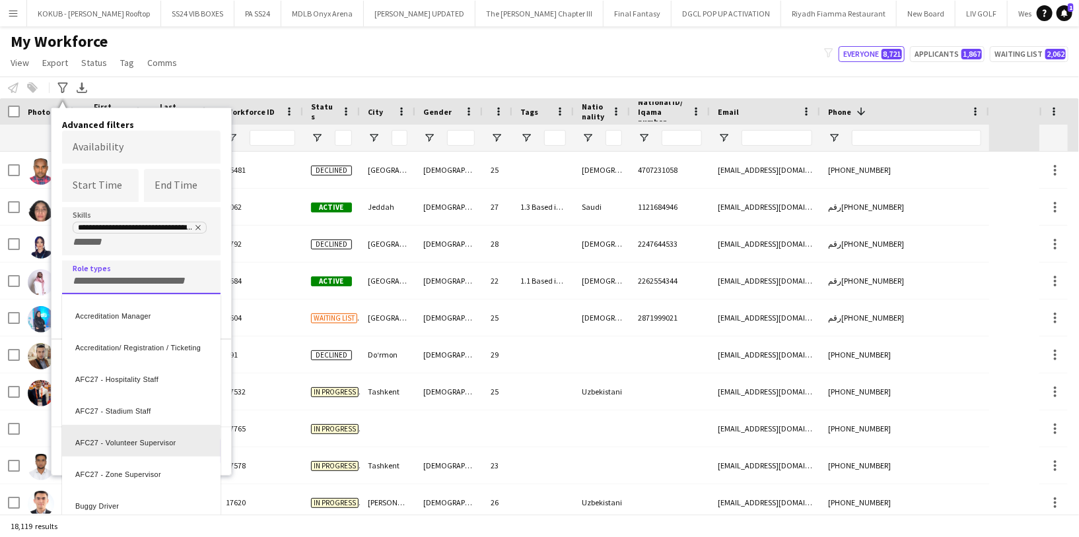
click at [222, 448] on div "Clear View results" at bounding box center [141, 446] width 180 height 38
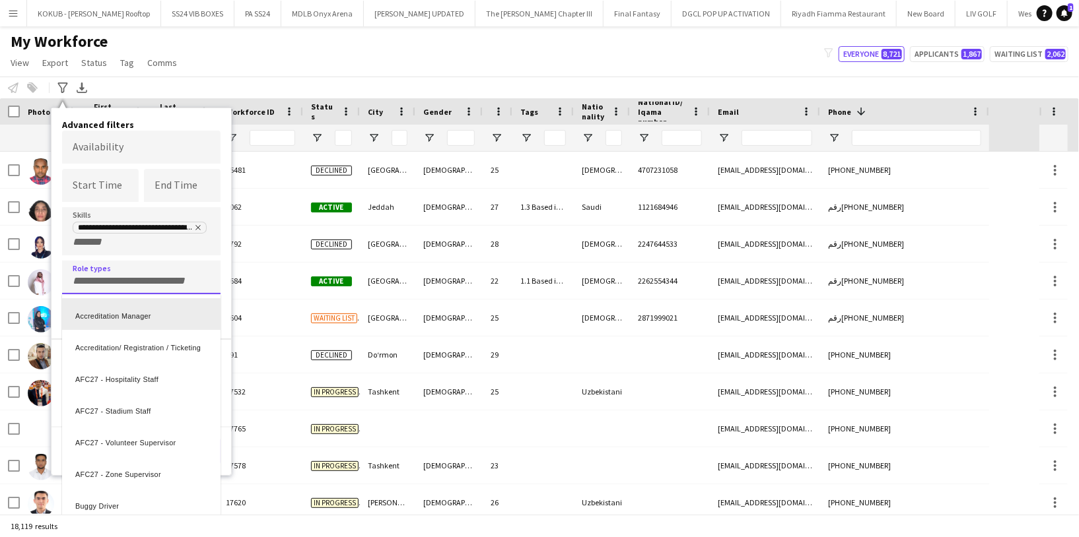
click at [218, 271] on div at bounding box center [539, 268] width 1079 height 537
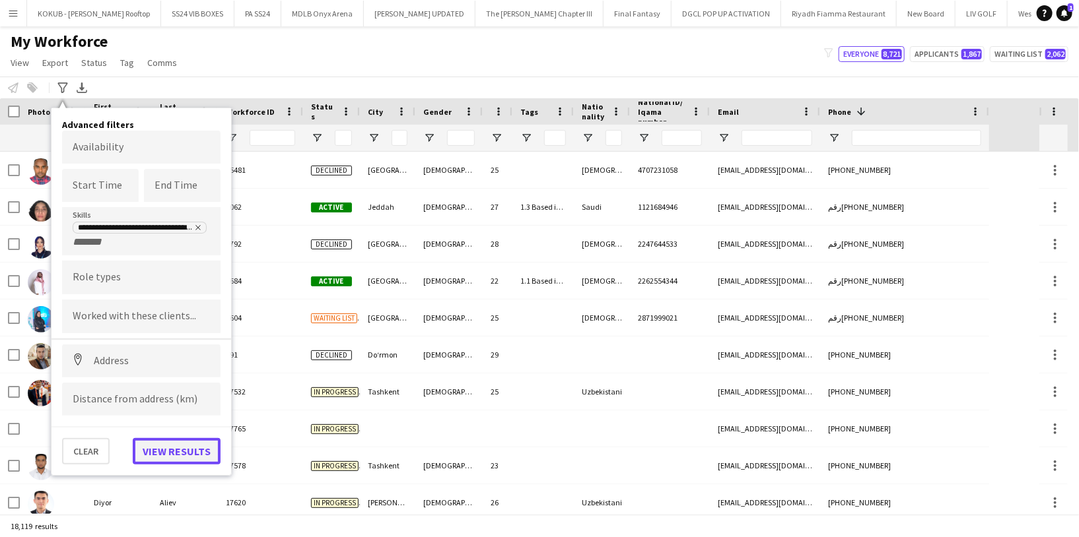
click at [173, 458] on button "View results" at bounding box center [177, 451] width 88 height 26
type input "**********"
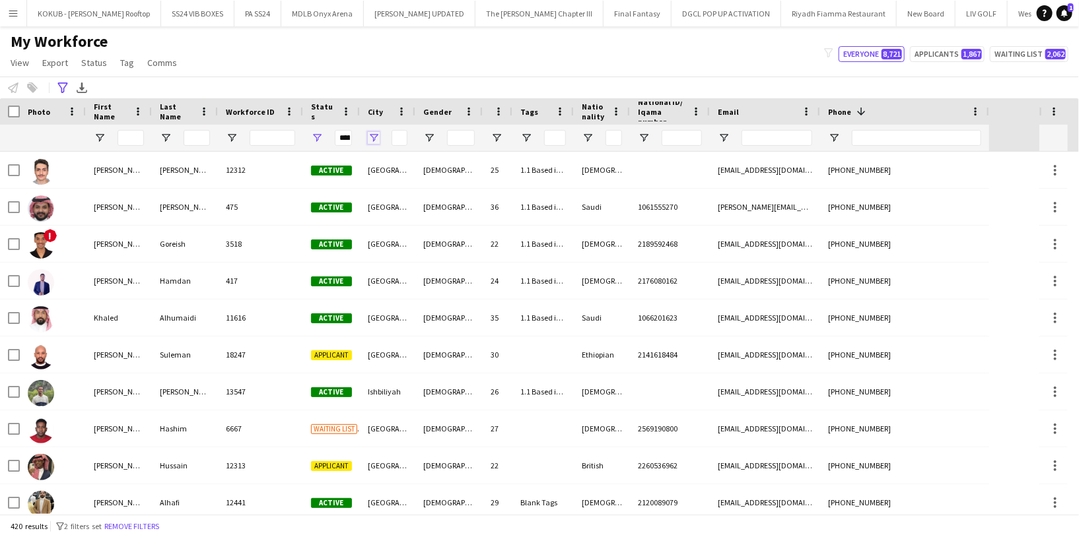
click at [375, 139] on span "Open Filter Menu" at bounding box center [374, 138] width 12 height 12
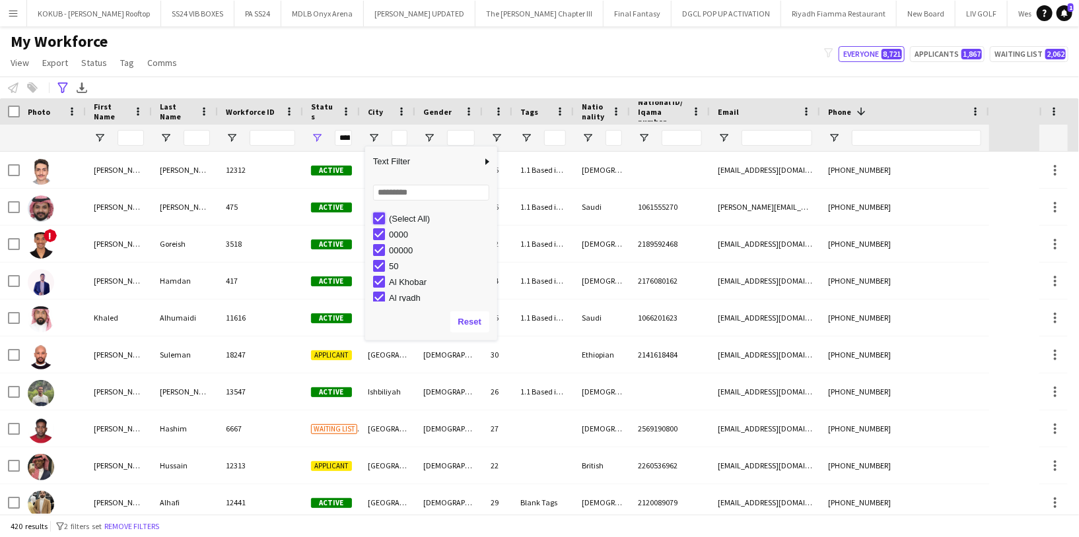
type input "***"
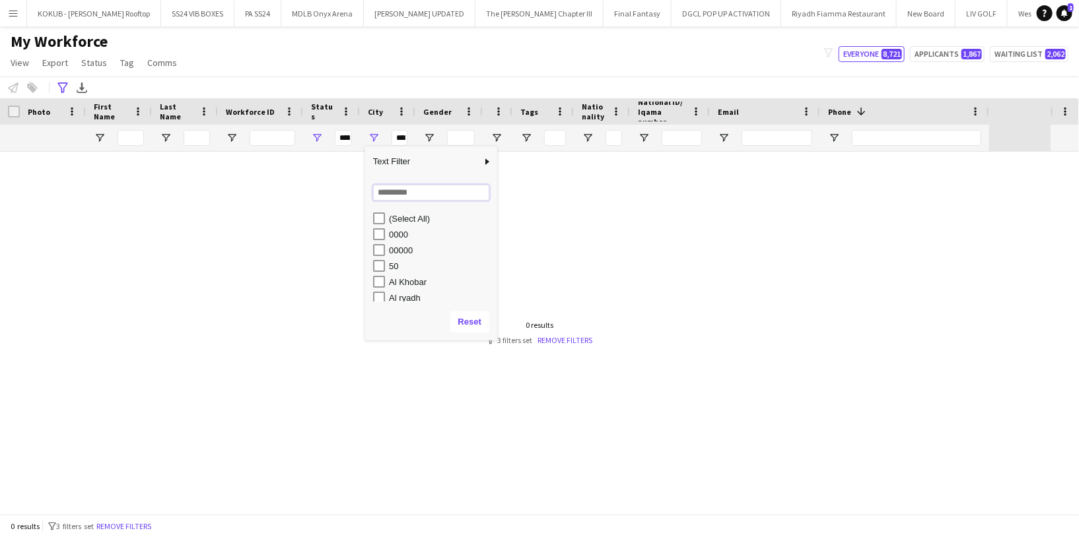
click at [397, 192] on input "Search filter values" at bounding box center [431, 193] width 116 height 16
type input "*"
click at [475, 324] on button "Reset" at bounding box center [469, 322] width 39 height 21
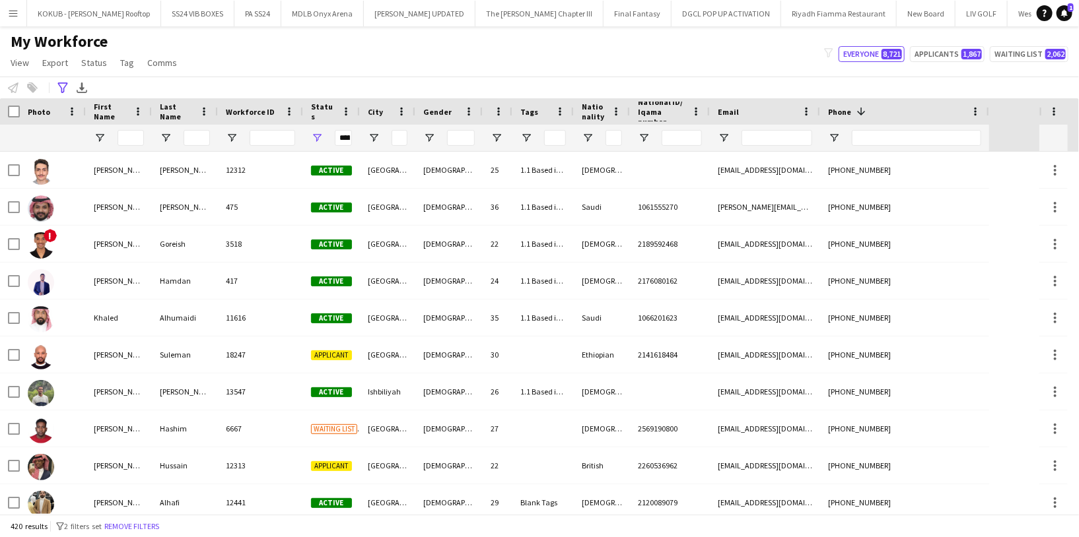
click at [339, 51] on div "My Workforce View Views Default view R4ven New view Update view Delete view Edi…" at bounding box center [539, 54] width 1079 height 45
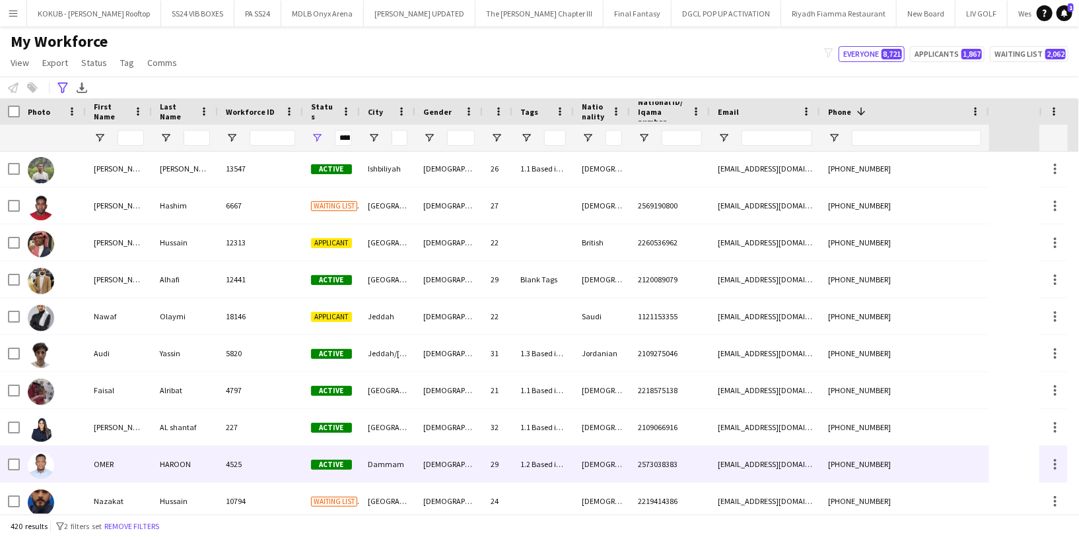
scroll to position [228, 0]
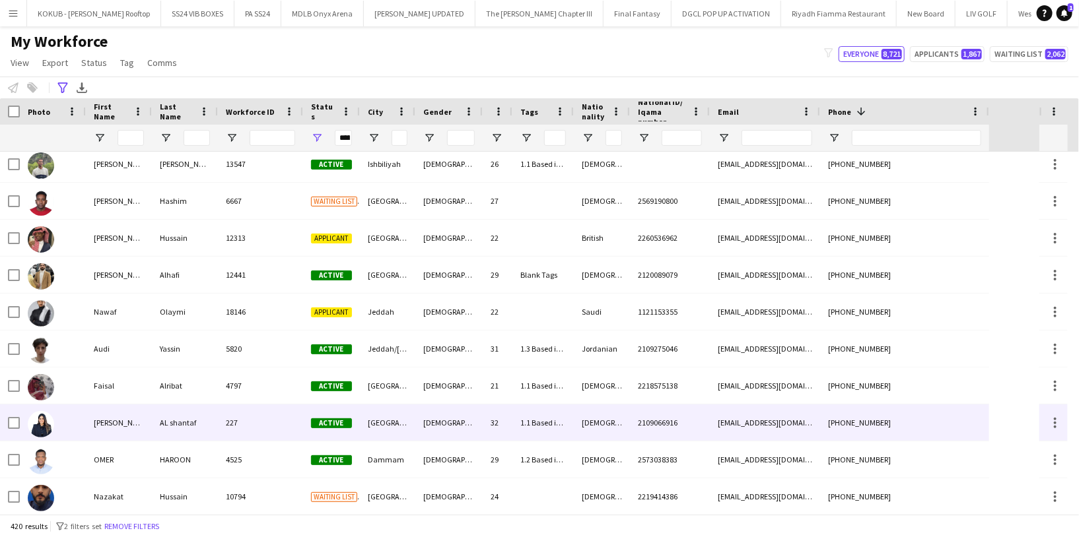
click at [195, 428] on div "AL shantaf" at bounding box center [185, 423] width 66 height 36
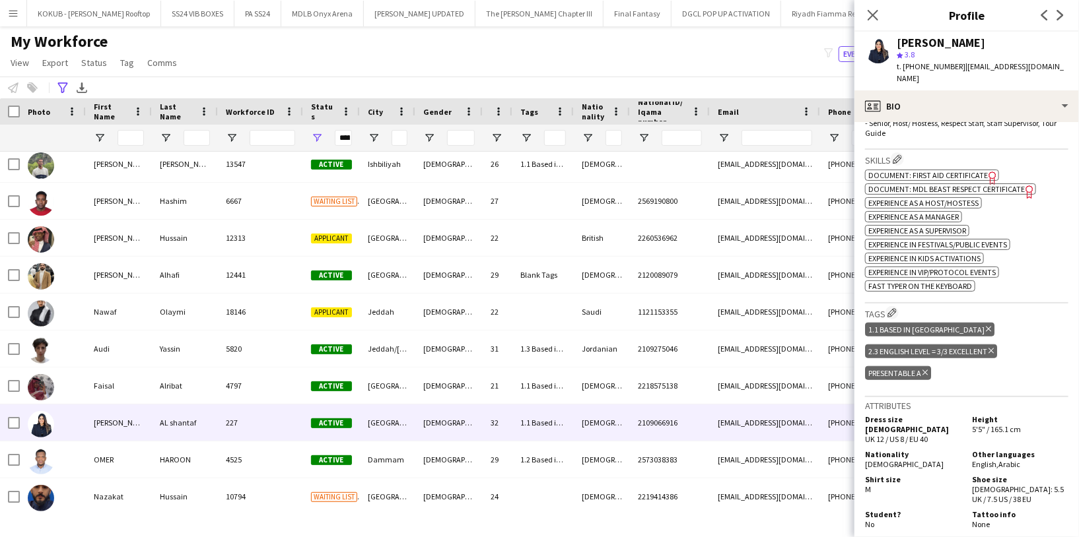
scroll to position [491, 0]
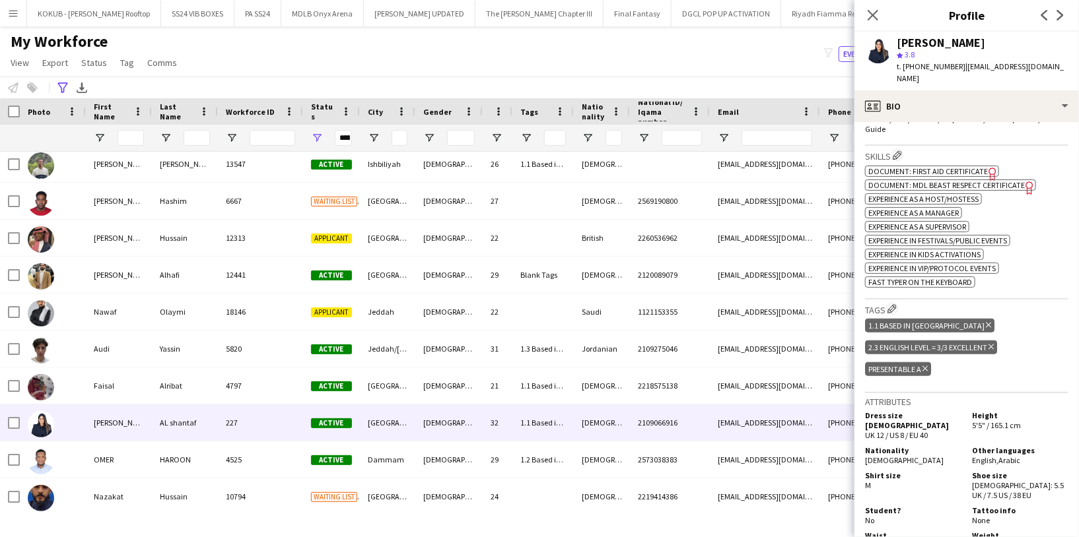
click at [959, 180] on span "Document: MDL Beast Respect Certificate" at bounding box center [946, 185] width 156 height 10
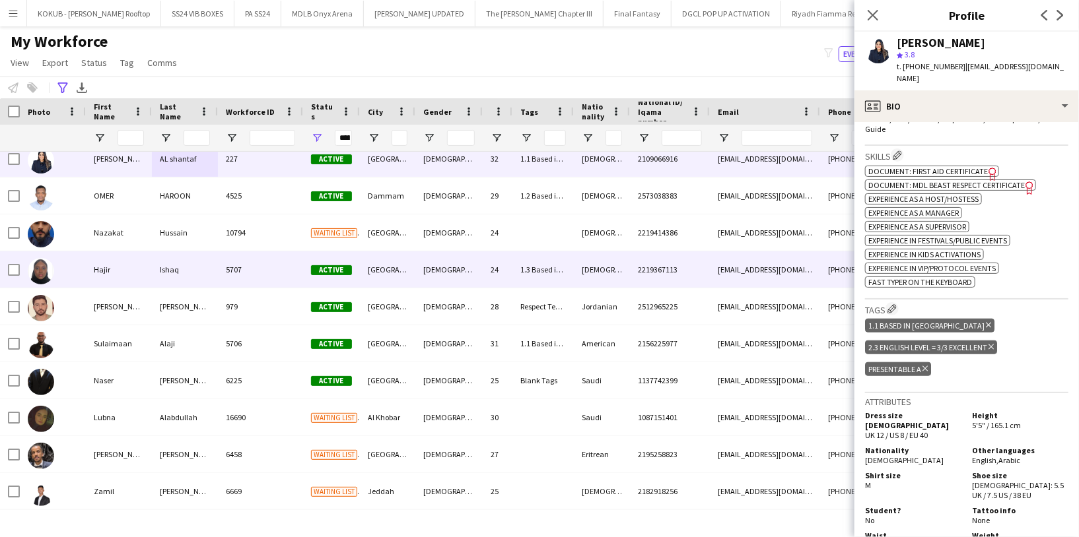
scroll to position [551, 0]
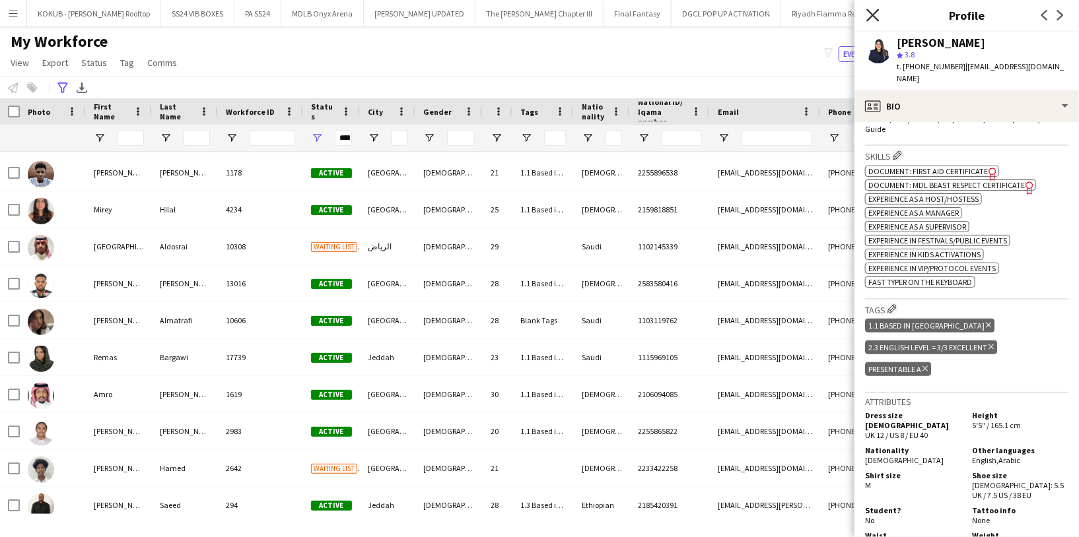
click at [878, 10] on icon at bounding box center [872, 15] width 13 height 13
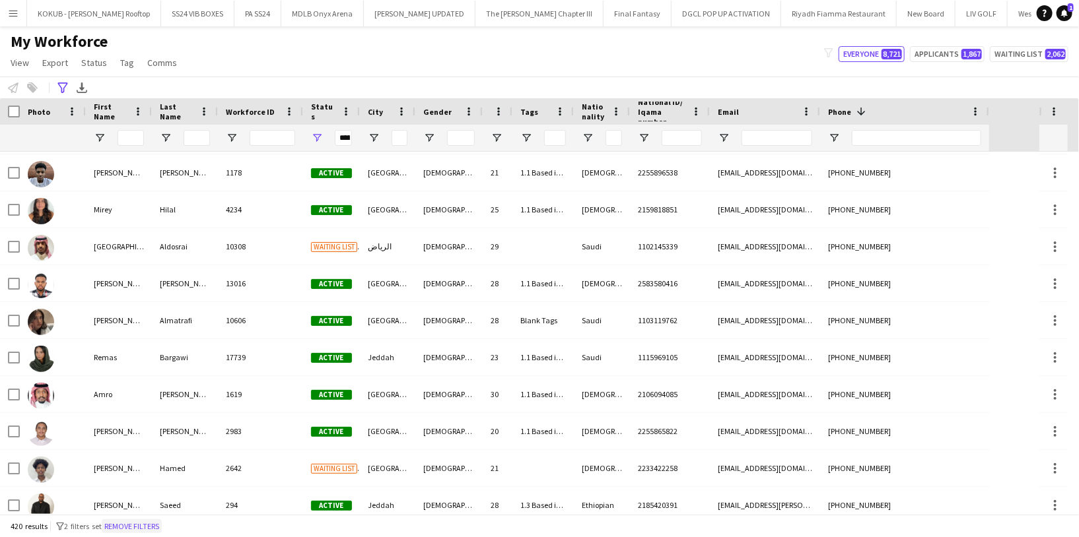
click at [147, 532] on button "Remove filters" at bounding box center [132, 527] width 60 height 15
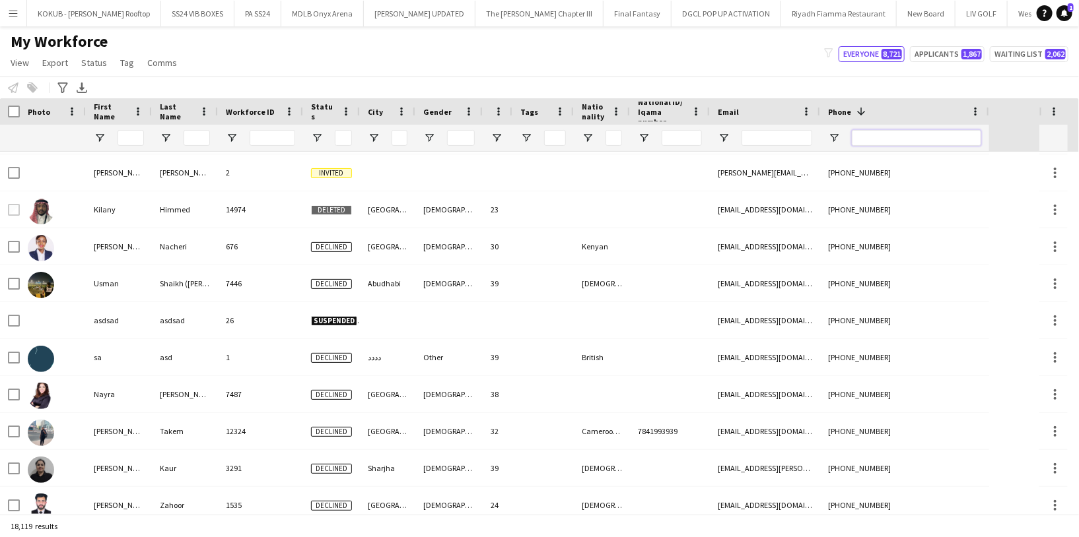
click at [866, 135] on input "Phone Filter Input" at bounding box center [916, 138] width 129 height 16
paste input "**********"
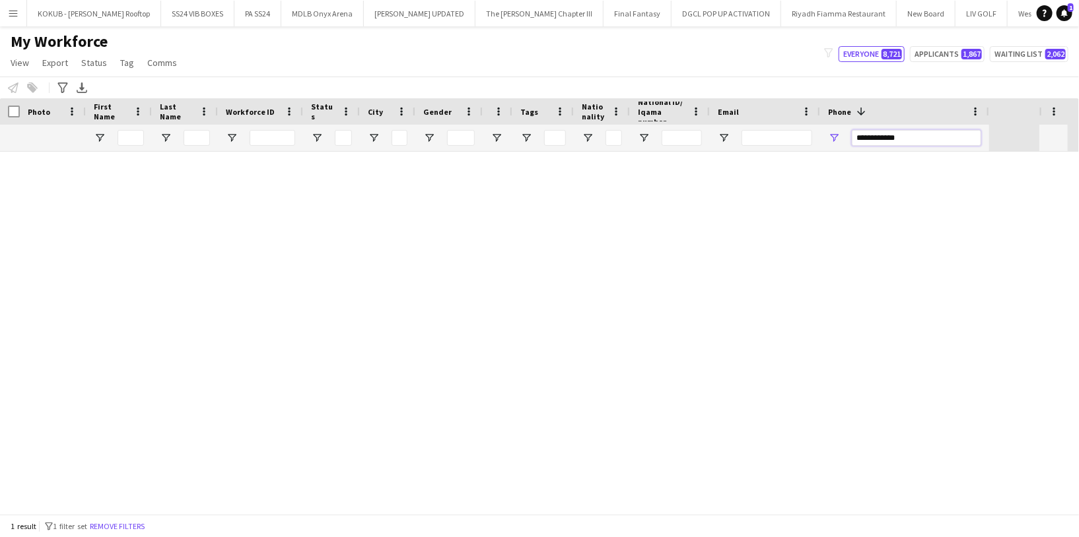
scroll to position [0, 0]
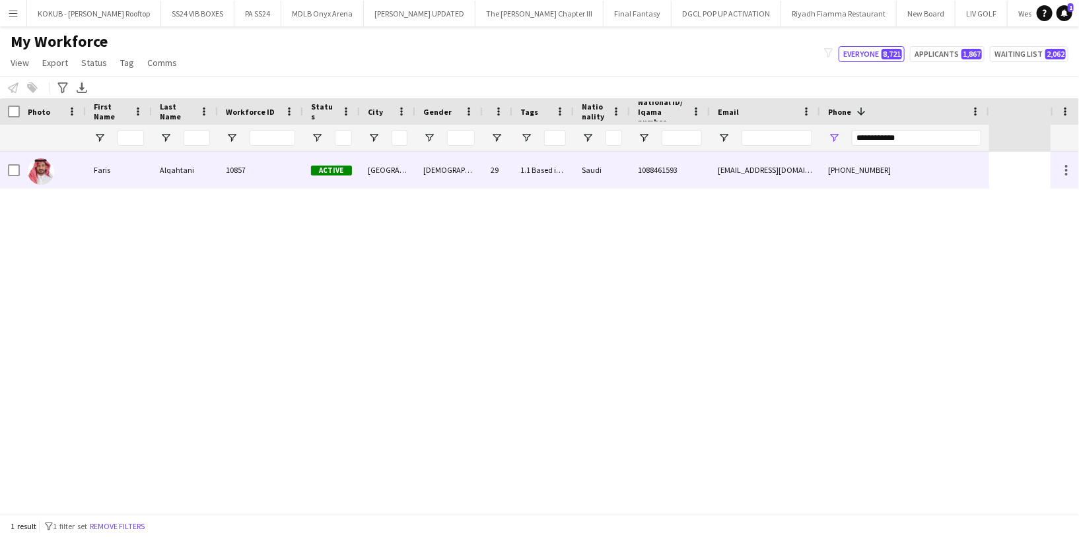
click at [272, 165] on div "10857" at bounding box center [260, 170] width 85 height 36
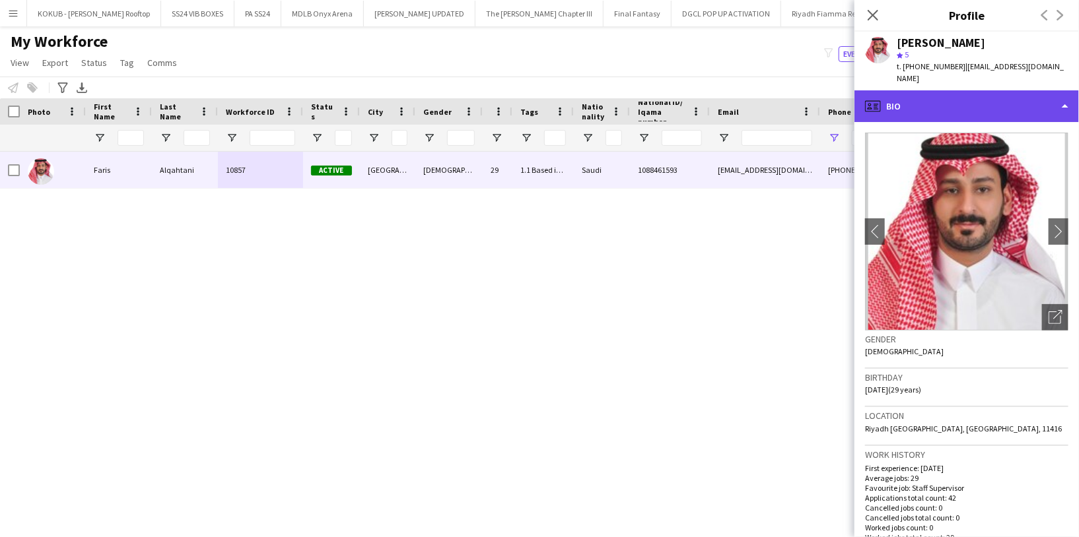
click at [926, 93] on div "profile Bio" at bounding box center [966, 106] width 224 height 32
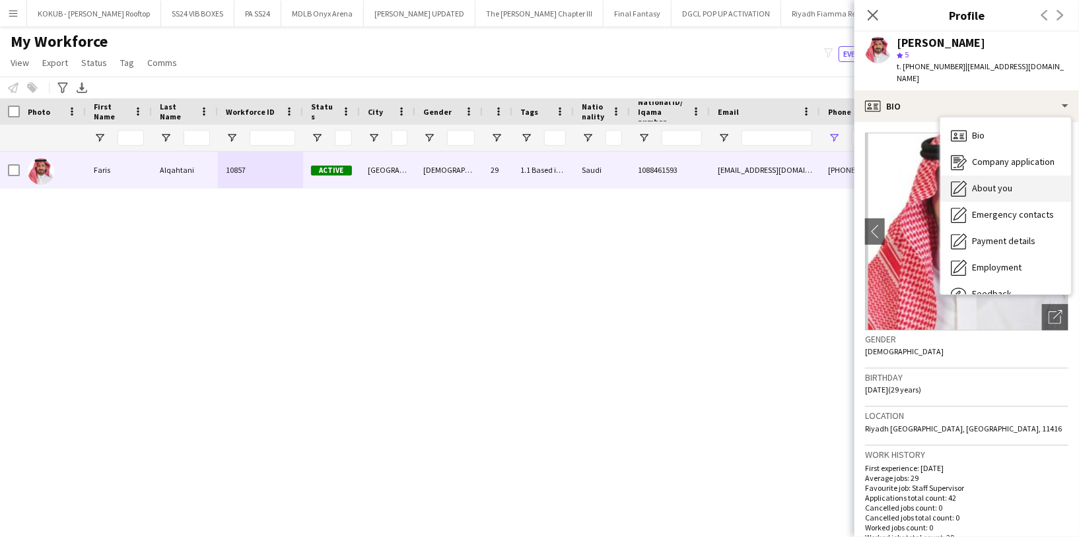
click at [992, 182] on span "About you" at bounding box center [992, 188] width 40 height 12
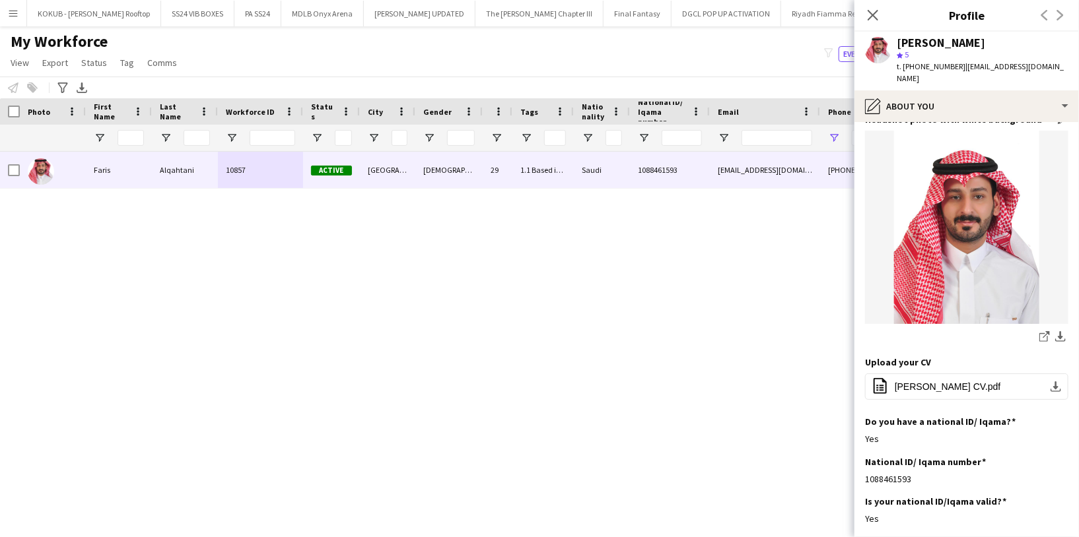
scroll to position [135, 0]
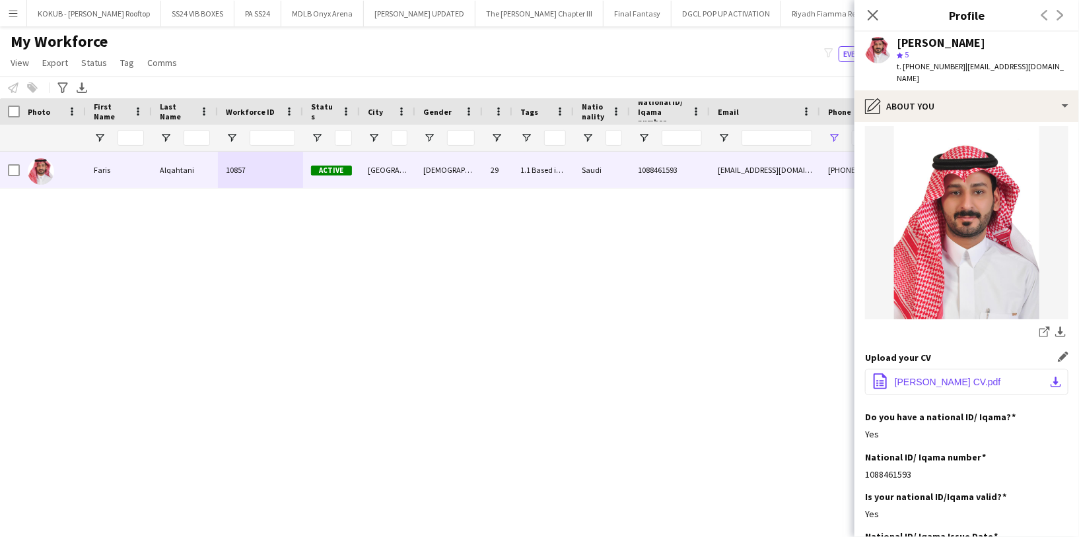
click at [923, 377] on span "FARIS ALQAHTANI CV.pdf" at bounding box center [948, 382] width 106 height 11
click at [865, 12] on app-icon "Close pop-in" at bounding box center [873, 15] width 19 height 19
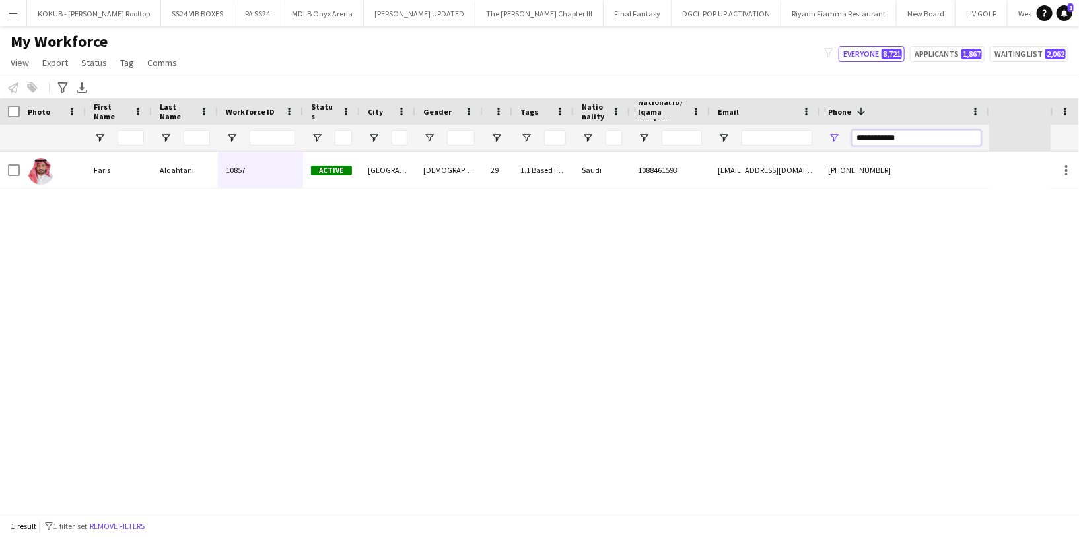
click at [920, 135] on input "**********" at bounding box center [916, 138] width 129 height 16
paste input "Phone Filter Input"
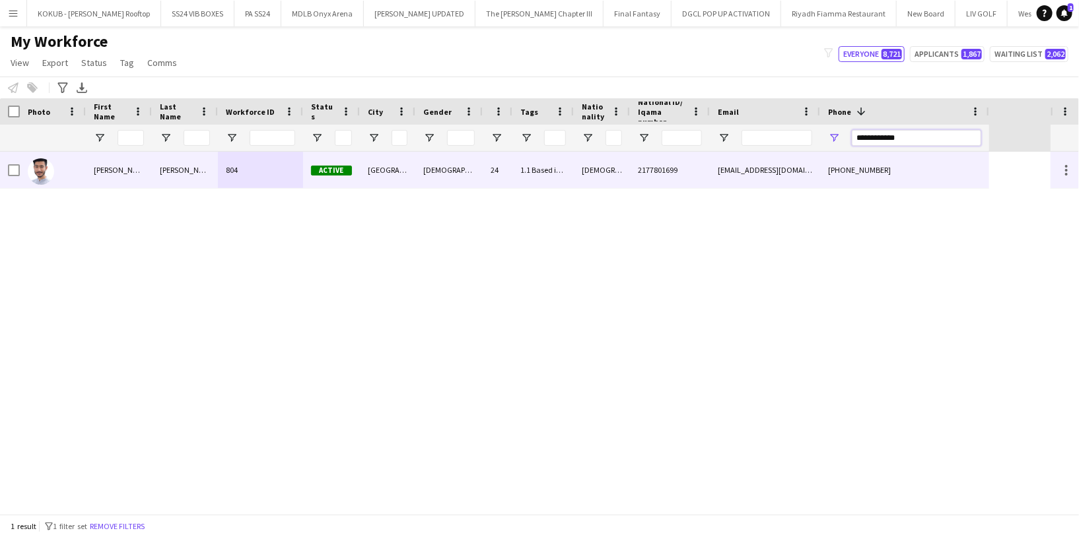
type input "**********"
click at [427, 177] on div "Male" at bounding box center [448, 170] width 67 height 36
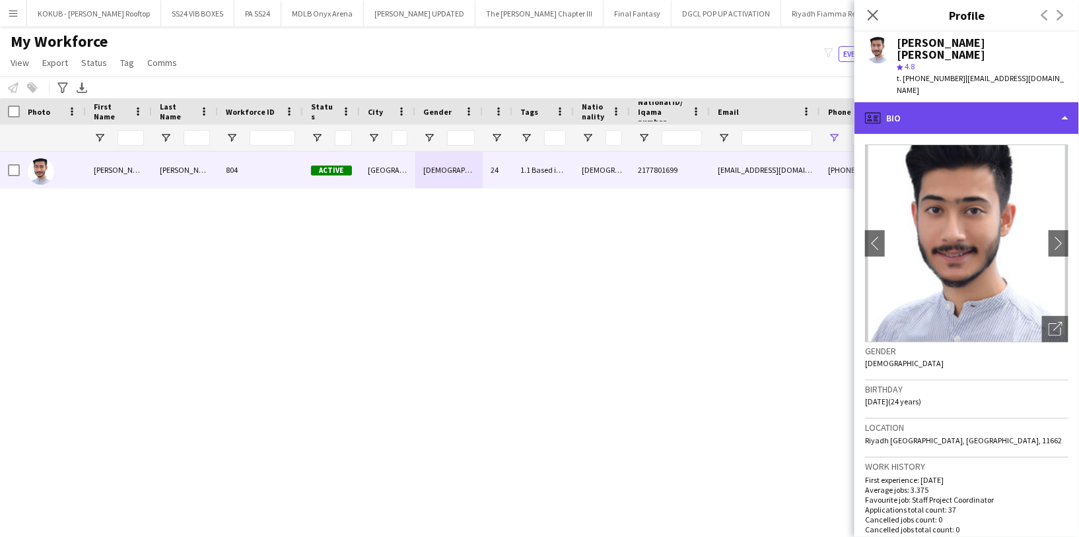
click at [998, 102] on div "profile Bio" at bounding box center [966, 118] width 224 height 32
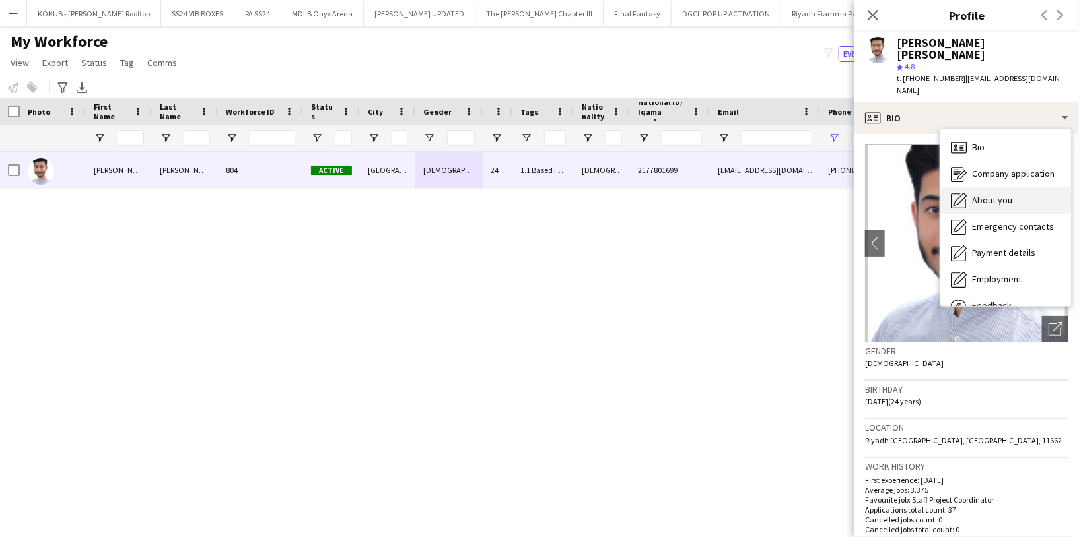
click at [1016, 188] on div "About you About you" at bounding box center [1005, 201] width 131 height 26
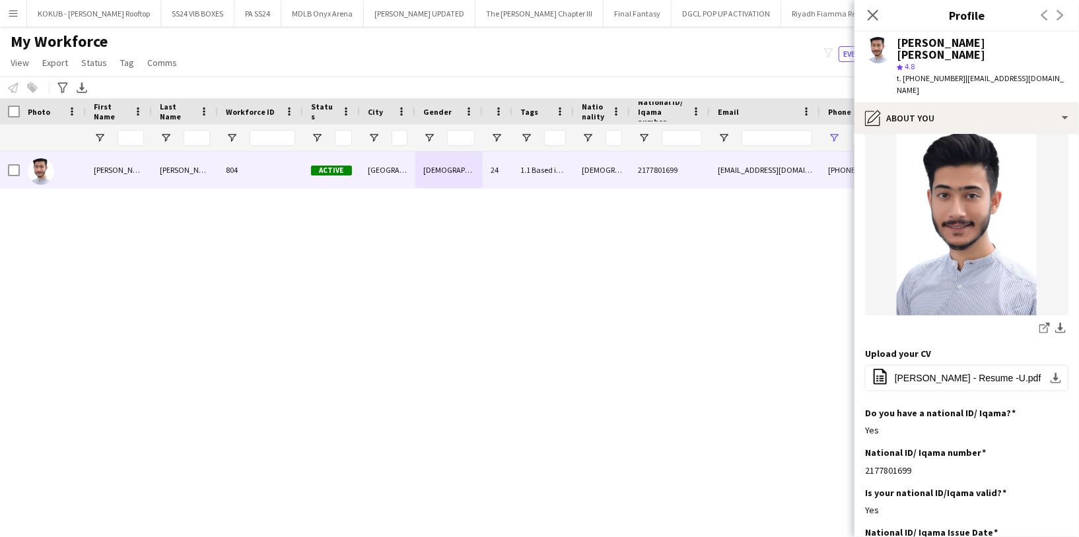
scroll to position [240, 0]
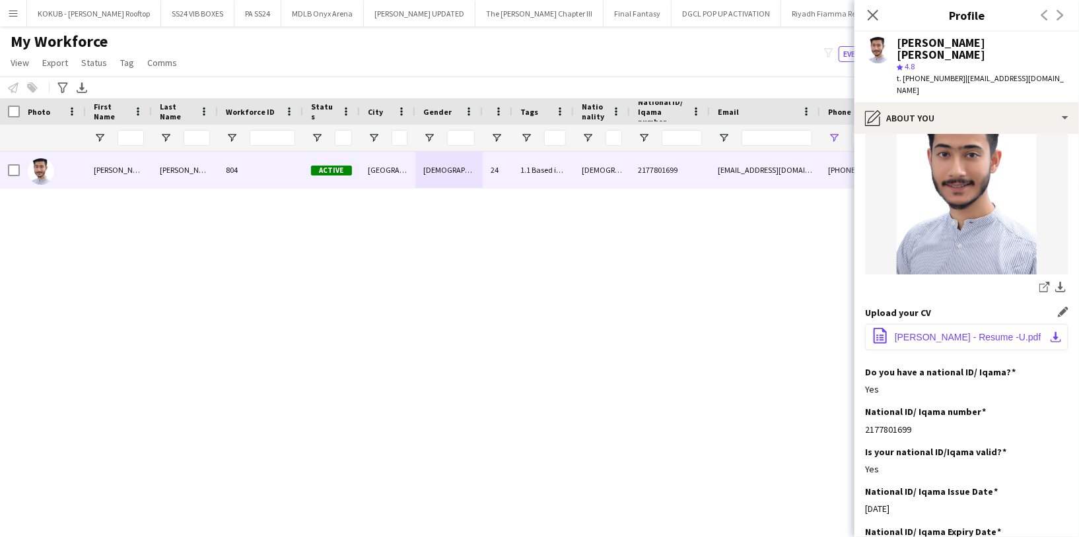
click at [924, 332] on span "Mohammad Anzar - Resume -U.pdf" at bounding box center [968, 337] width 147 height 11
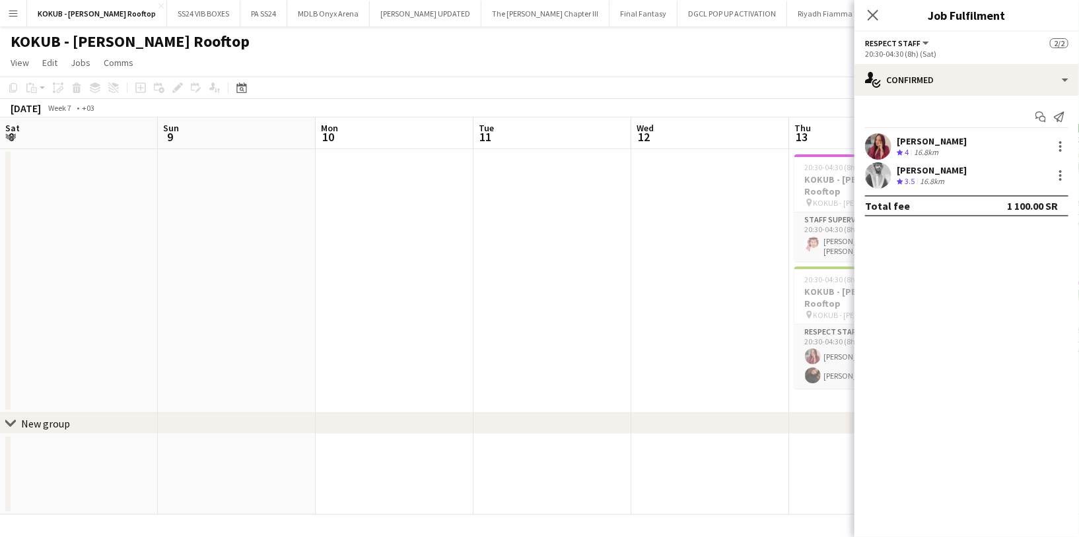
scroll to position [0, 485]
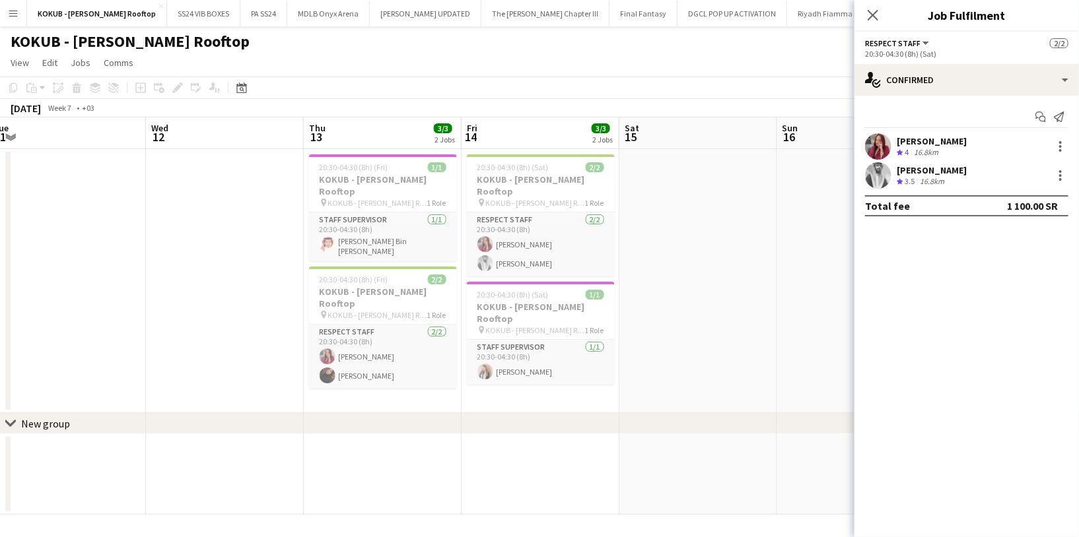
click at [891, 174] on app-user-avatar at bounding box center [878, 175] width 26 height 26
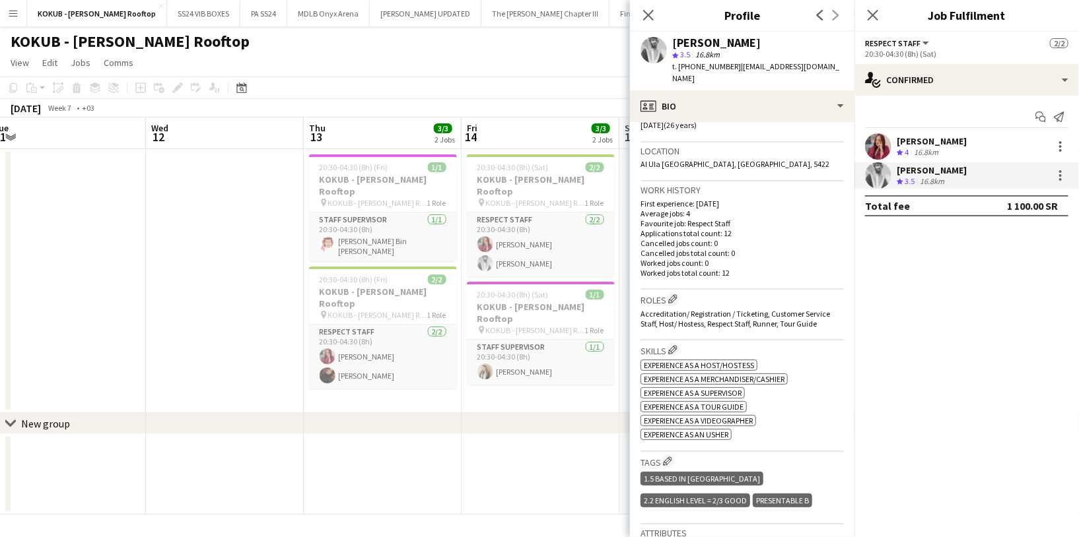
scroll to position [273, 0]
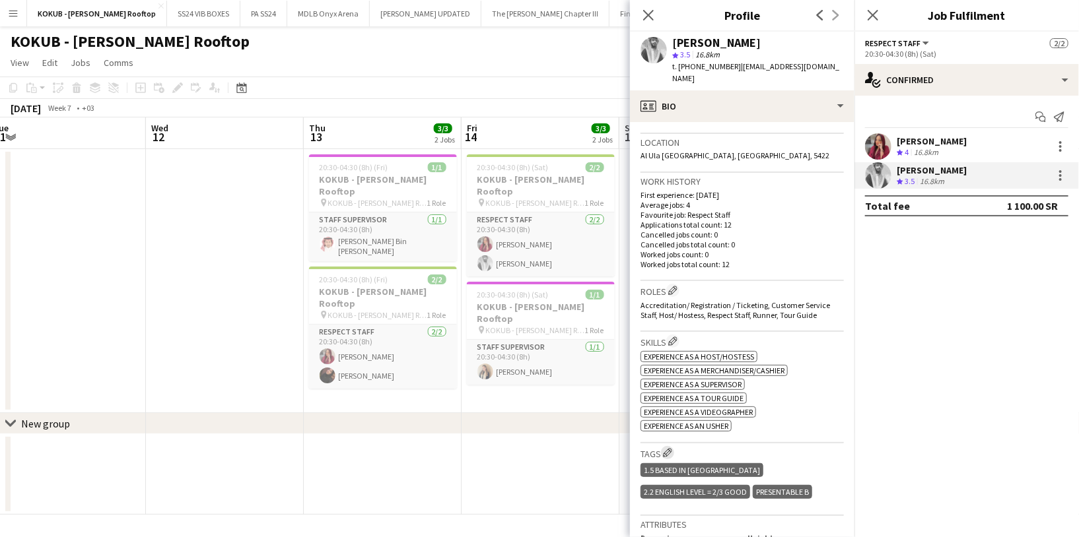
click at [667, 448] on app-icon "Edit crew company tags" at bounding box center [667, 452] width 9 height 9
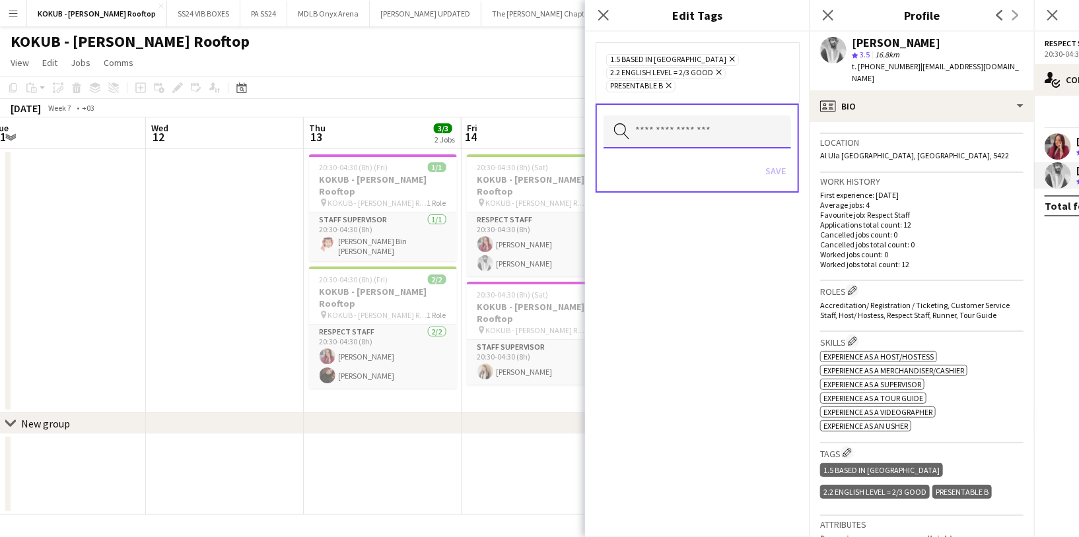
click at [667, 129] on input "text" at bounding box center [697, 132] width 188 height 33
type input "*"
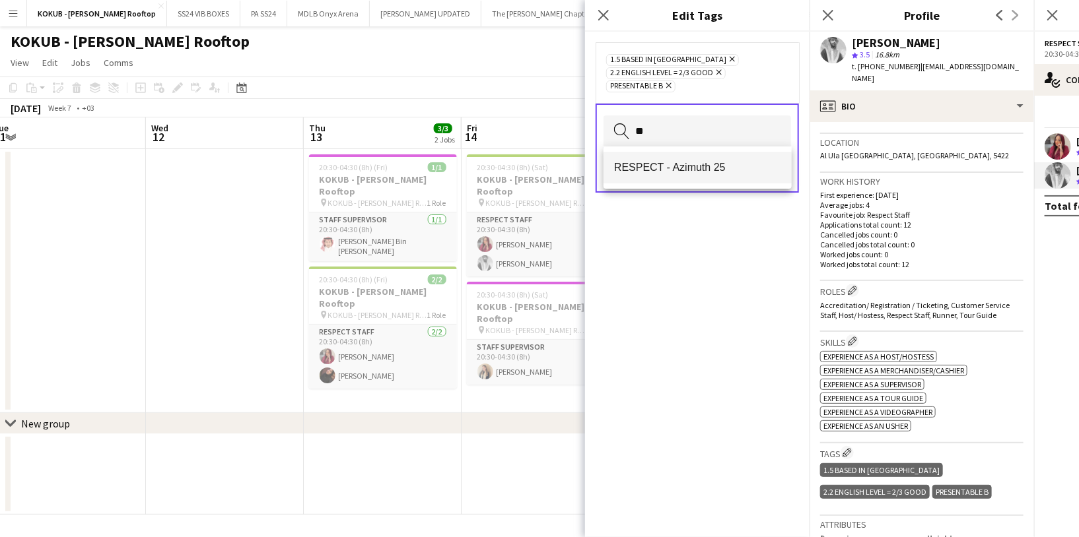
type input "**"
click at [678, 168] on span "RESPECT - Azimuth 25" at bounding box center [697, 167] width 167 height 13
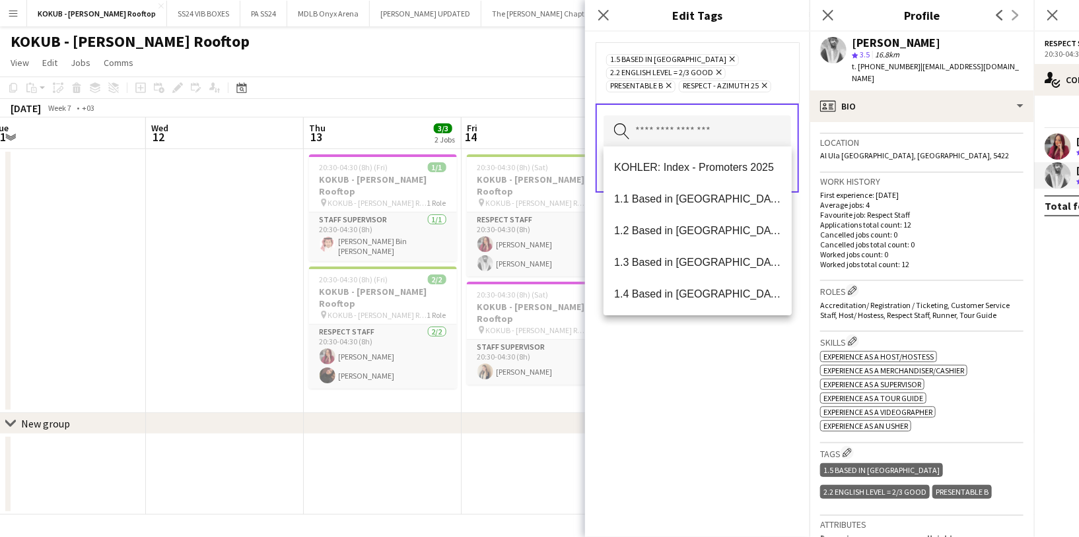
click at [667, 352] on div "1.5 Based in Al Ula Remove 2.2 English Level = 2/3 Good Remove Presentable B Re…" at bounding box center [697, 285] width 224 height 506
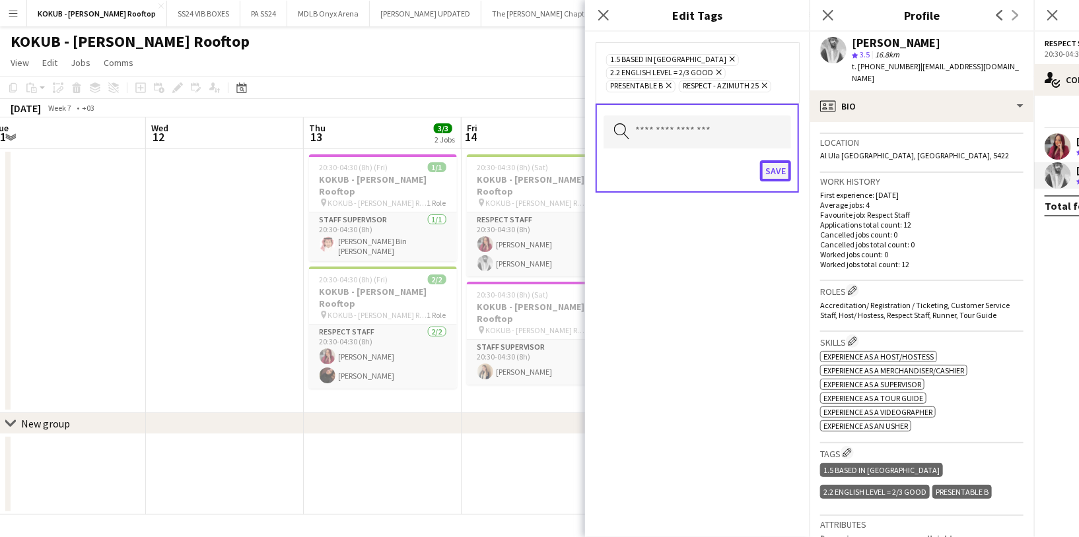
click at [782, 170] on button "Save" at bounding box center [775, 170] width 31 height 21
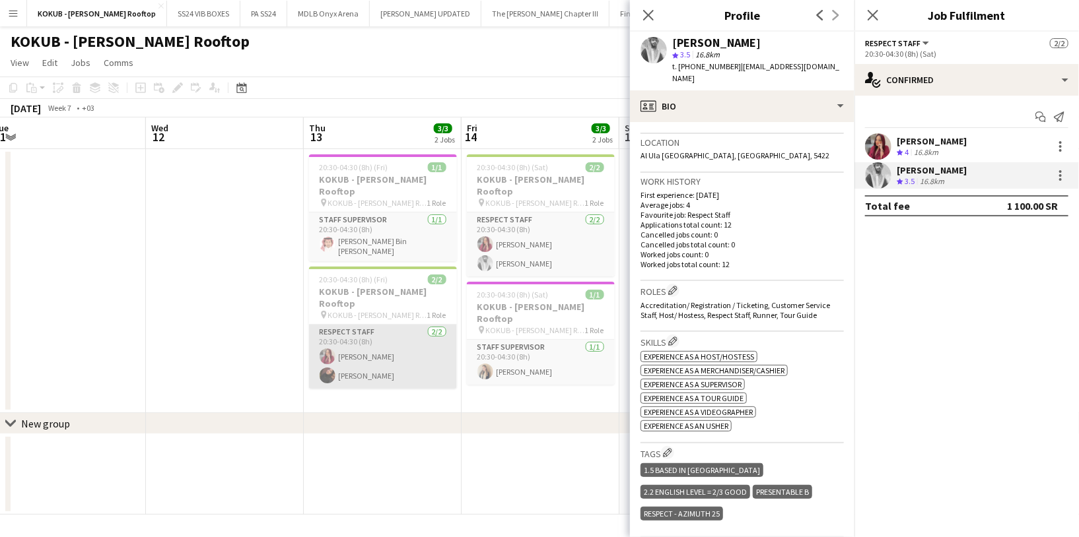
click at [400, 338] on app-card-role "Respect Staff 2/2 20:30-04:30 (8h) Omnia Abdullh Aisha Alzahrani" at bounding box center [383, 357] width 148 height 64
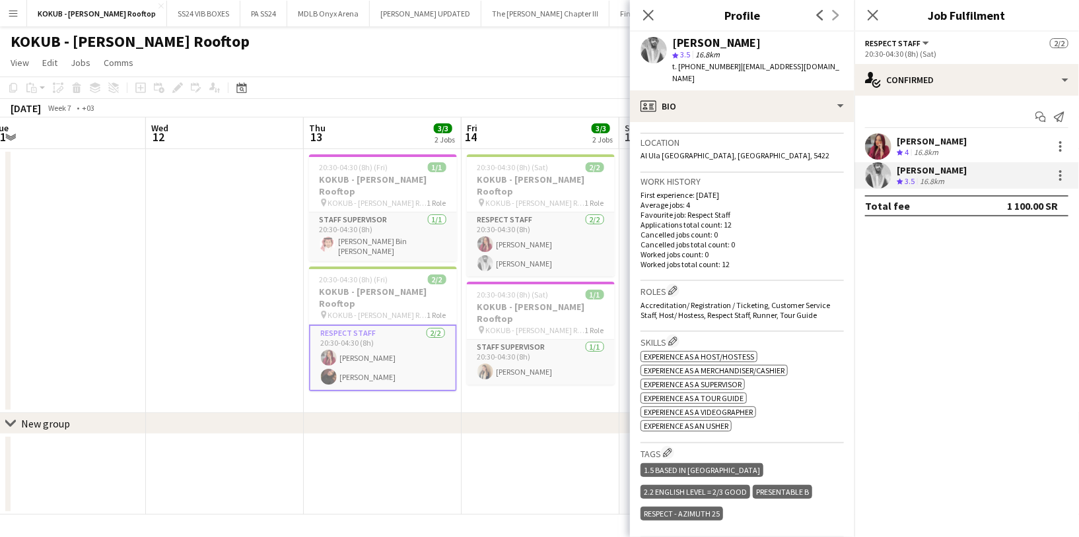
click at [374, 330] on app-card-role "Respect Staff 2/2 20:30-04:30 (8h) Omnia Abdullh Aisha Alzahrani" at bounding box center [383, 358] width 148 height 67
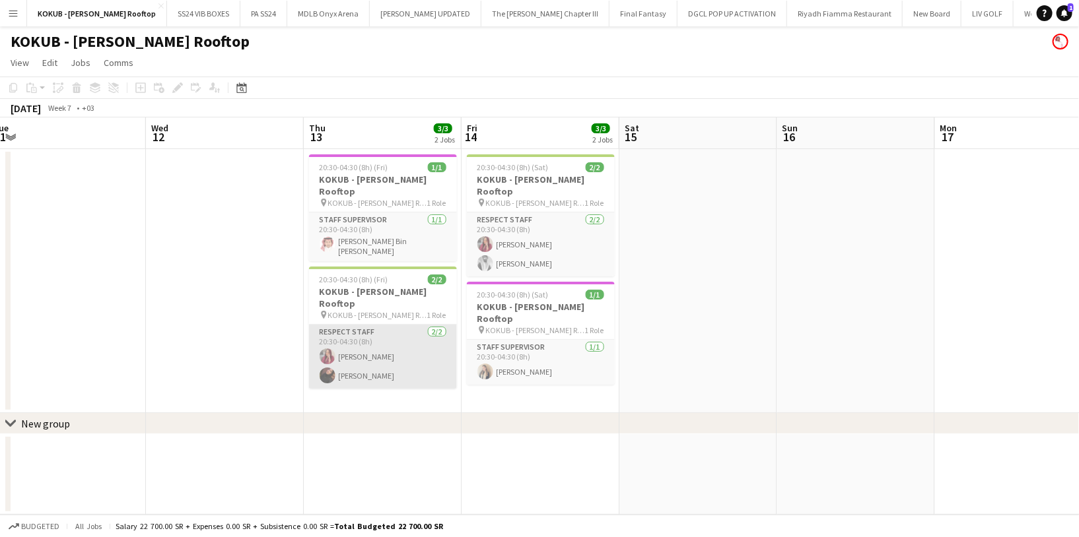
click at [374, 330] on app-card-role "Respect Staff 2/2 20:30-04:30 (8h) Omnia Abdullh Aisha Alzahrani" at bounding box center [383, 357] width 148 height 64
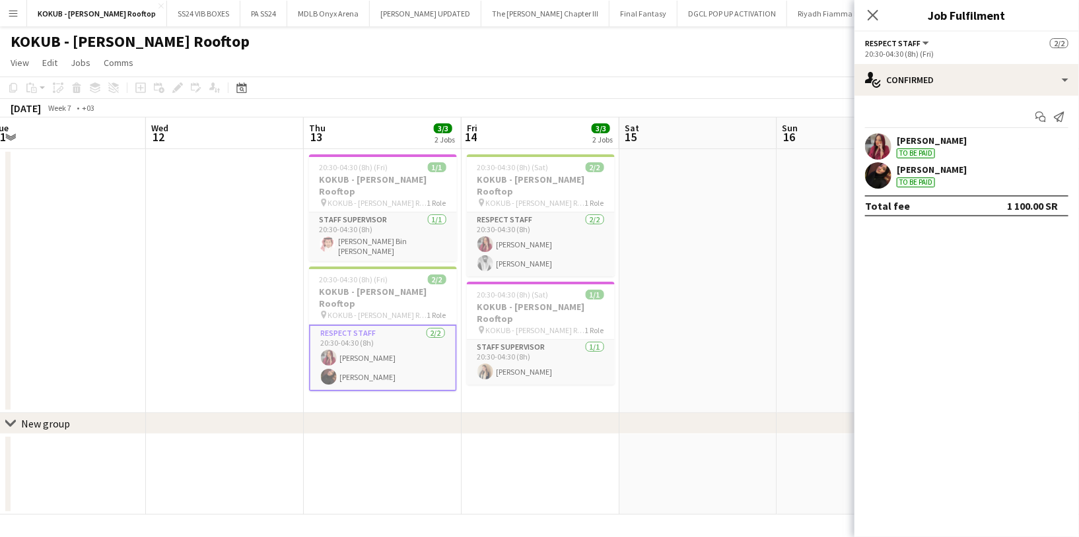
click at [889, 167] on div at bounding box center [878, 175] width 26 height 26
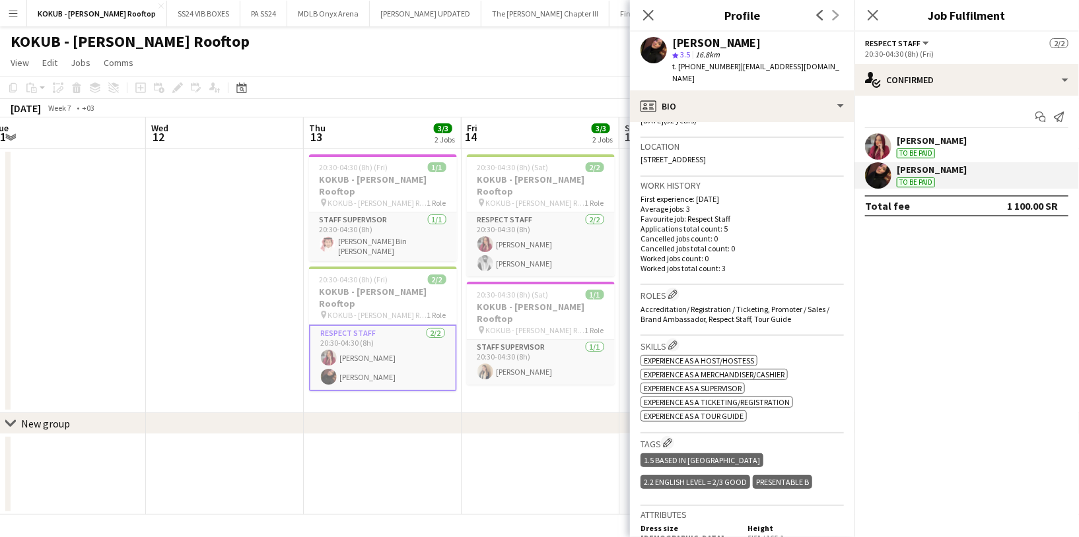
scroll to position [271, 0]
click at [677, 289] on app-icon "Edit crew company roles" at bounding box center [672, 293] width 9 height 9
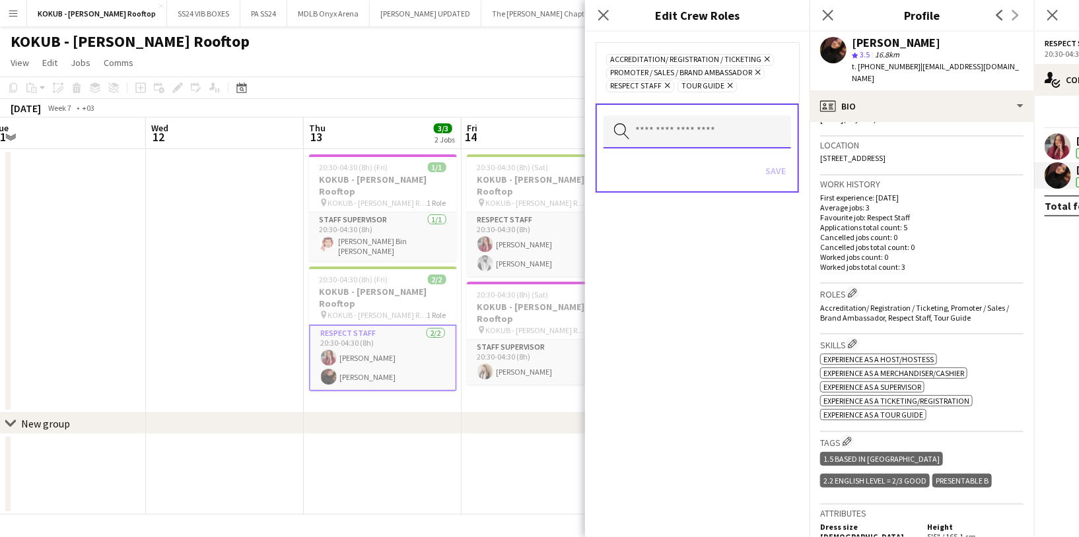
click at [658, 135] on input "text" at bounding box center [697, 132] width 188 height 33
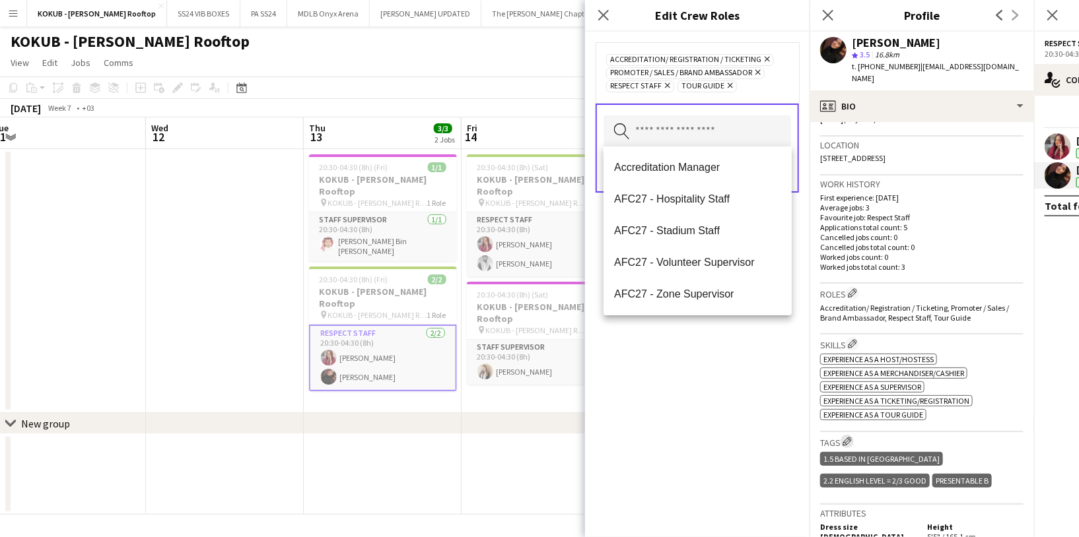
click at [851, 437] on app-icon "Edit crew company tags" at bounding box center [846, 441] width 9 height 9
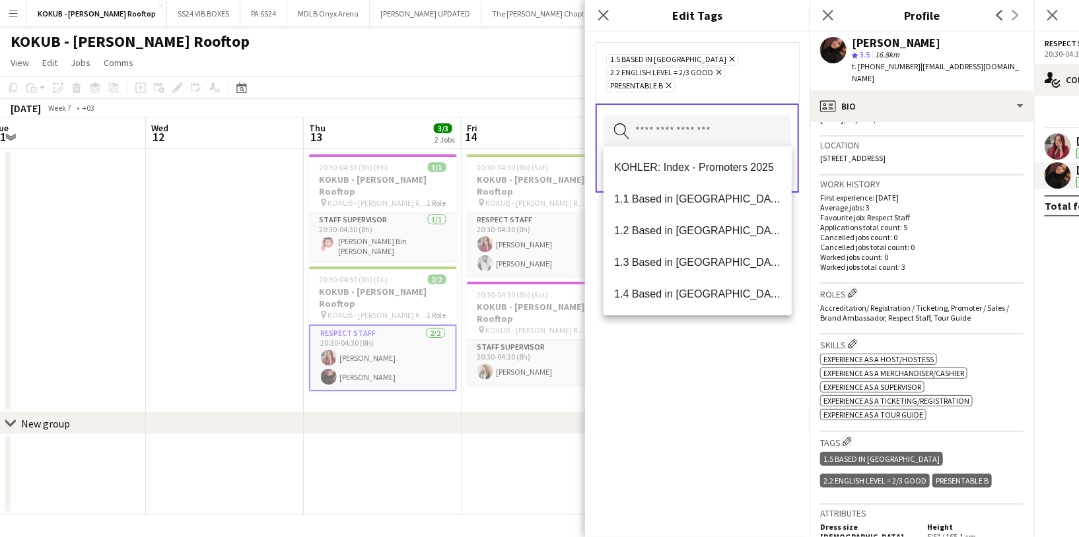
click at [667, 137] on input "text" at bounding box center [697, 132] width 188 height 33
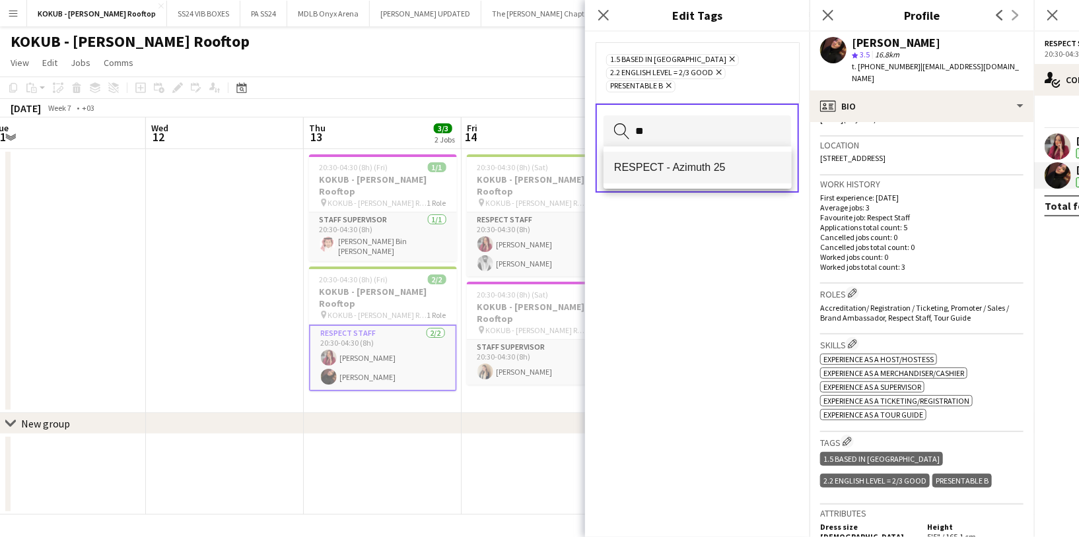
type input "**"
click at [673, 174] on span "RESPECT - Azimuth 25" at bounding box center [697, 167] width 167 height 13
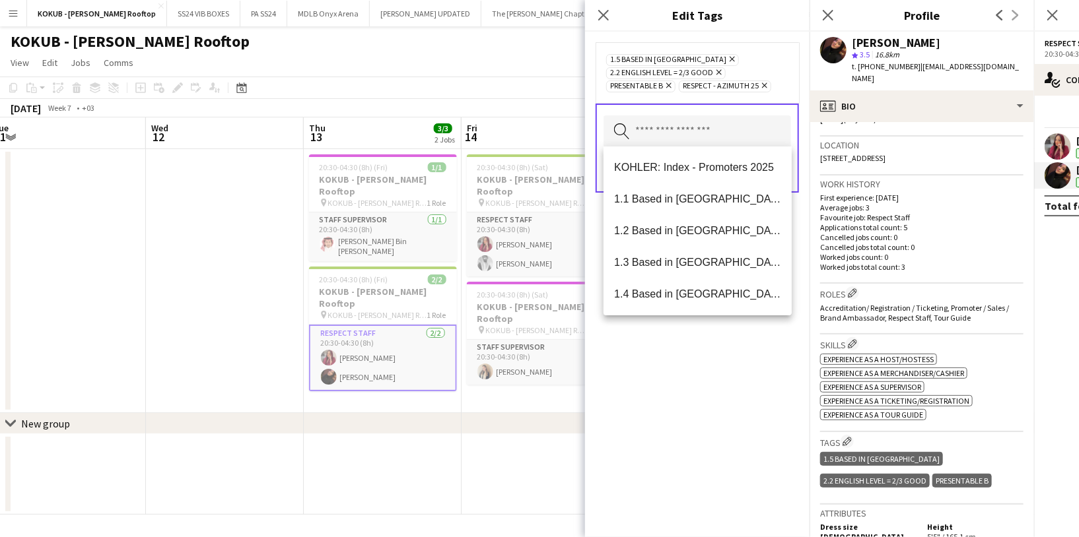
click at [666, 374] on div "1.5 Based in Al Ula Remove 2.2 English Level = 2/3 Good Remove Presentable B Re…" at bounding box center [697, 285] width 224 height 506
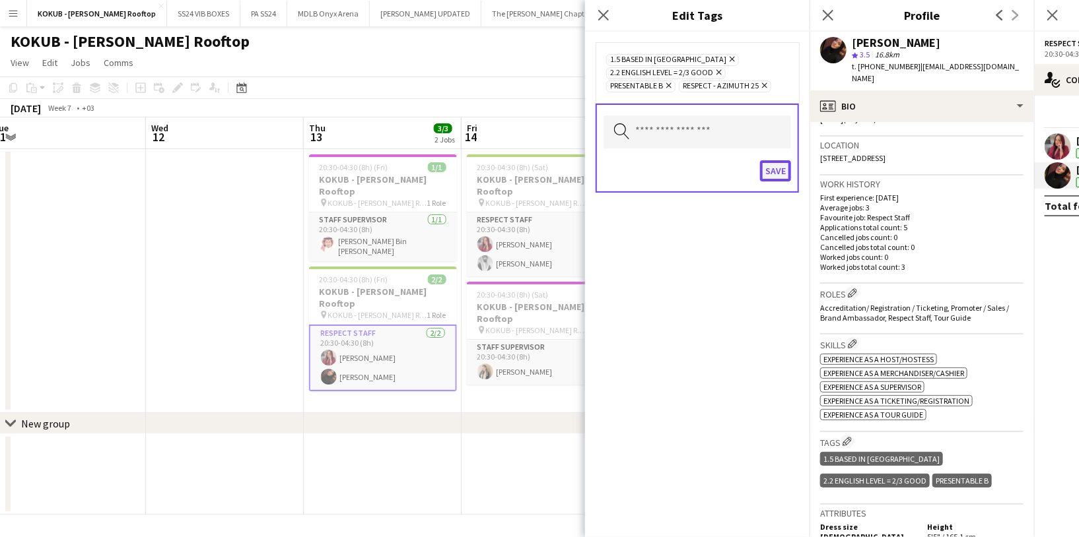
click at [776, 166] on button "Save" at bounding box center [775, 170] width 31 height 21
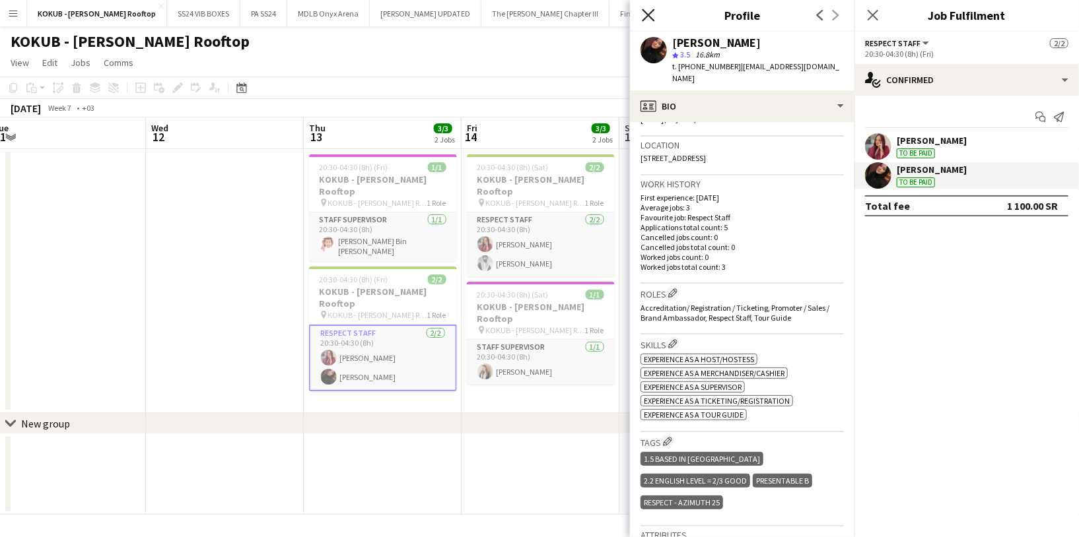
click at [652, 15] on icon "Close pop-in" at bounding box center [648, 15] width 13 height 13
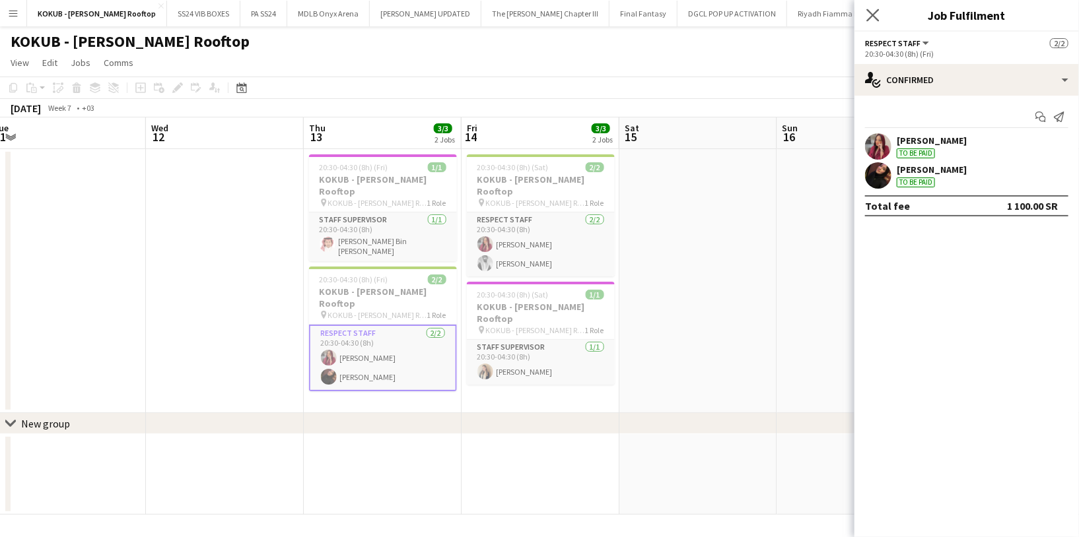
click at [865, 13] on app-icon "Close pop-in" at bounding box center [873, 15] width 19 height 19
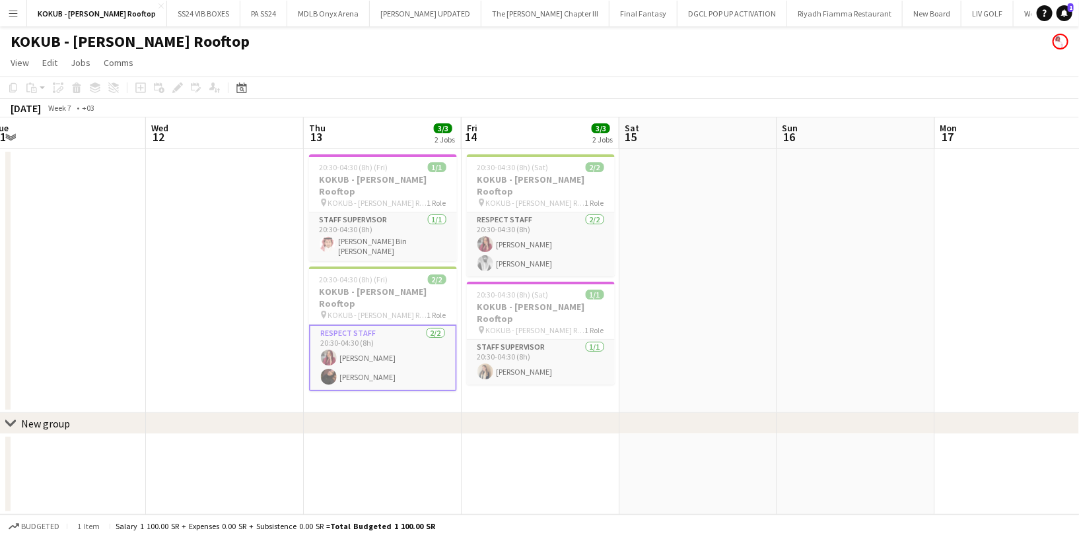
click at [14, 15] on app-icon "Menu" at bounding box center [13, 13] width 11 height 11
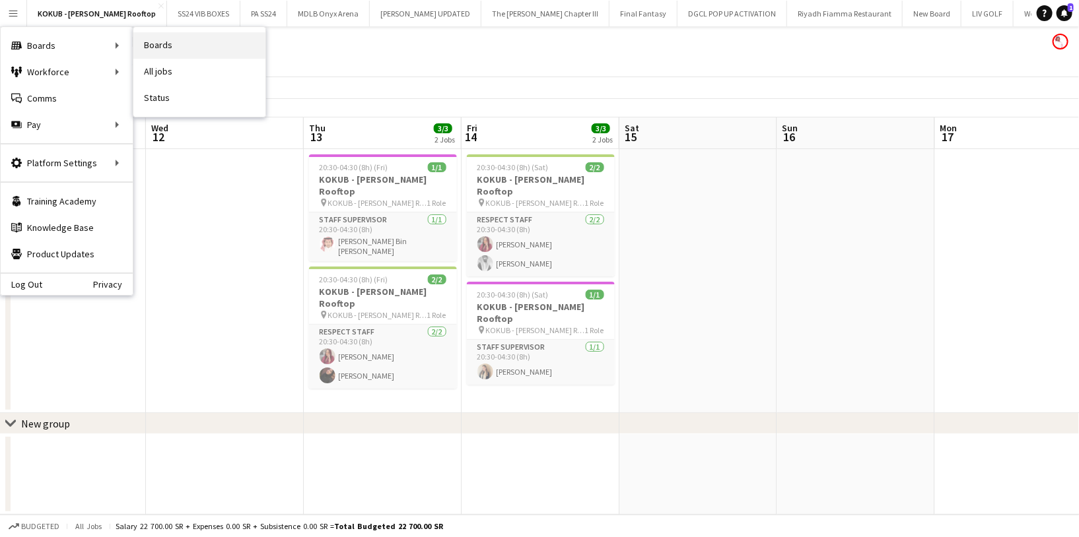
click at [149, 49] on link "Boards" at bounding box center [199, 45] width 132 height 26
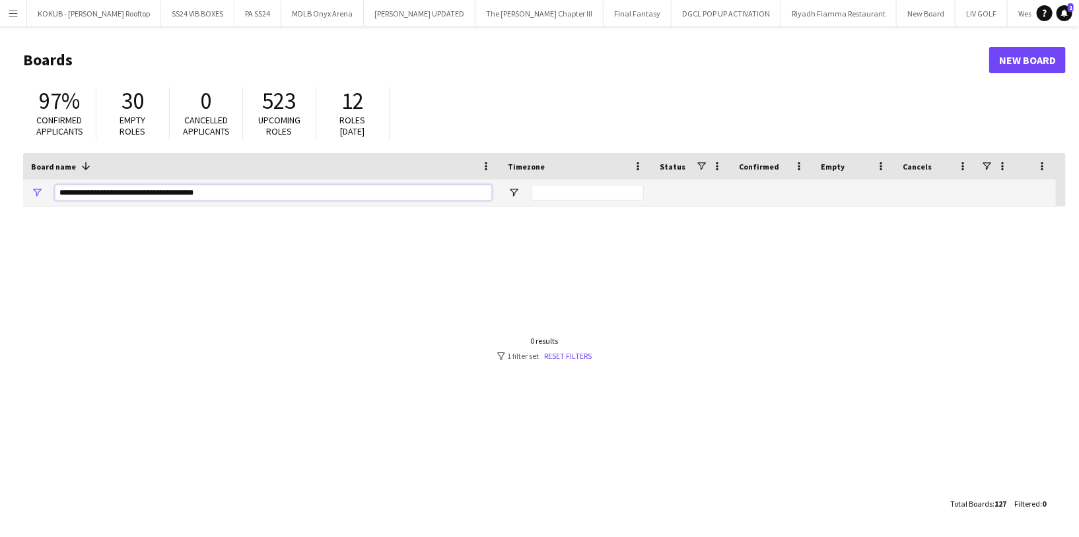
click at [224, 195] on input "**********" at bounding box center [273, 193] width 437 height 16
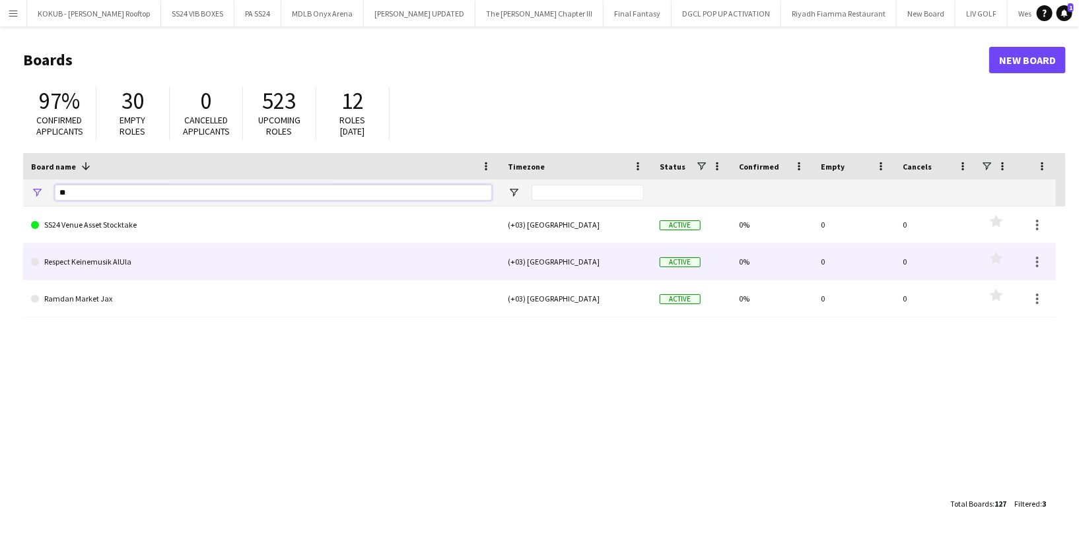
type input "**"
click at [176, 263] on link "Respect Keinemusik AlUla" at bounding box center [261, 262] width 461 height 37
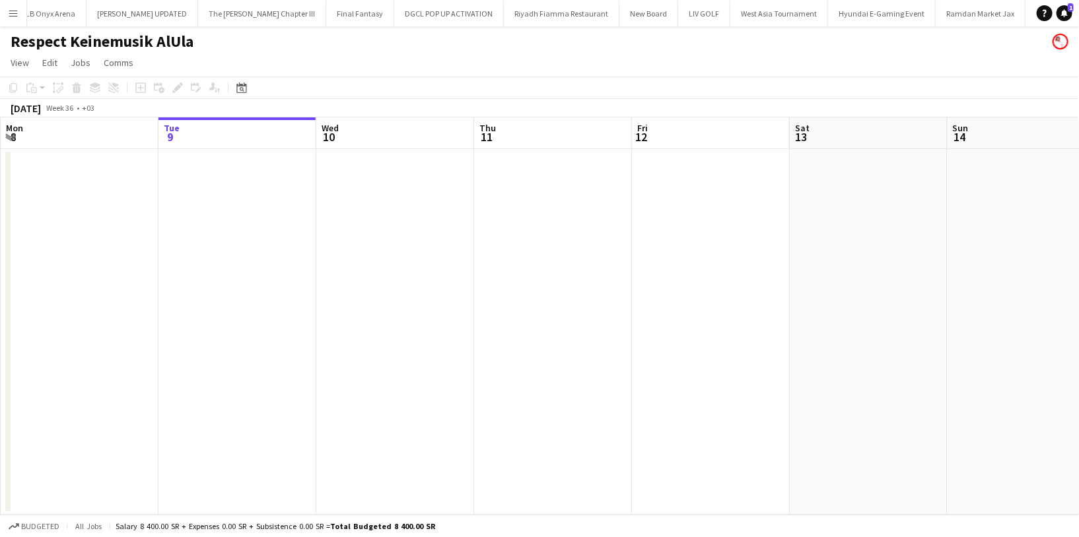
scroll to position [0, 279]
click at [18, 65] on span "View" at bounding box center [20, 63] width 18 height 12
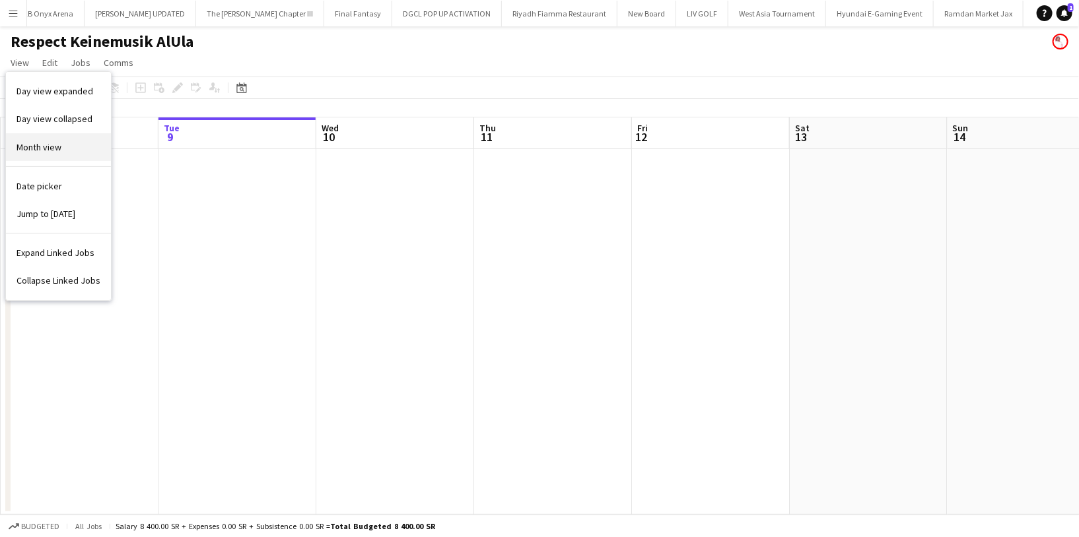
click at [69, 154] on link "Month view" at bounding box center [58, 147] width 105 height 28
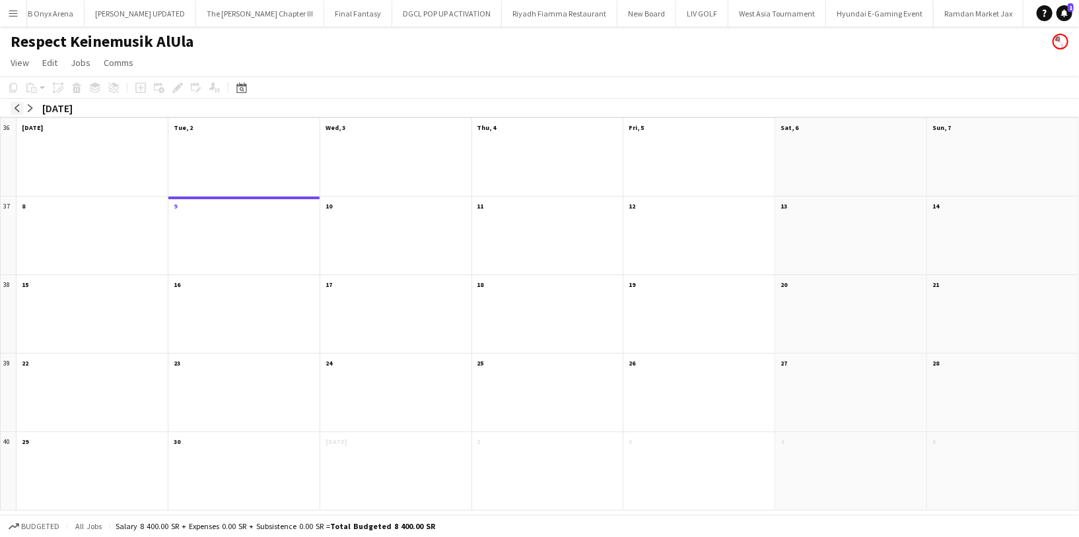
click at [17, 109] on app-icon "arrow-left" at bounding box center [17, 108] width 8 height 8
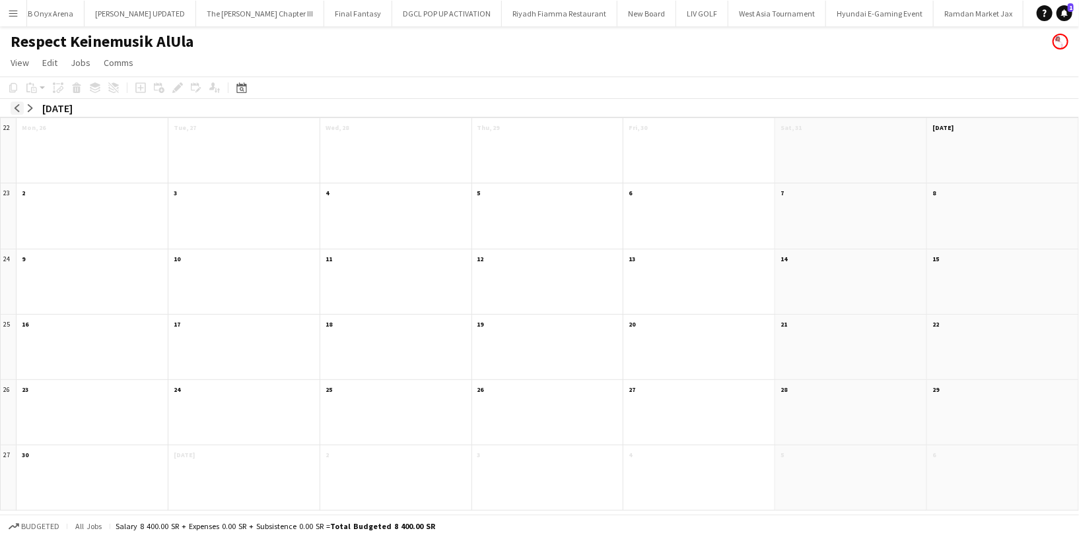
click at [17, 109] on app-icon "arrow-left" at bounding box center [17, 108] width 8 height 8
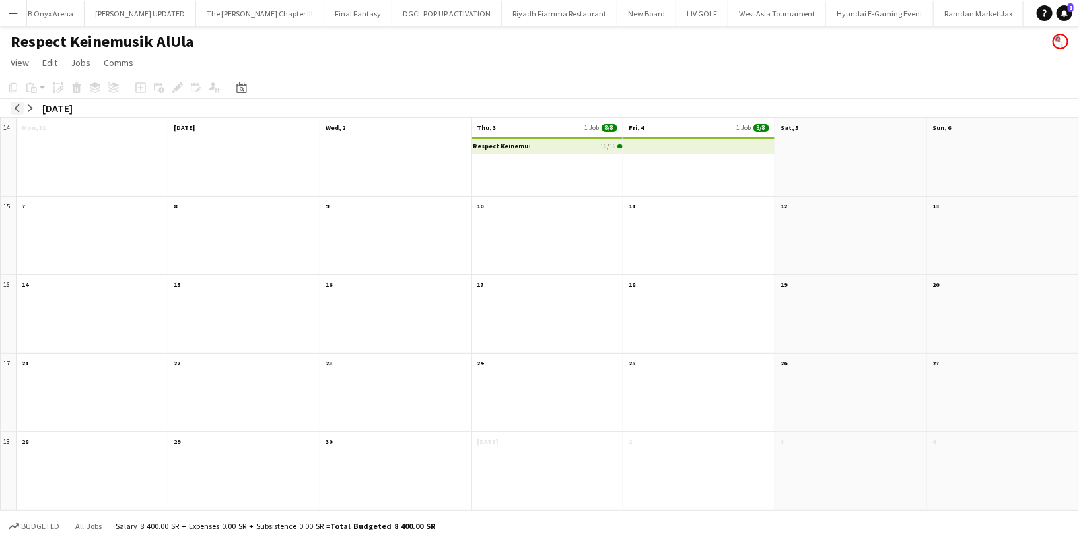
click at [17, 109] on app-icon "arrow-left" at bounding box center [17, 108] width 8 height 8
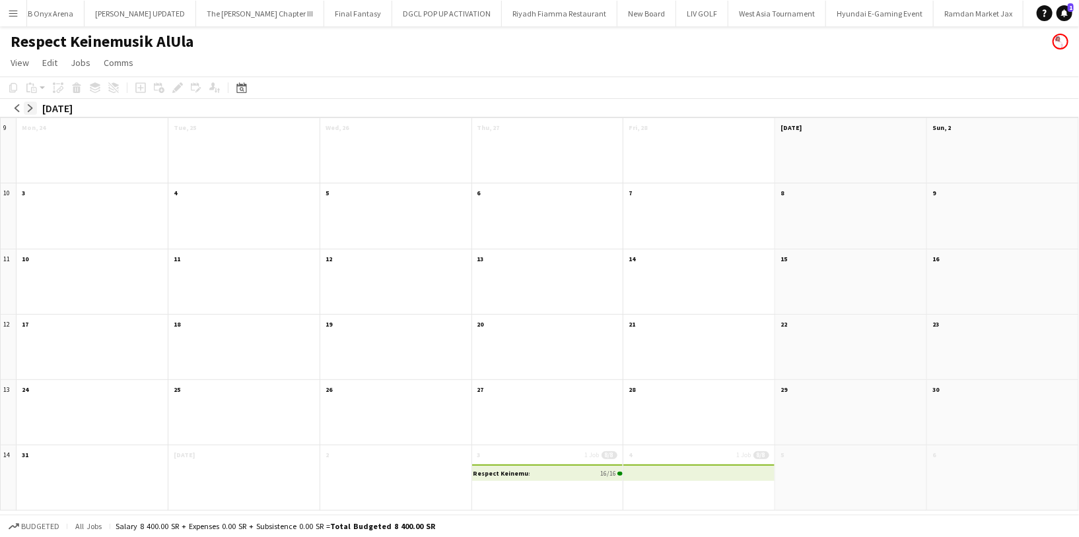
click at [31, 107] on app-icon "arrow-right" at bounding box center [30, 108] width 8 height 8
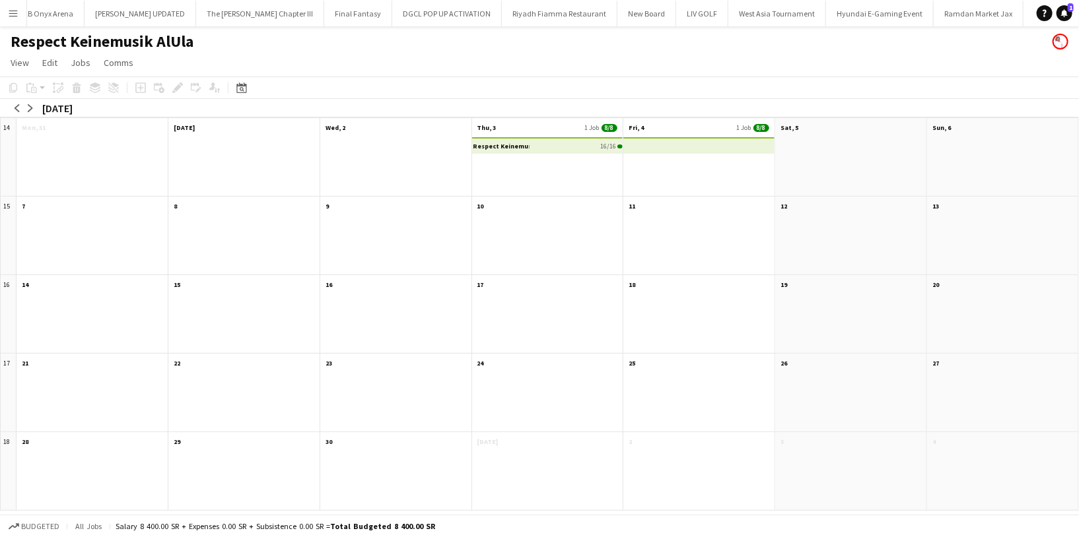
click at [541, 143] on div "Respect Keinemusik AlUla 16/16" at bounding box center [548, 146] width 150 height 15
click at [541, 125] on app-month-view-date-header "Thu, 3 1 Job 8/8" at bounding box center [547, 126] width 151 height 17
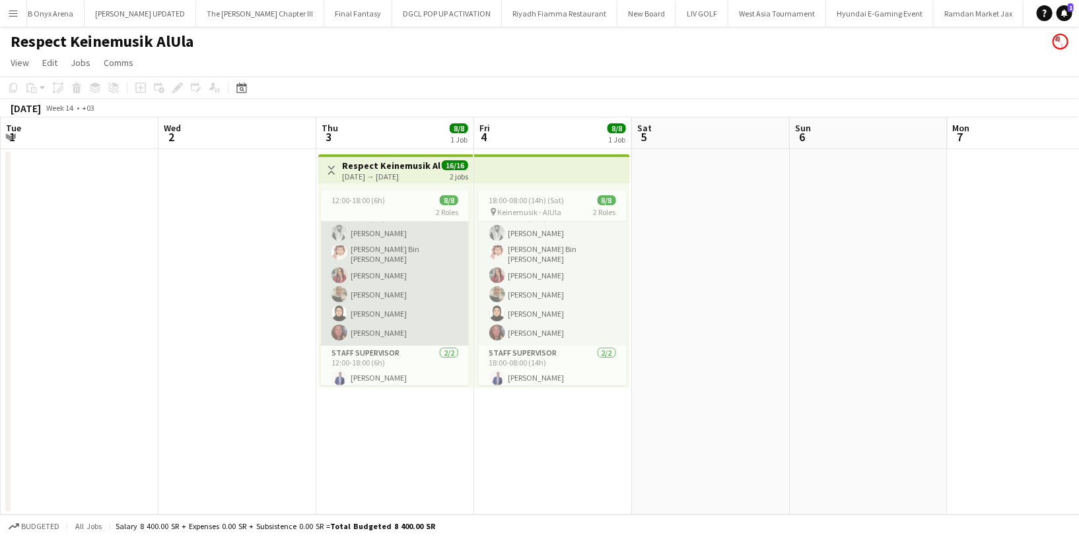
scroll to position [40, 0]
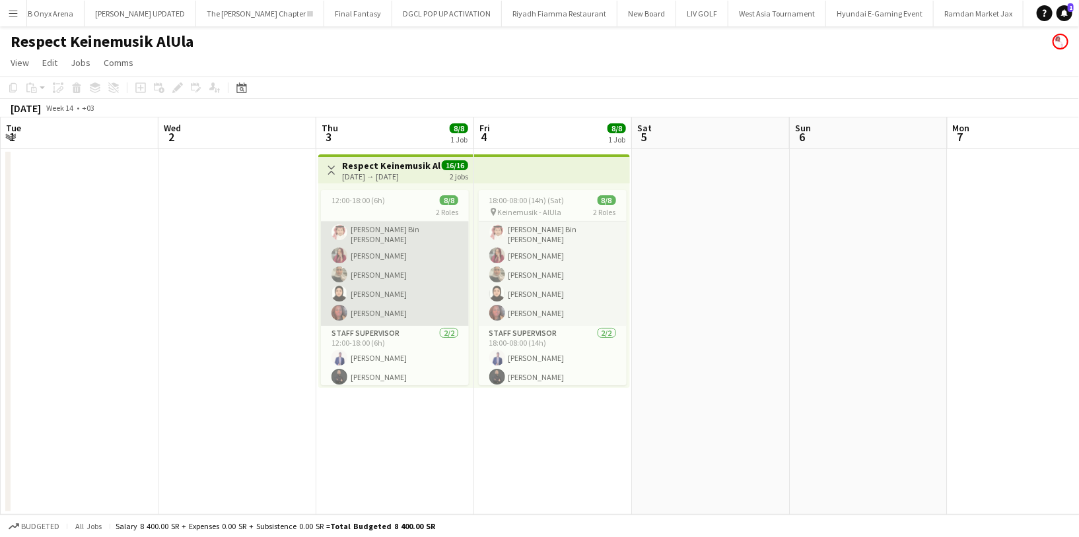
click at [404, 298] on app-card-role "Respect Staff 6/6 12:00-18:00 (6h) Turky Abdulaziz Abdurahman Bin mousa Omnia A…" at bounding box center [395, 254] width 148 height 145
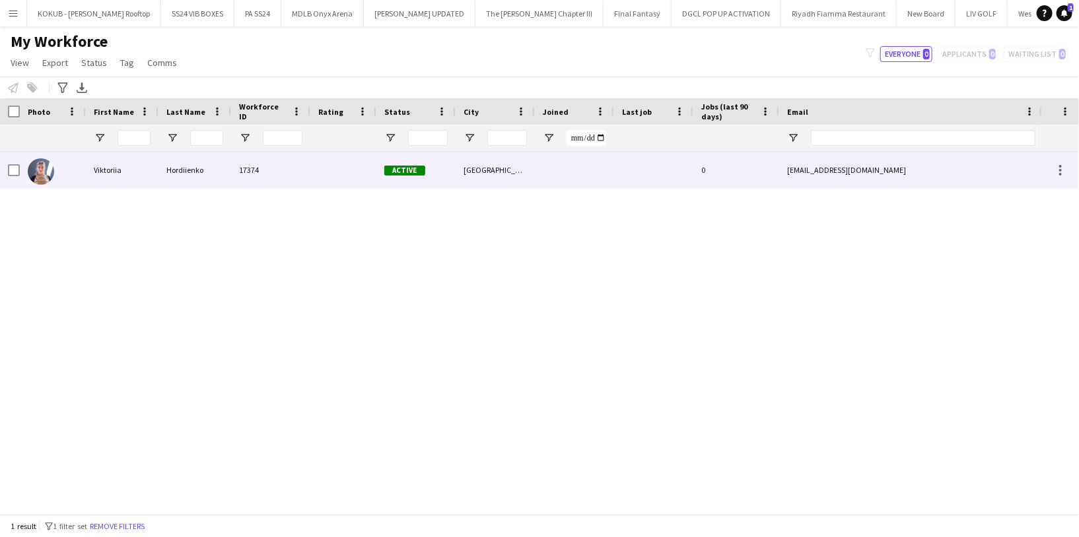
click at [144, 169] on div "Viktoriia" at bounding box center [122, 170] width 73 height 36
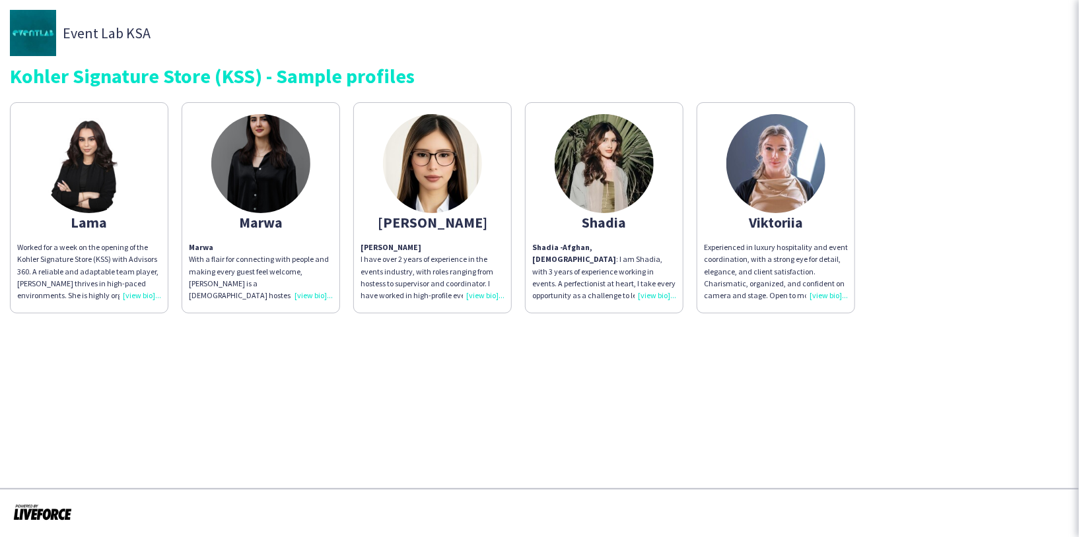
scroll to position [67, 0]
click at [786, 191] on img at bounding box center [775, 163] width 99 height 99
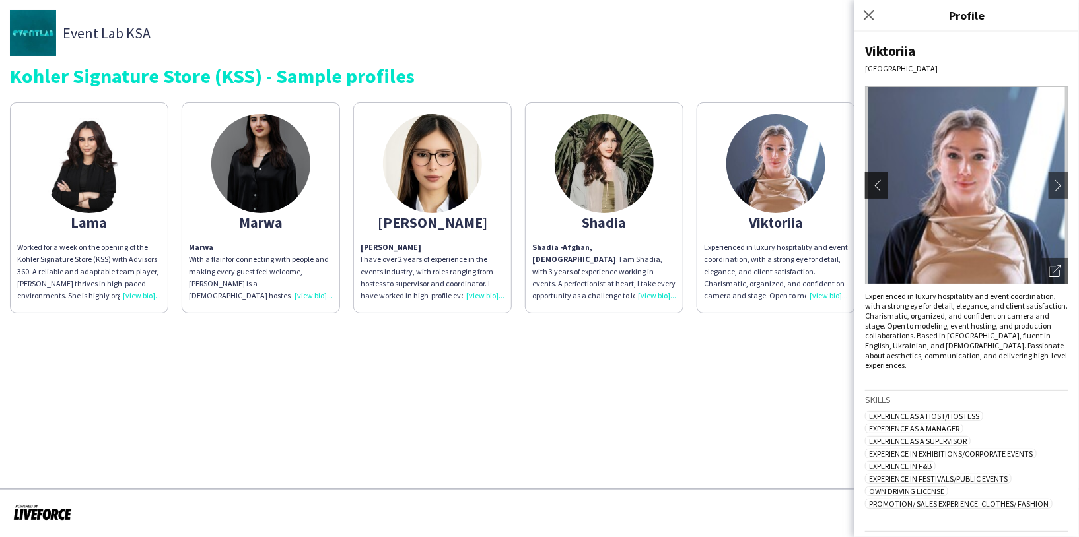
click at [877, 173] on button "chevron-left" at bounding box center [875, 185] width 26 height 26
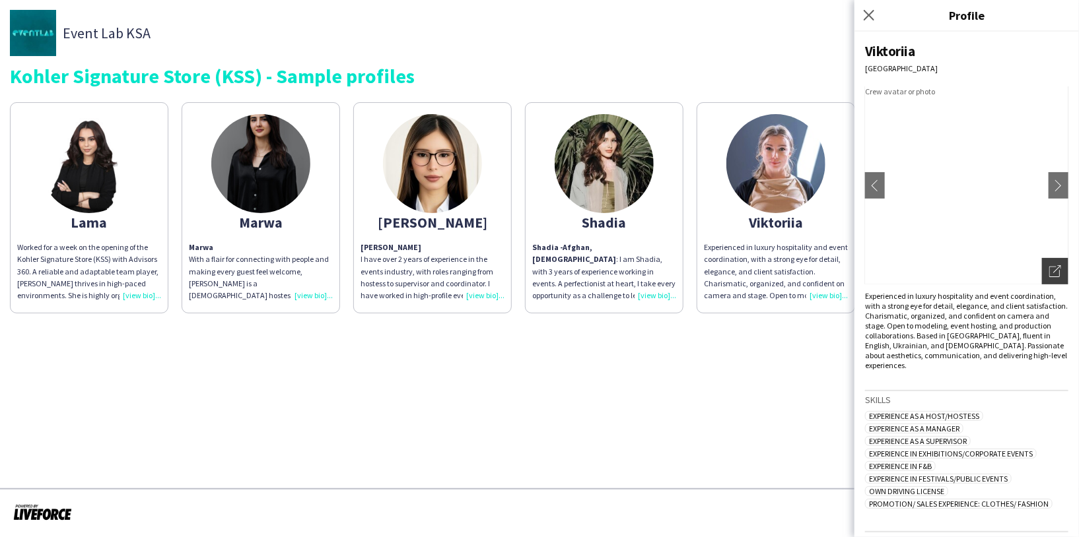
click at [1049, 266] on icon "Open photos pop-in" at bounding box center [1055, 271] width 12 height 12
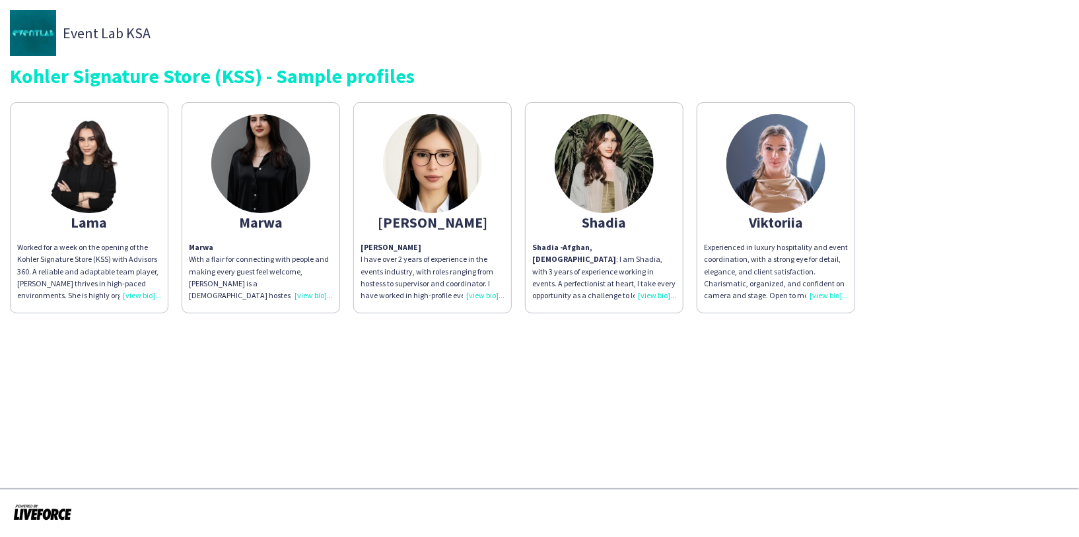
click at [798, 172] on img at bounding box center [775, 163] width 99 height 99
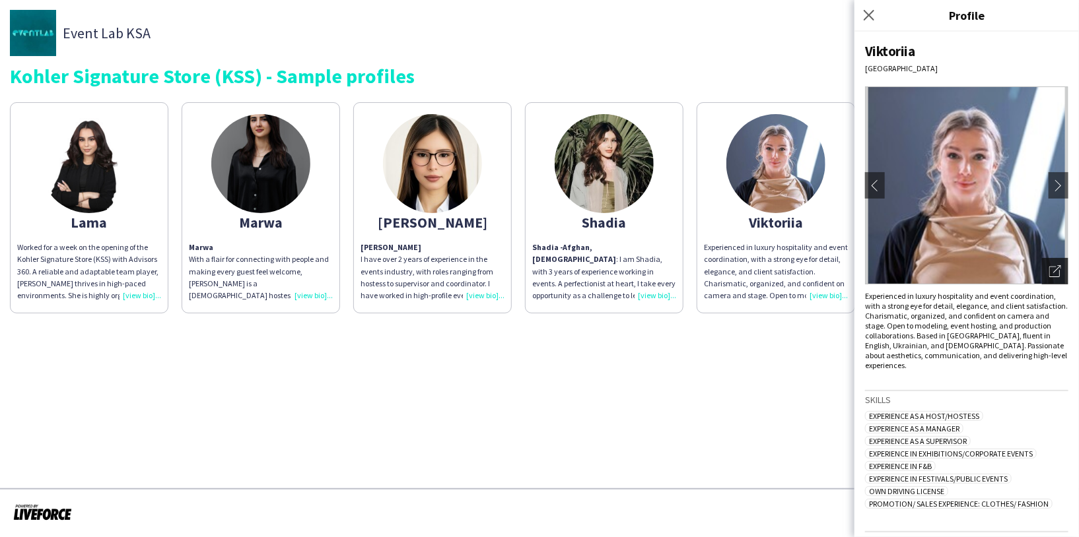
click at [1049, 260] on div "Open photos pop-in" at bounding box center [1055, 271] width 26 height 26
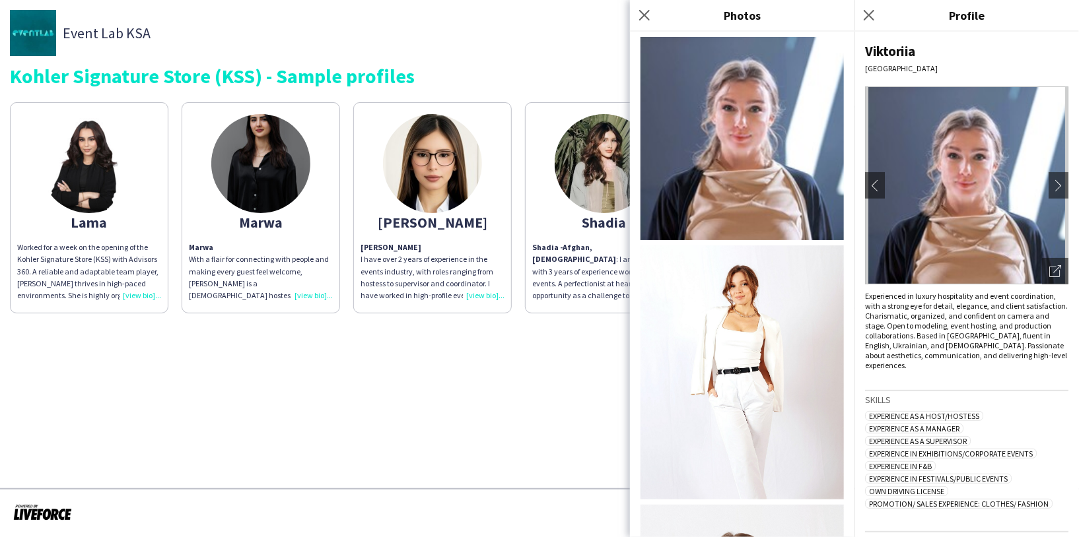
click at [642, 5] on div "Close pop-in" at bounding box center [646, 15] width 33 height 30
click at [642, 11] on icon "Close pop-in" at bounding box center [644, 15] width 13 height 13
